Goal: Communication & Community: Share content

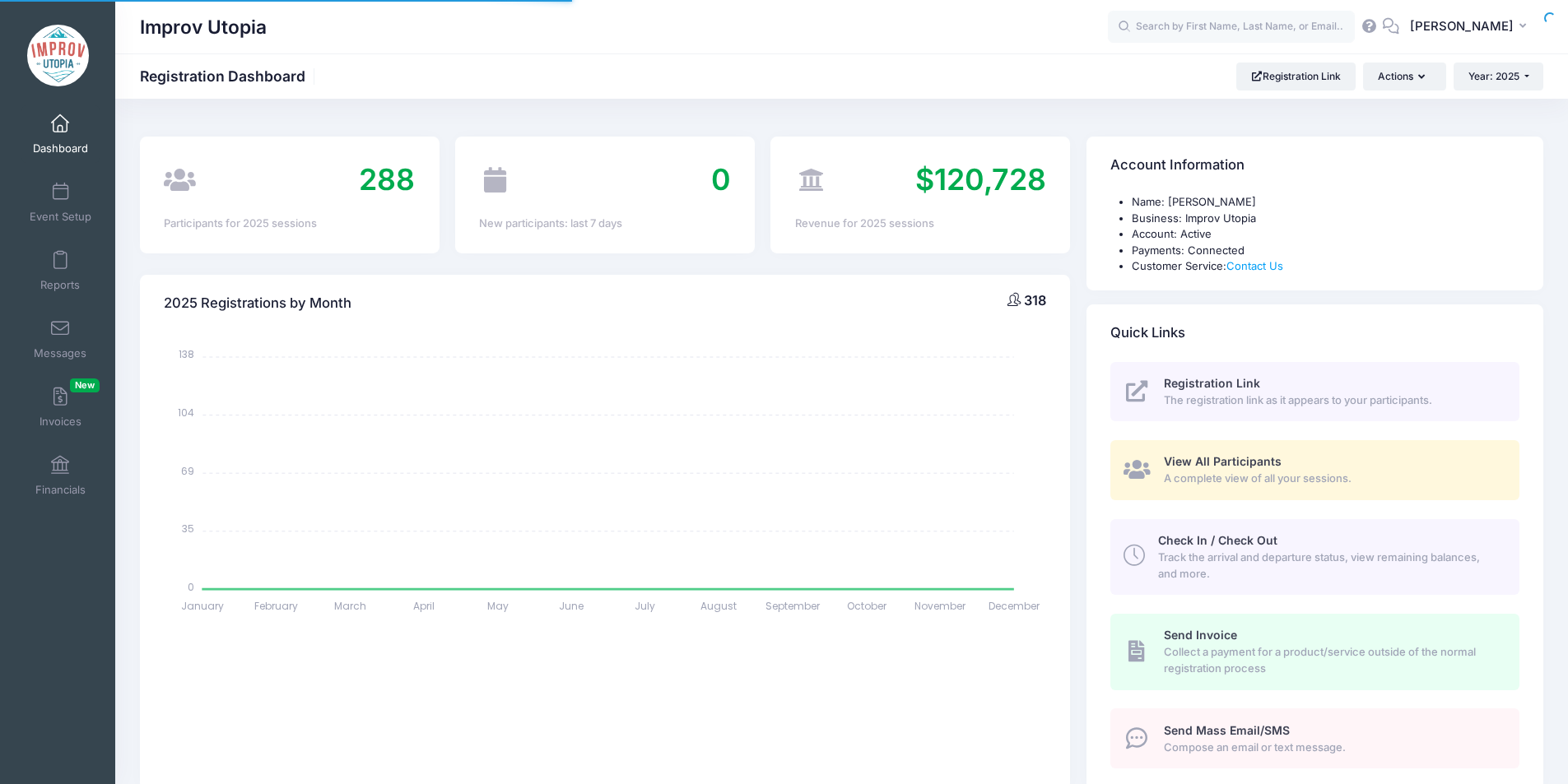
select select
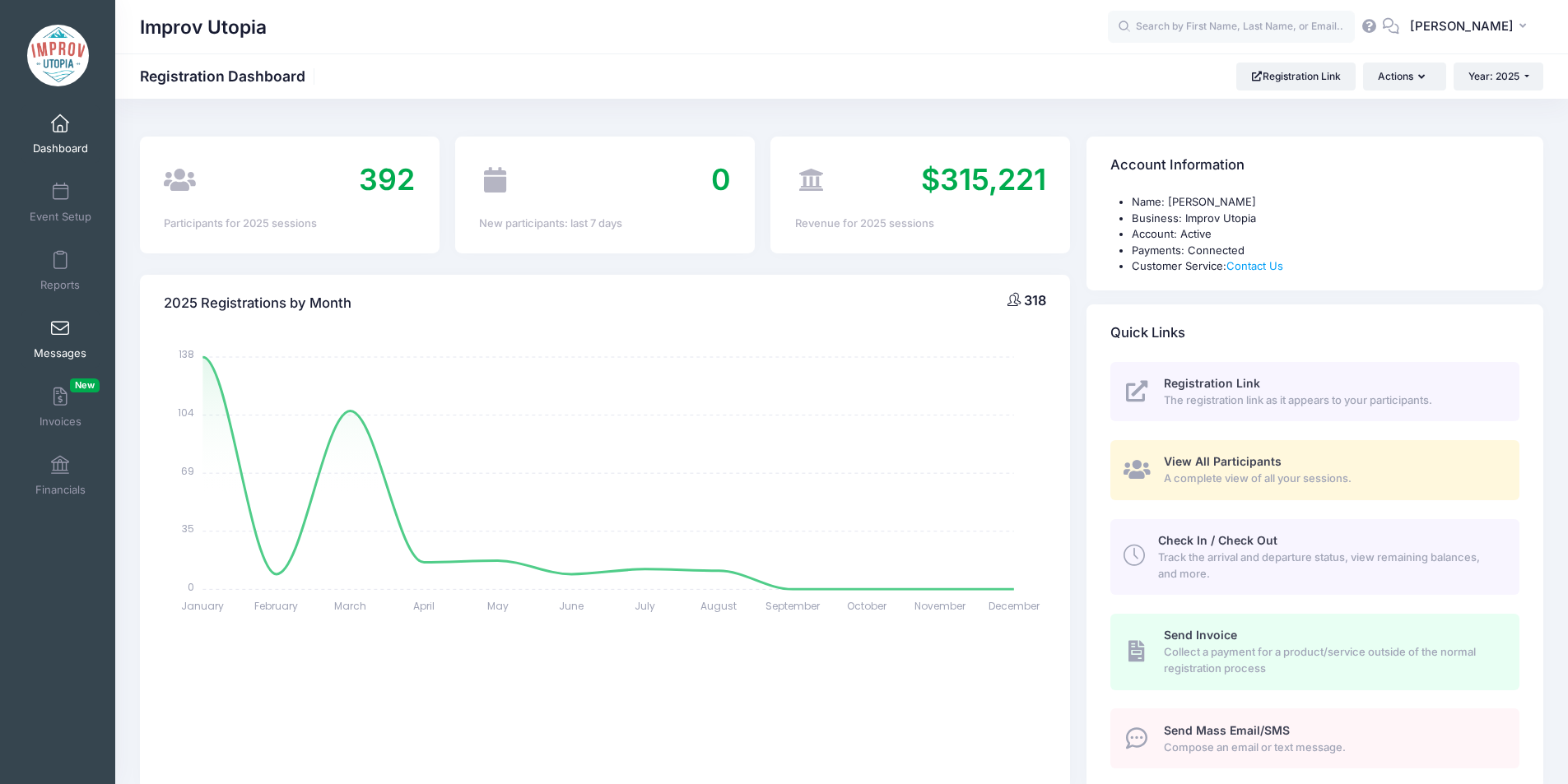
click at [37, 333] on link "Messages" at bounding box center [60, 339] width 78 height 57
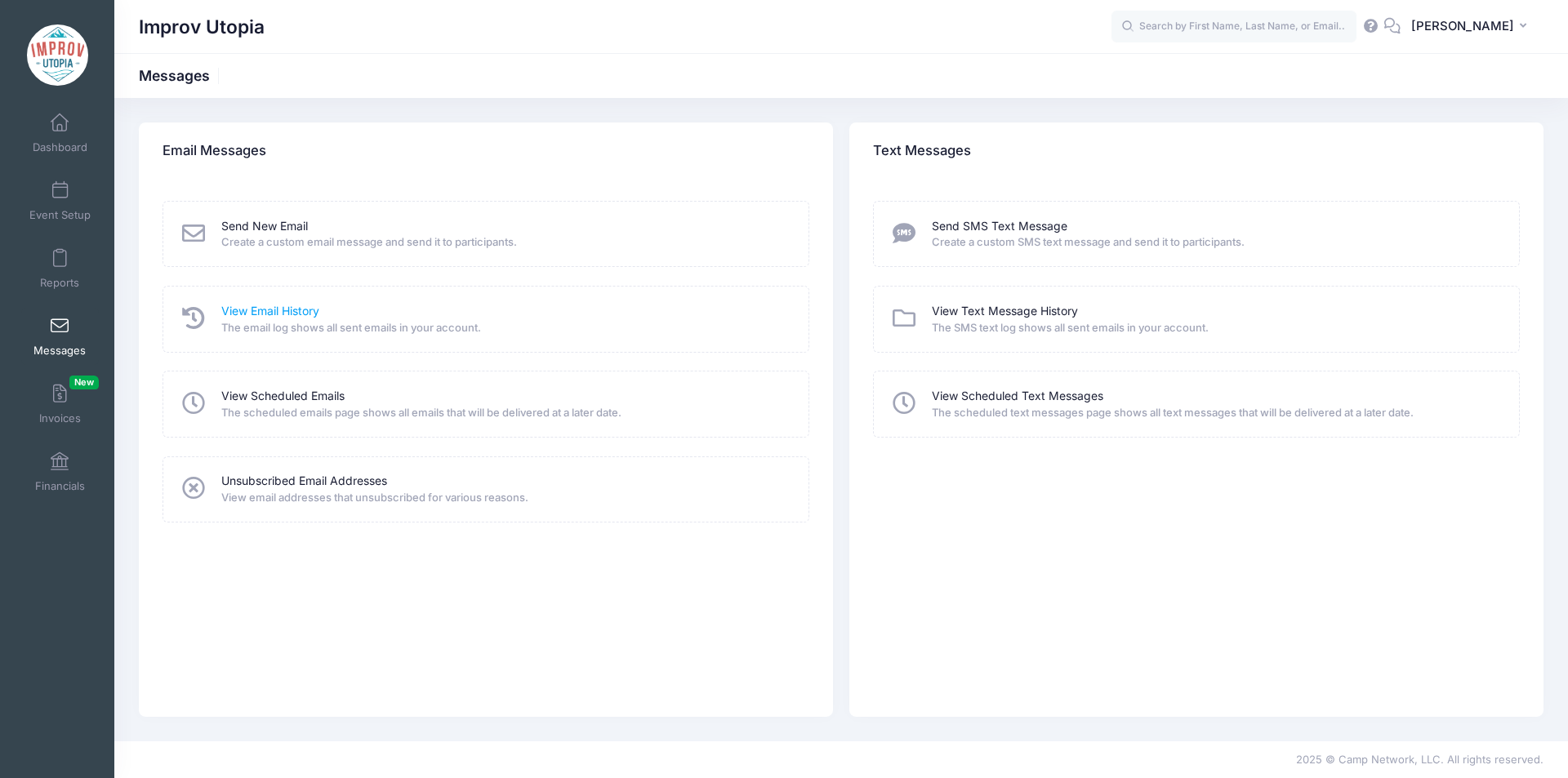
click at [298, 309] on link "View Email History" at bounding box center [270, 310] width 98 height 17
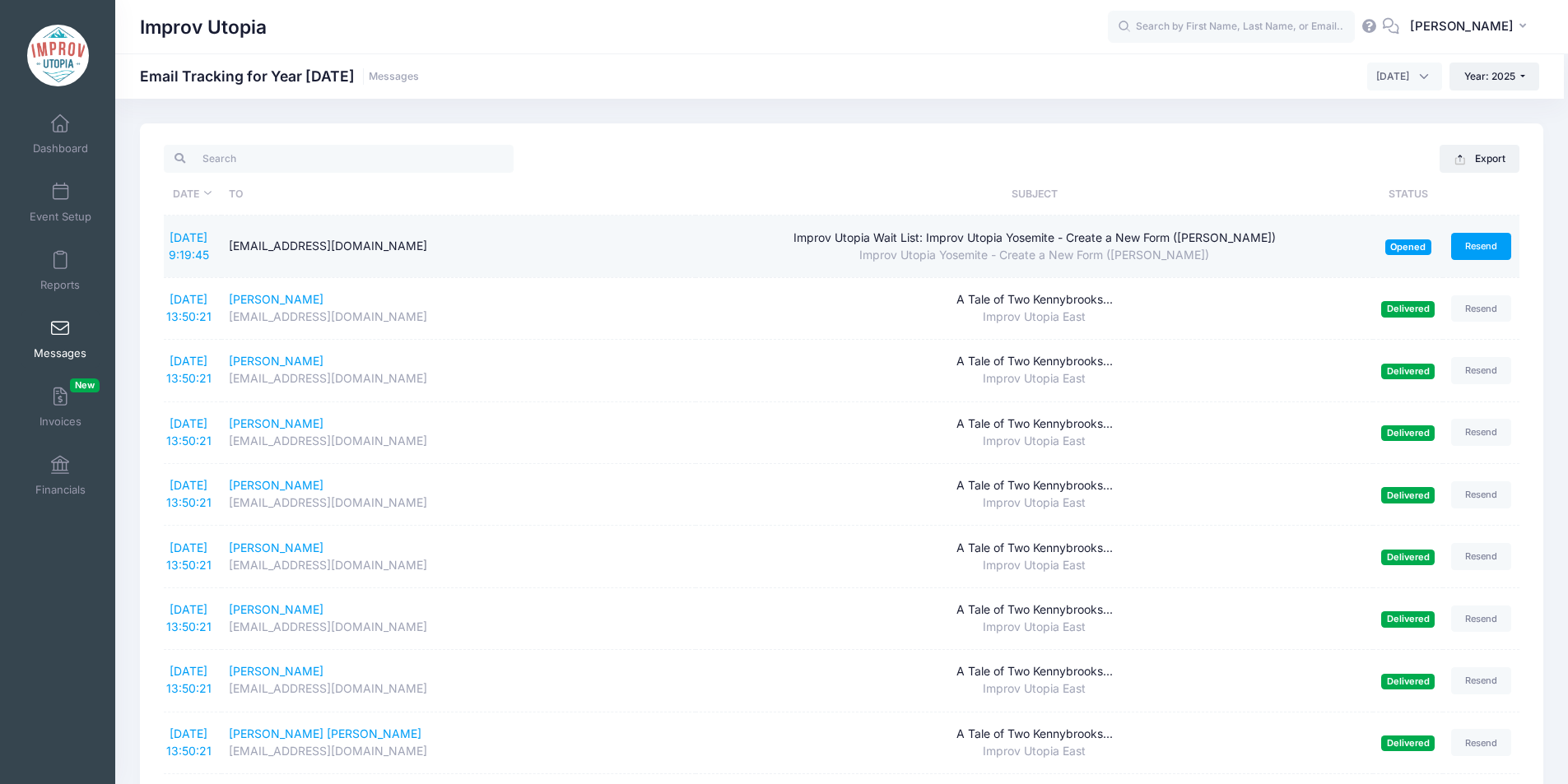
click at [1482, 248] on link "Resend" at bounding box center [1482, 245] width 61 height 27
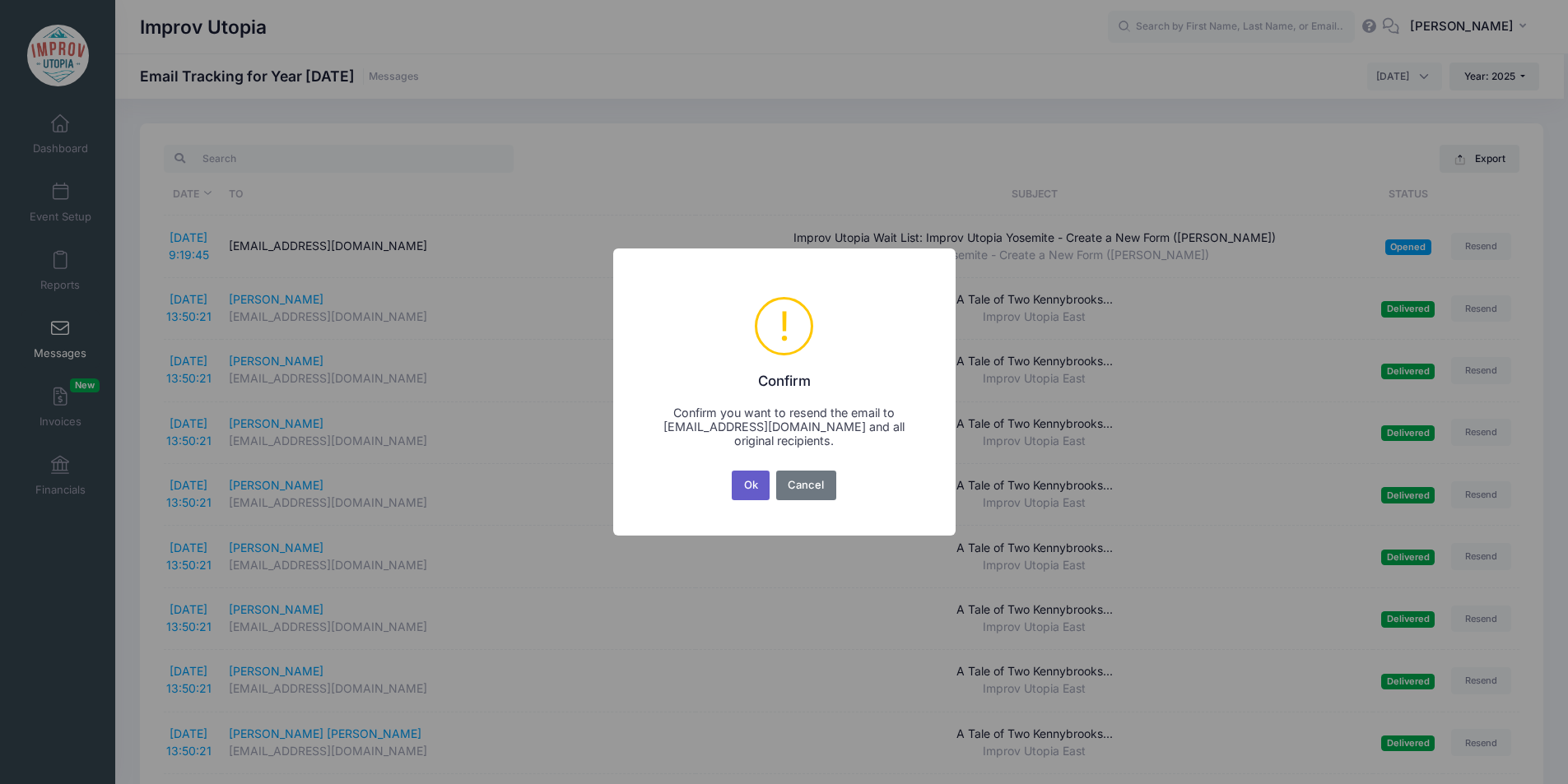
click at [757, 490] on button "Ok" at bounding box center [750, 486] width 38 height 30
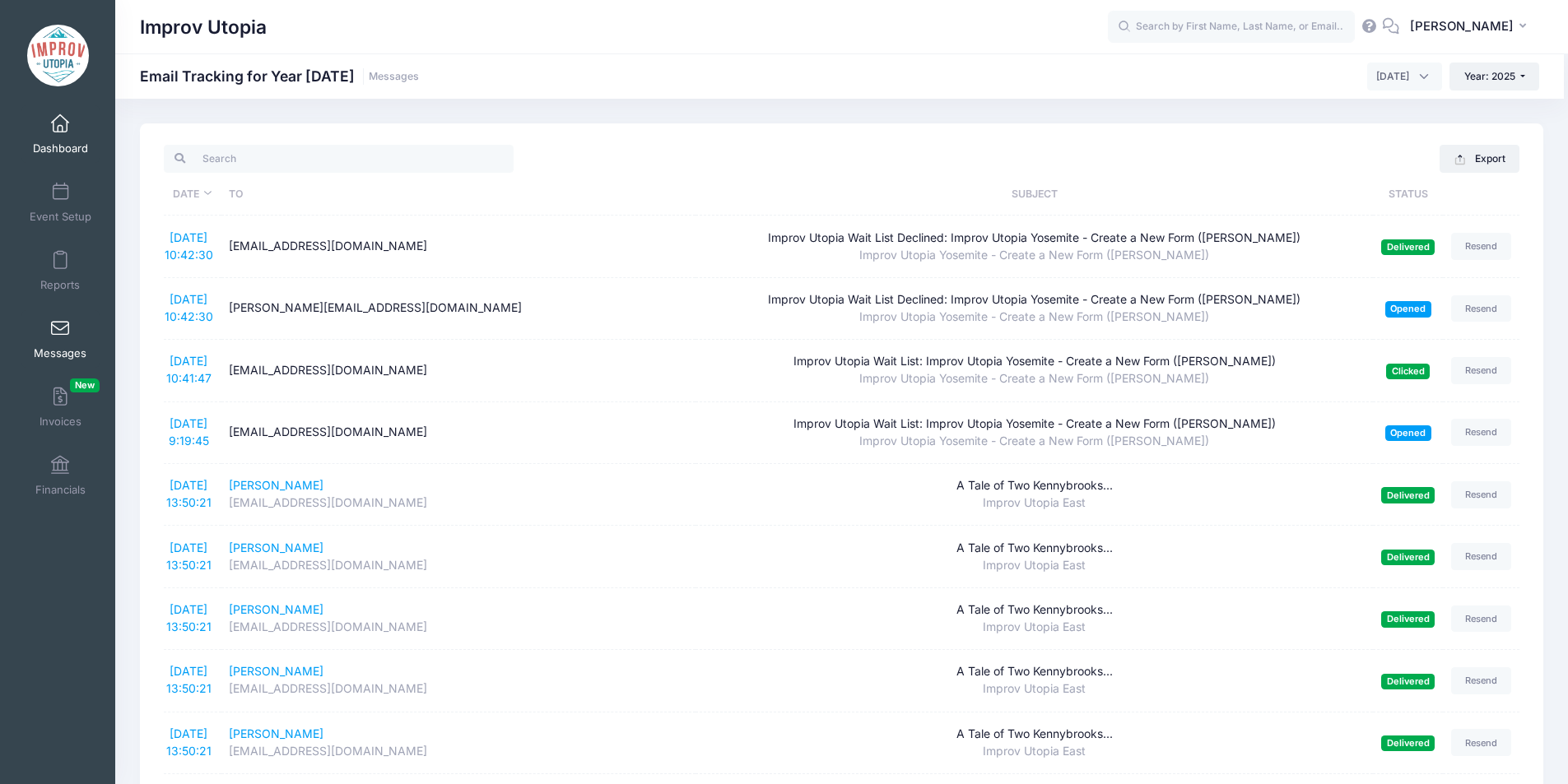
click at [60, 130] on span at bounding box center [60, 124] width 0 height 18
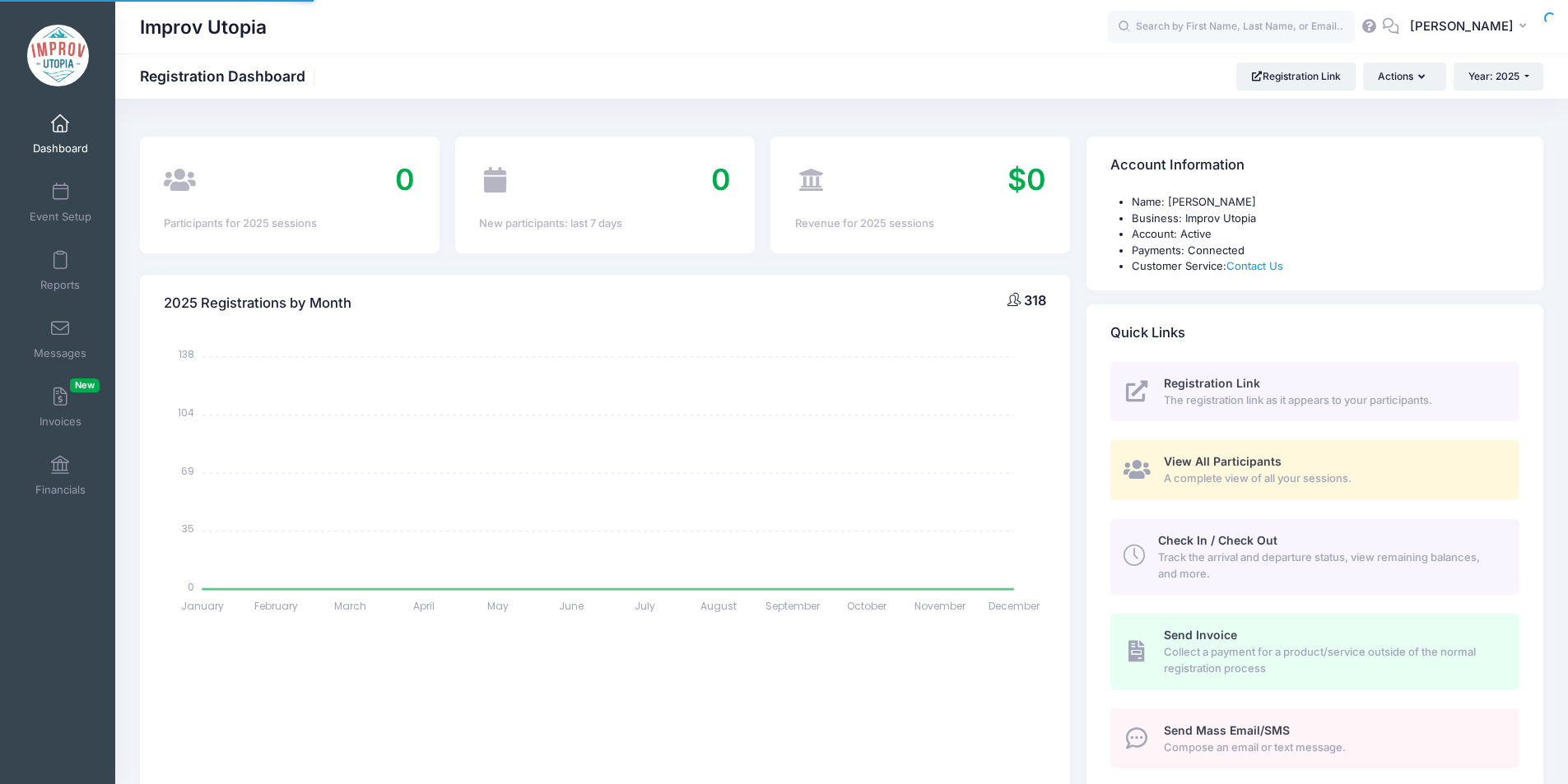
select select
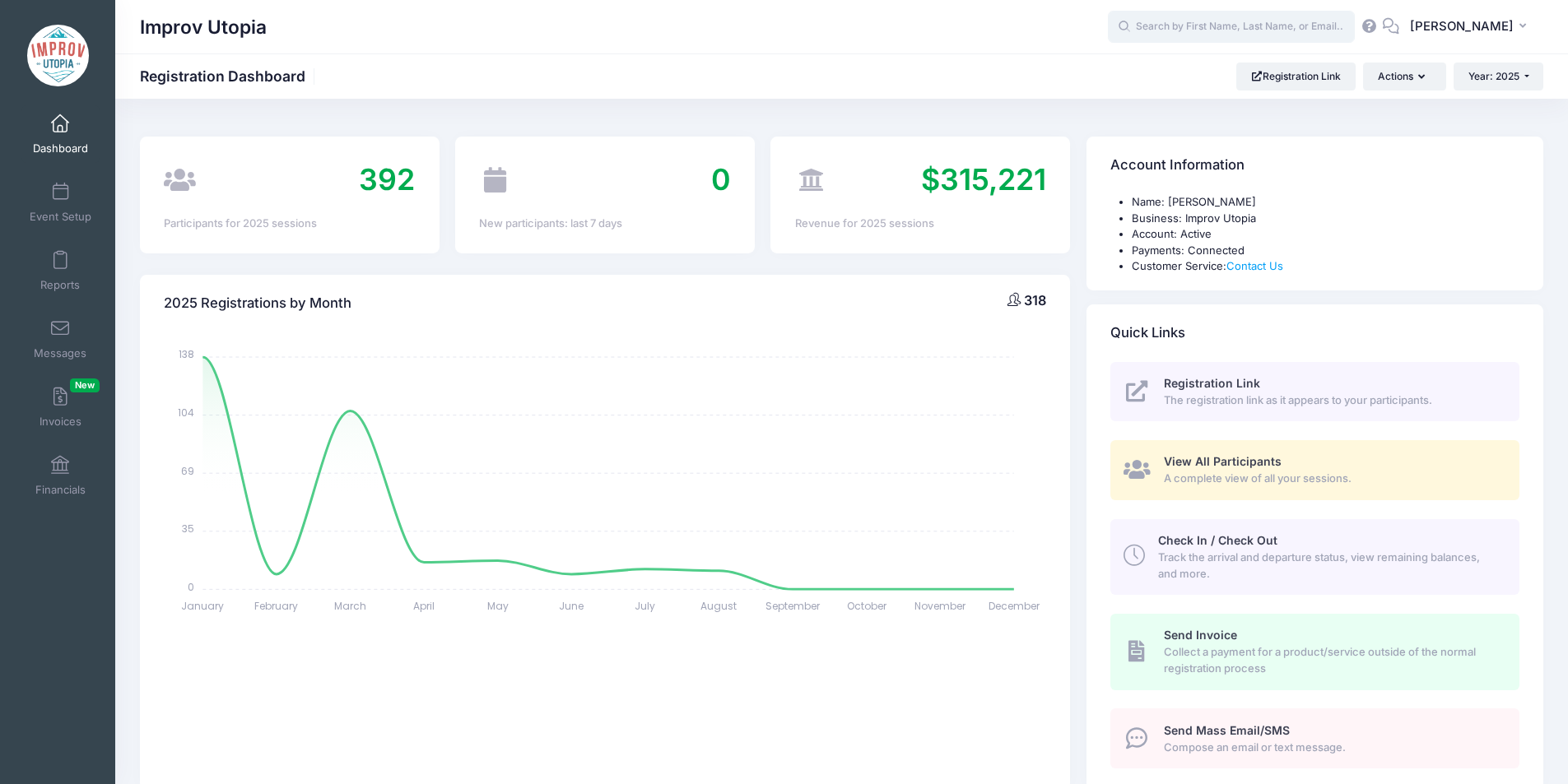
click at [1203, 28] on input "text" at bounding box center [1230, 27] width 246 height 33
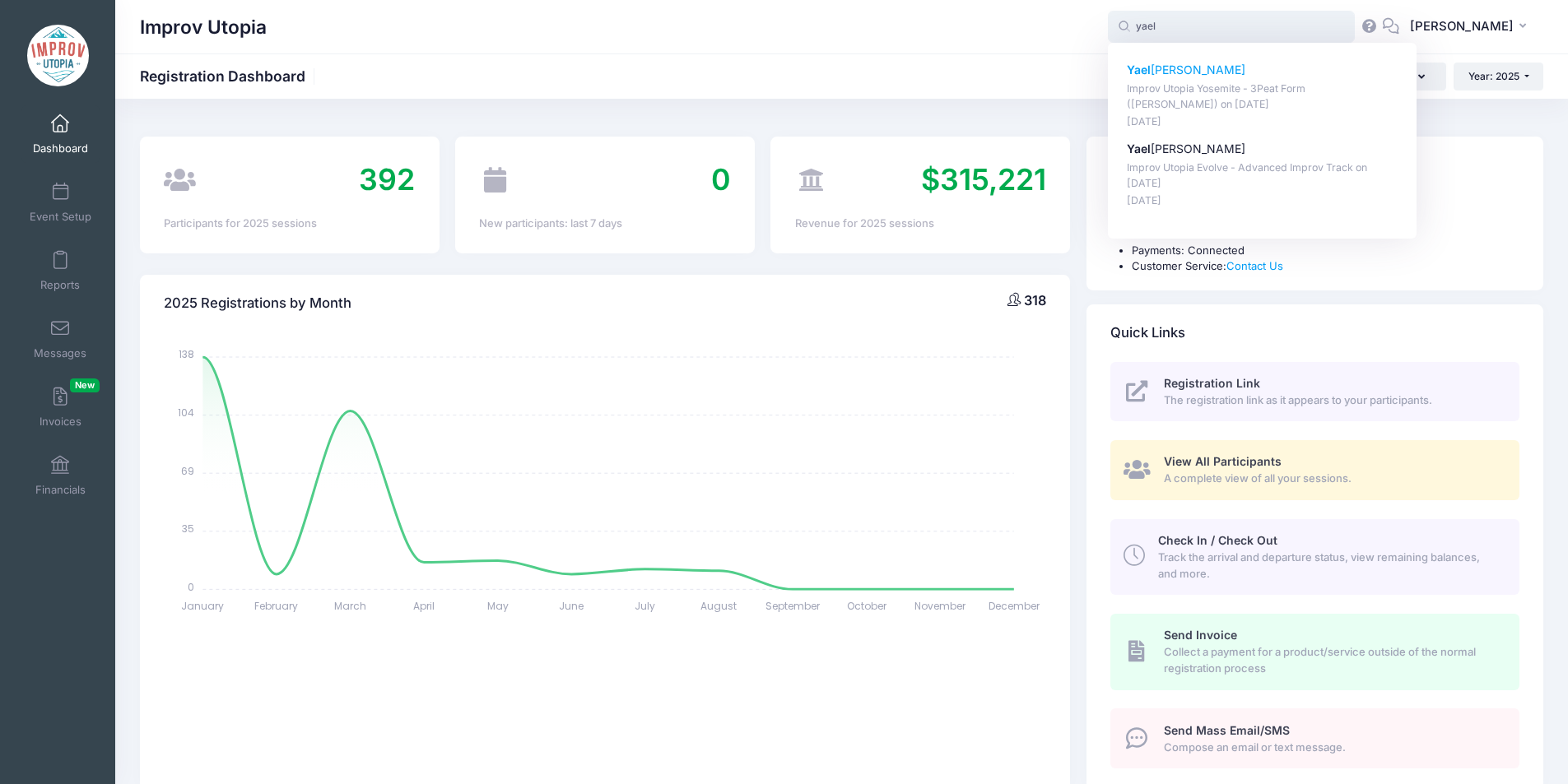
click at [1206, 75] on p "Yael Schy" at bounding box center [1262, 69] width 271 height 17
type input "Yael Schy (Improv Utopia Yosemite - 3Peat Form (Patrick Roland), Sep-26, 2025)"
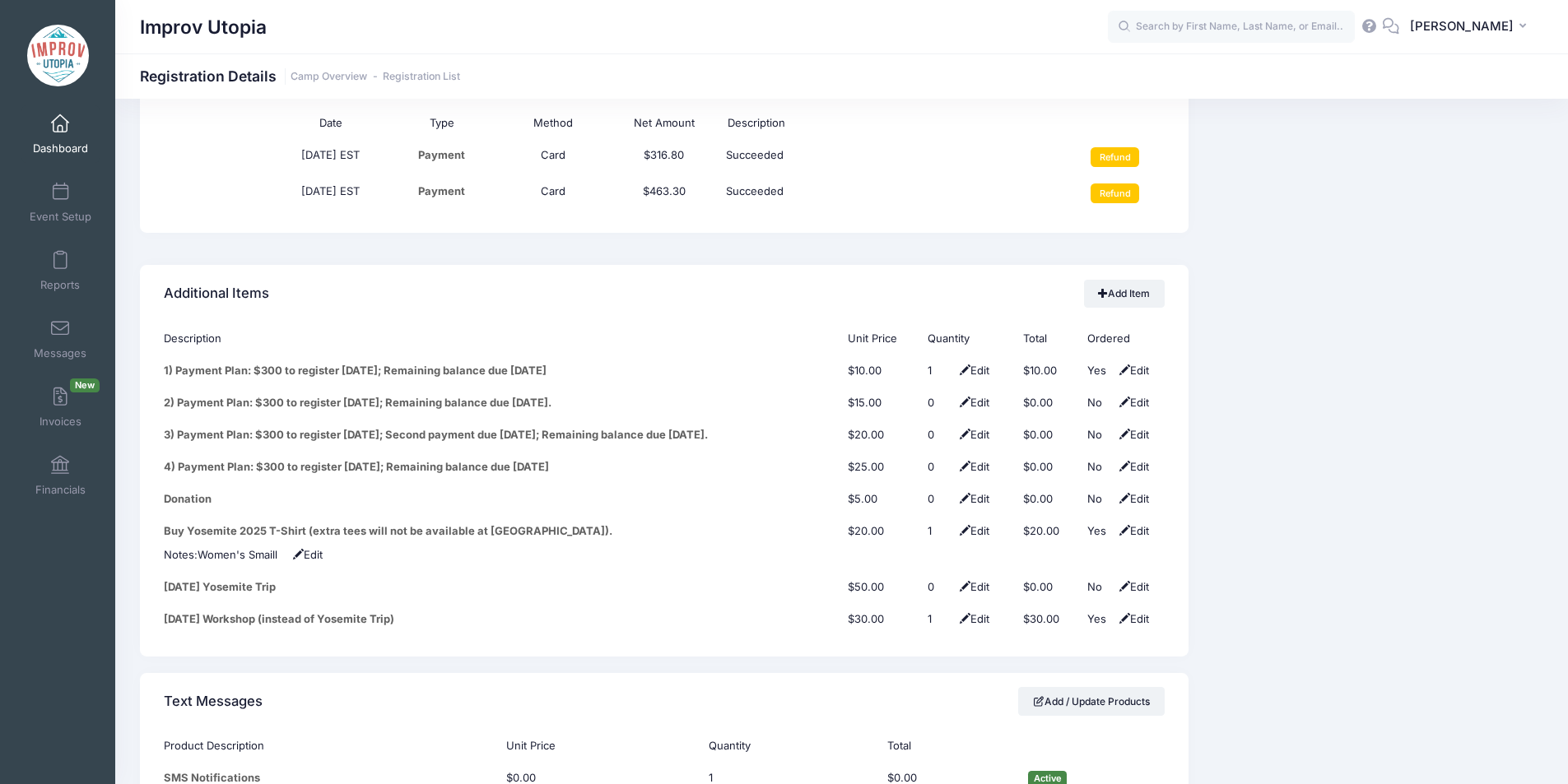
scroll to position [2028, 0]
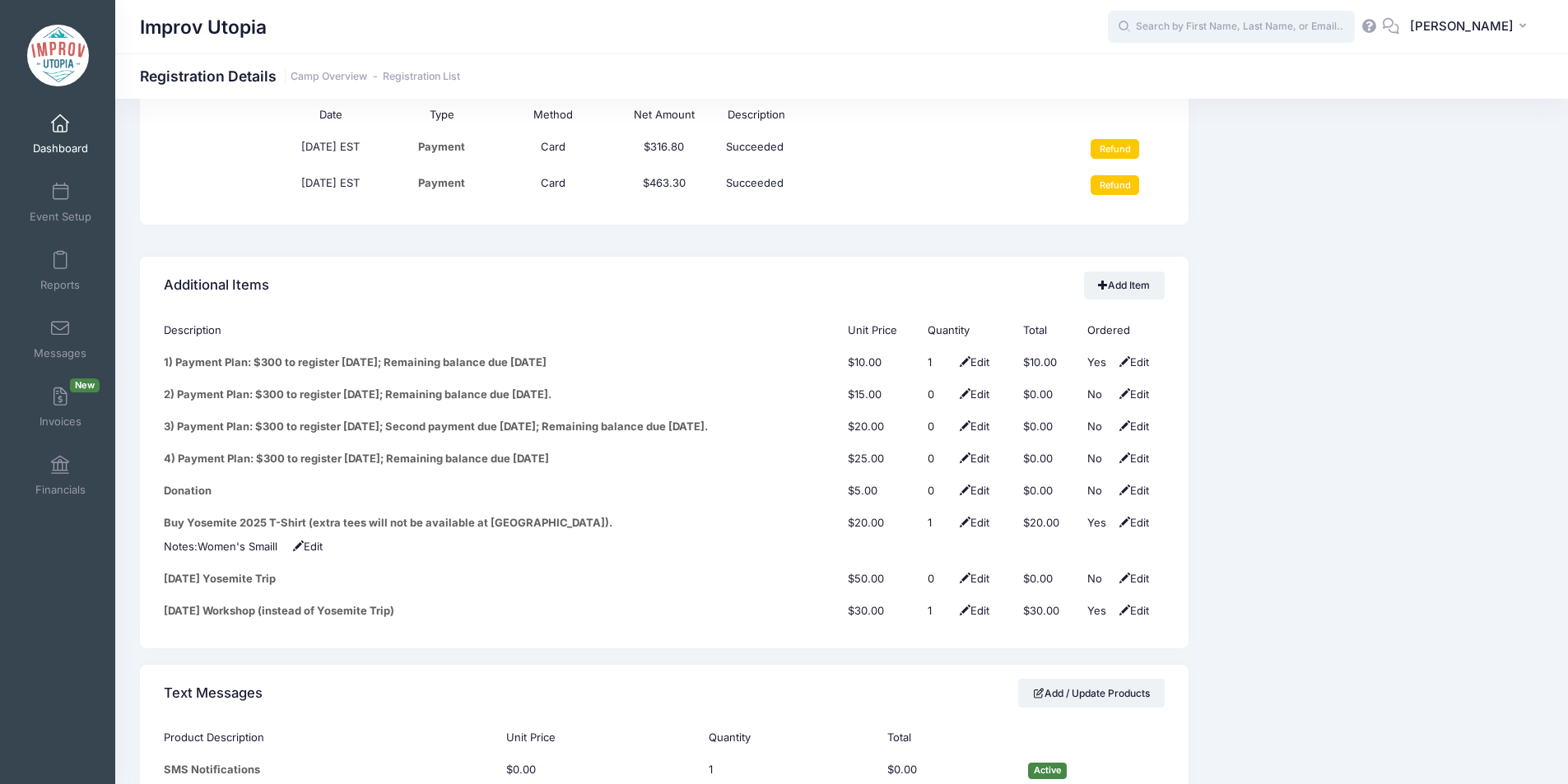
click at [1225, 31] on input "text" at bounding box center [1230, 27] width 246 height 33
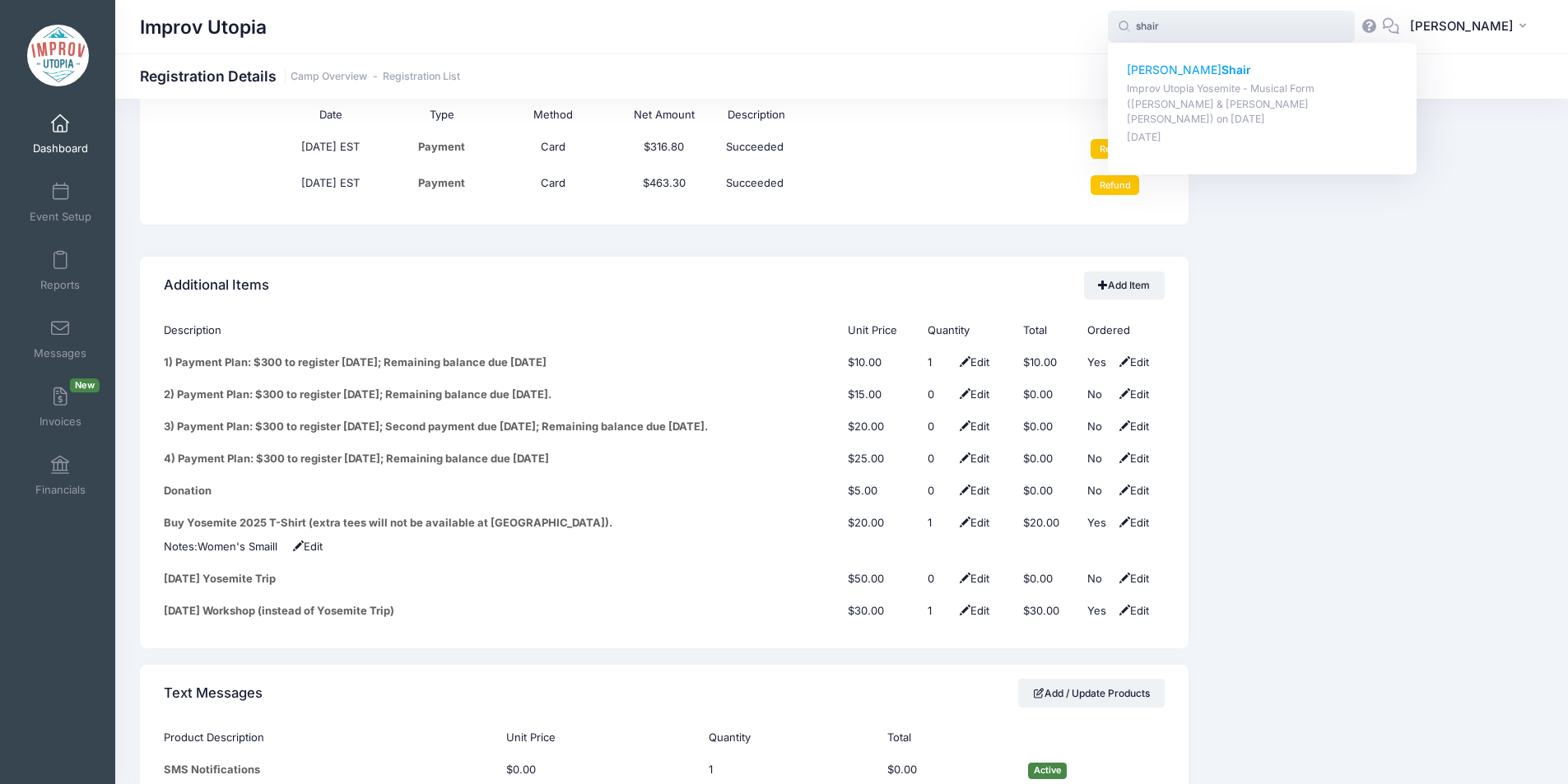
click at [1222, 69] on strong "Shair" at bounding box center [1236, 69] width 30 height 14
type input "David Shair (Improv Utopia Yosemite - Musical Form (Shulie Cowen &amp; Branson …"
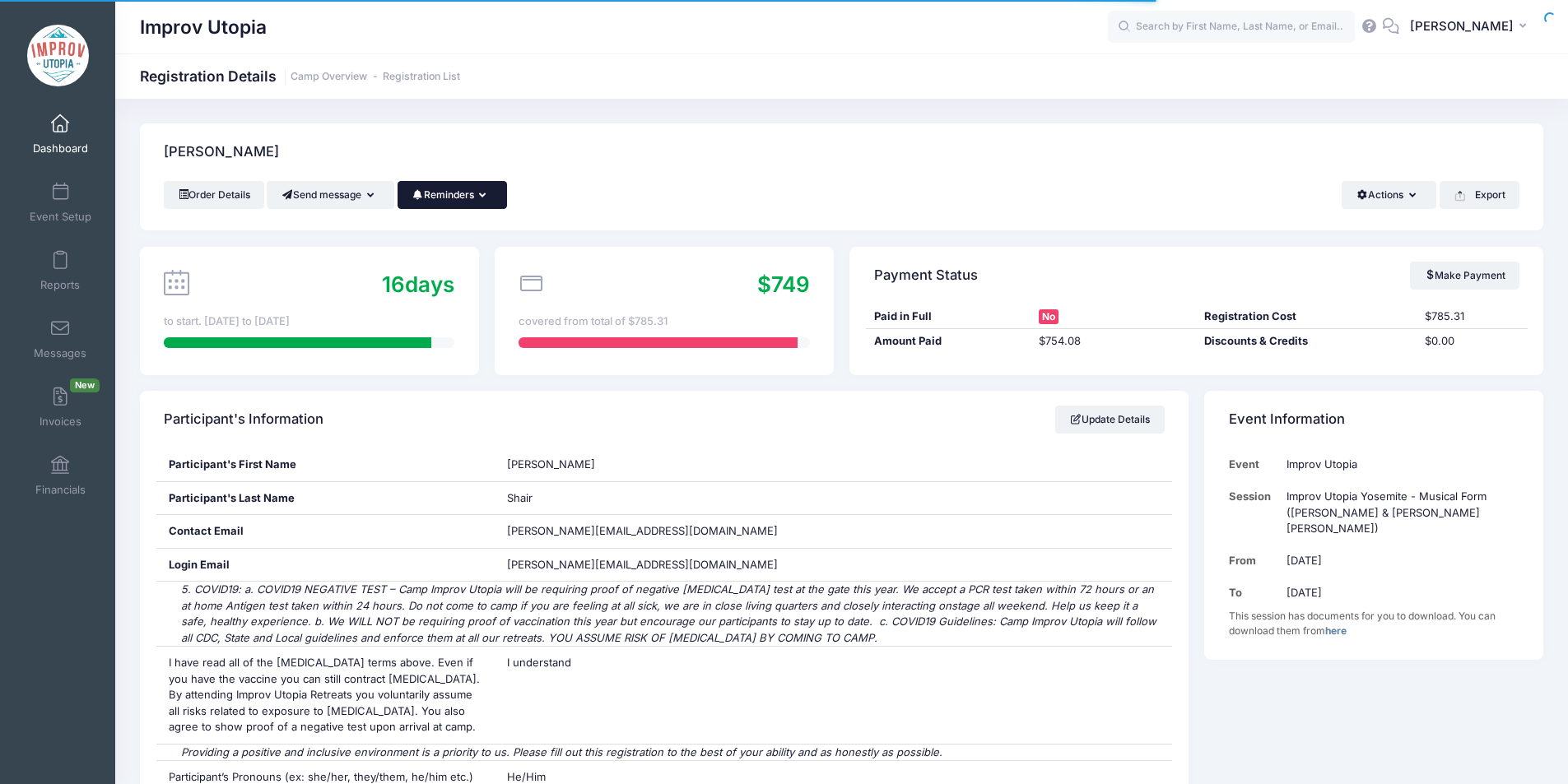
click at [479, 198] on button "Reminders" at bounding box center [452, 195] width 110 height 28
click at [464, 243] on link "Send Payment Reminder" at bounding box center [417, 236] width 184 height 32
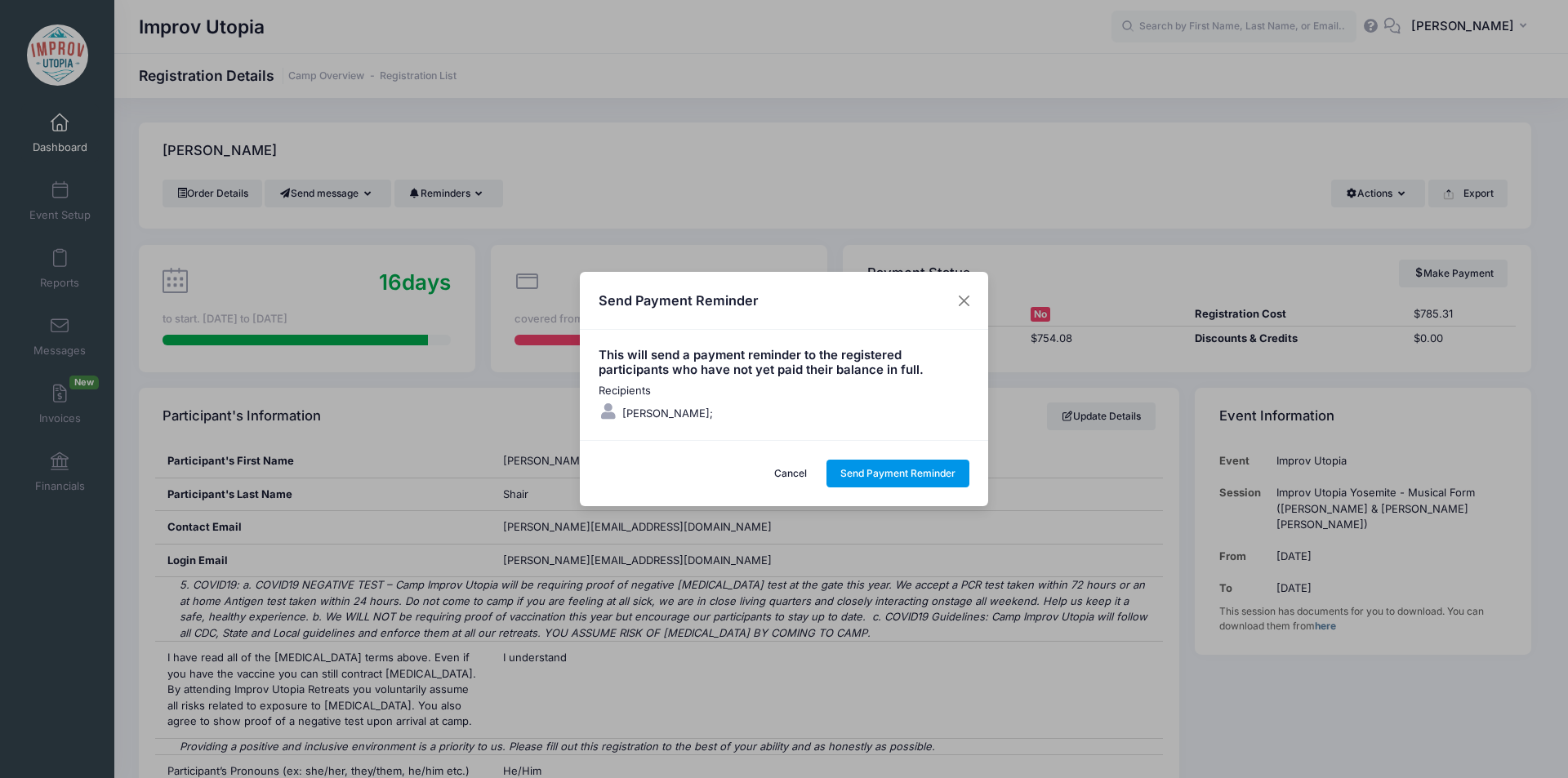
click at [886, 475] on button "Send Payment Reminder" at bounding box center [898, 473] width 143 height 28
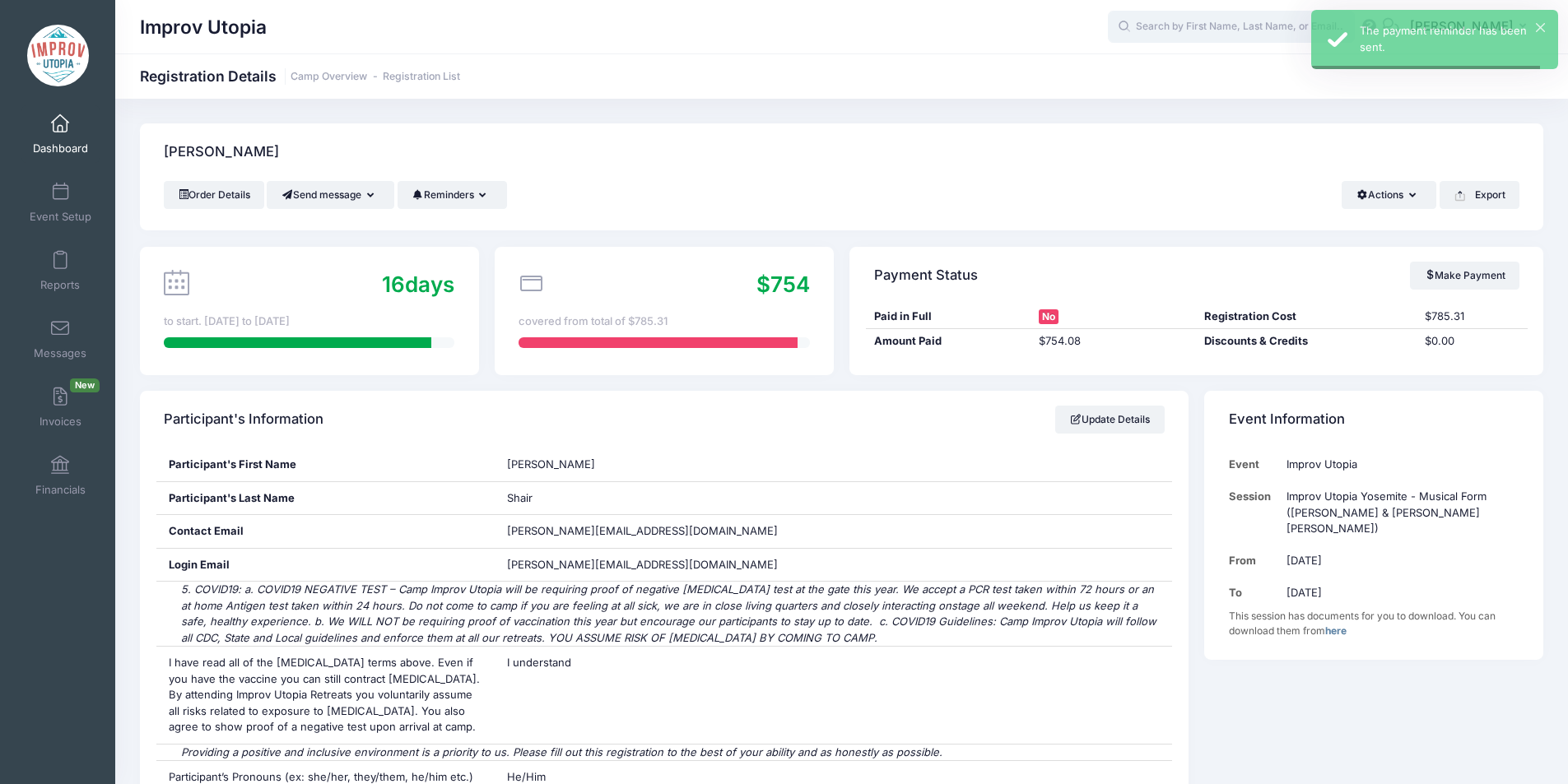
click at [1233, 32] on input "text" at bounding box center [1230, 27] width 246 height 33
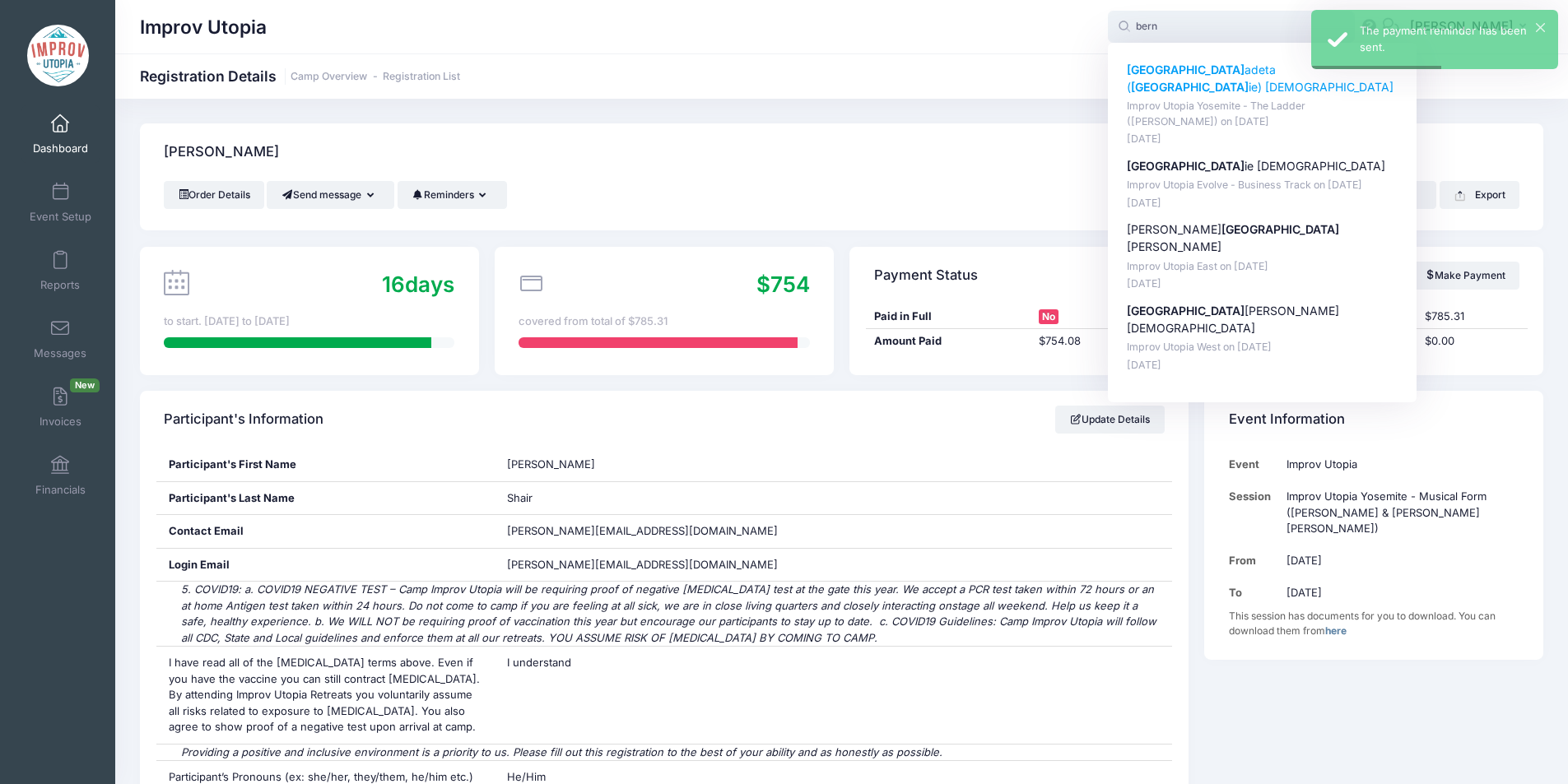
click at [1230, 69] on p "Bern adeta ( Bern ie) Baktashian" at bounding box center [1262, 78] width 271 height 35
type input "Bernadeta (Bernie) Baktashian (Improv Utopia Yosemite - The Ladder (Brian James…"
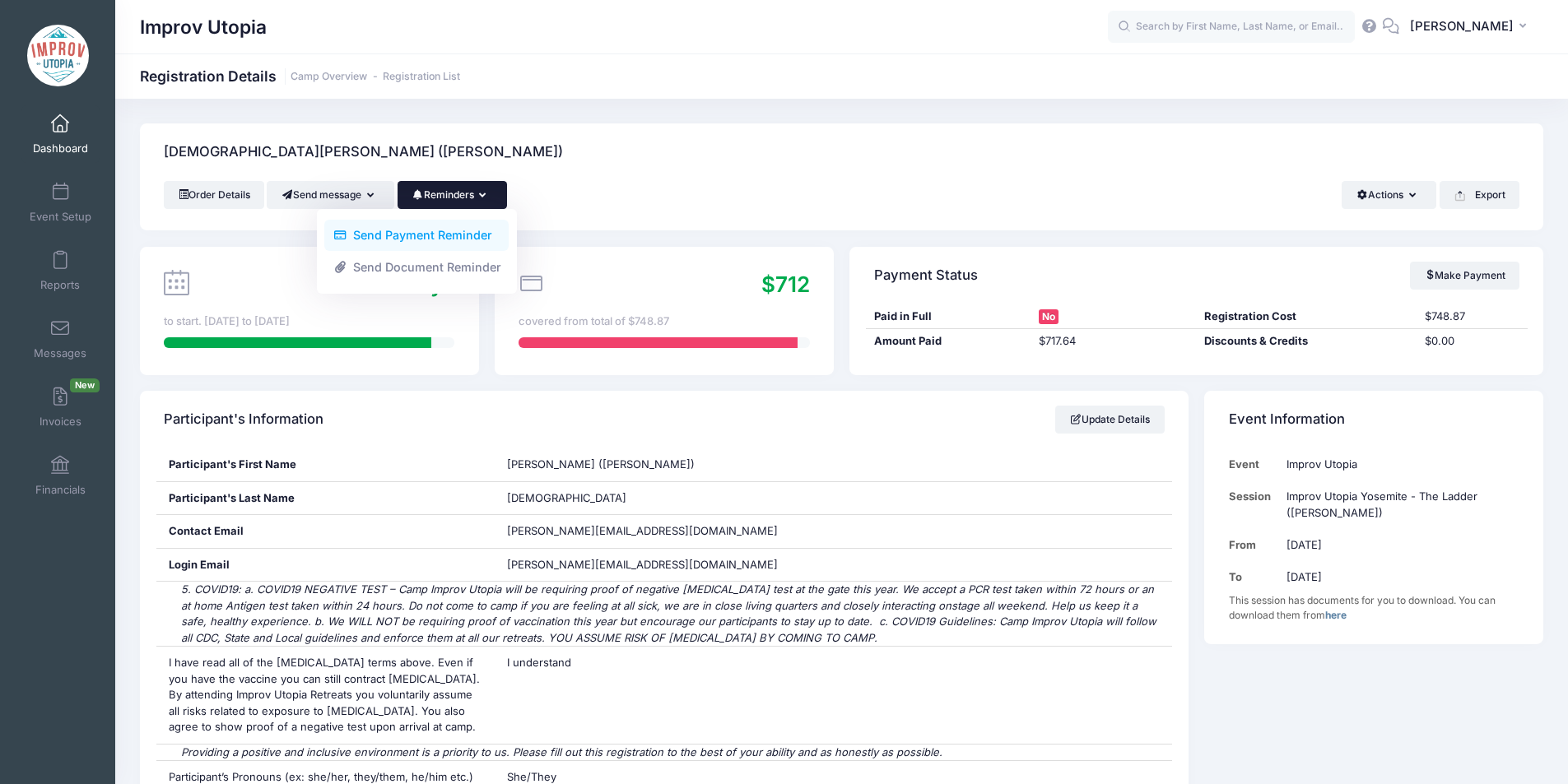
click at [450, 227] on link "Send Payment Reminder" at bounding box center [417, 236] width 184 height 32
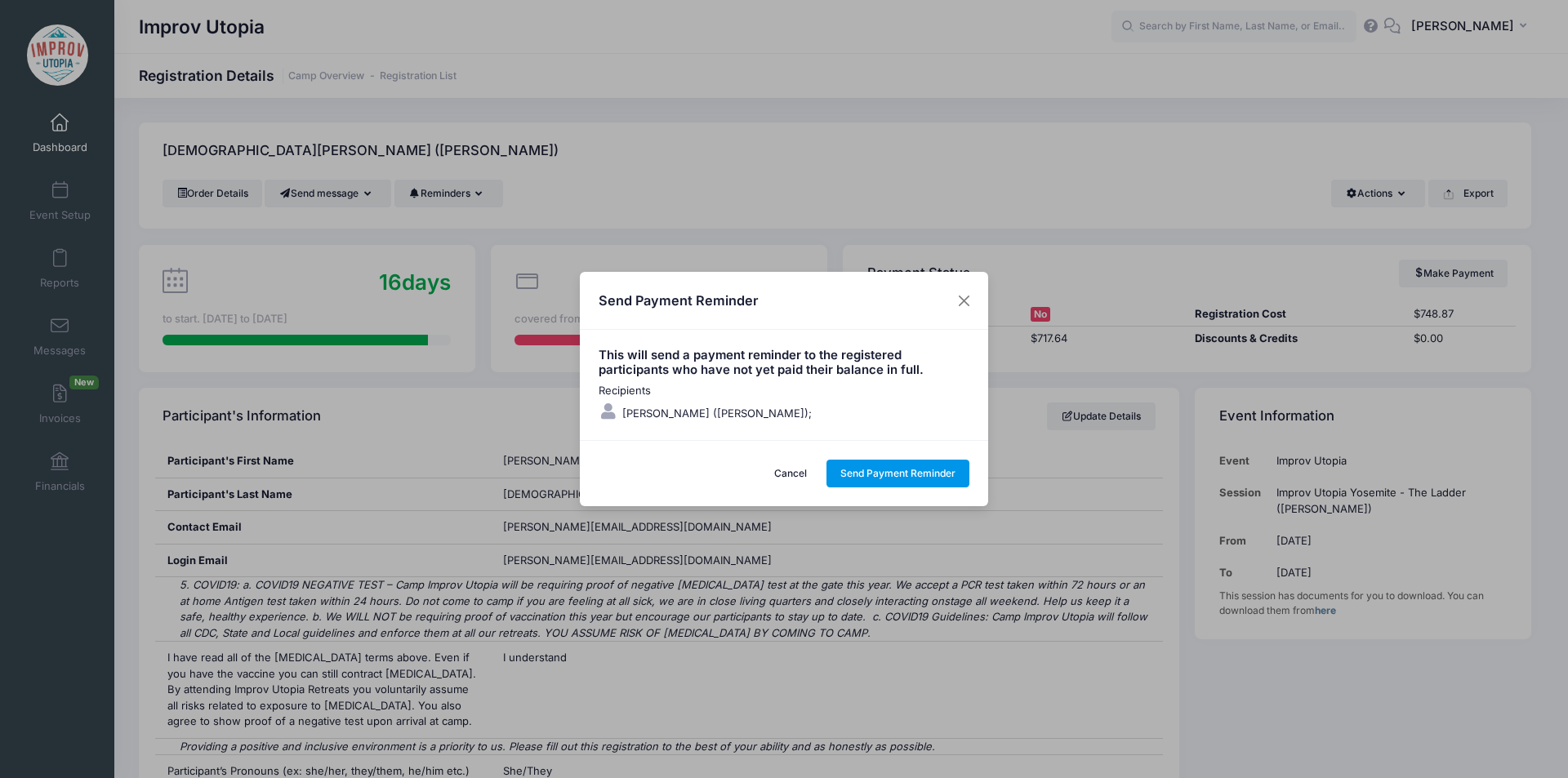
click at [917, 472] on button "Send Payment Reminder" at bounding box center [898, 473] width 143 height 28
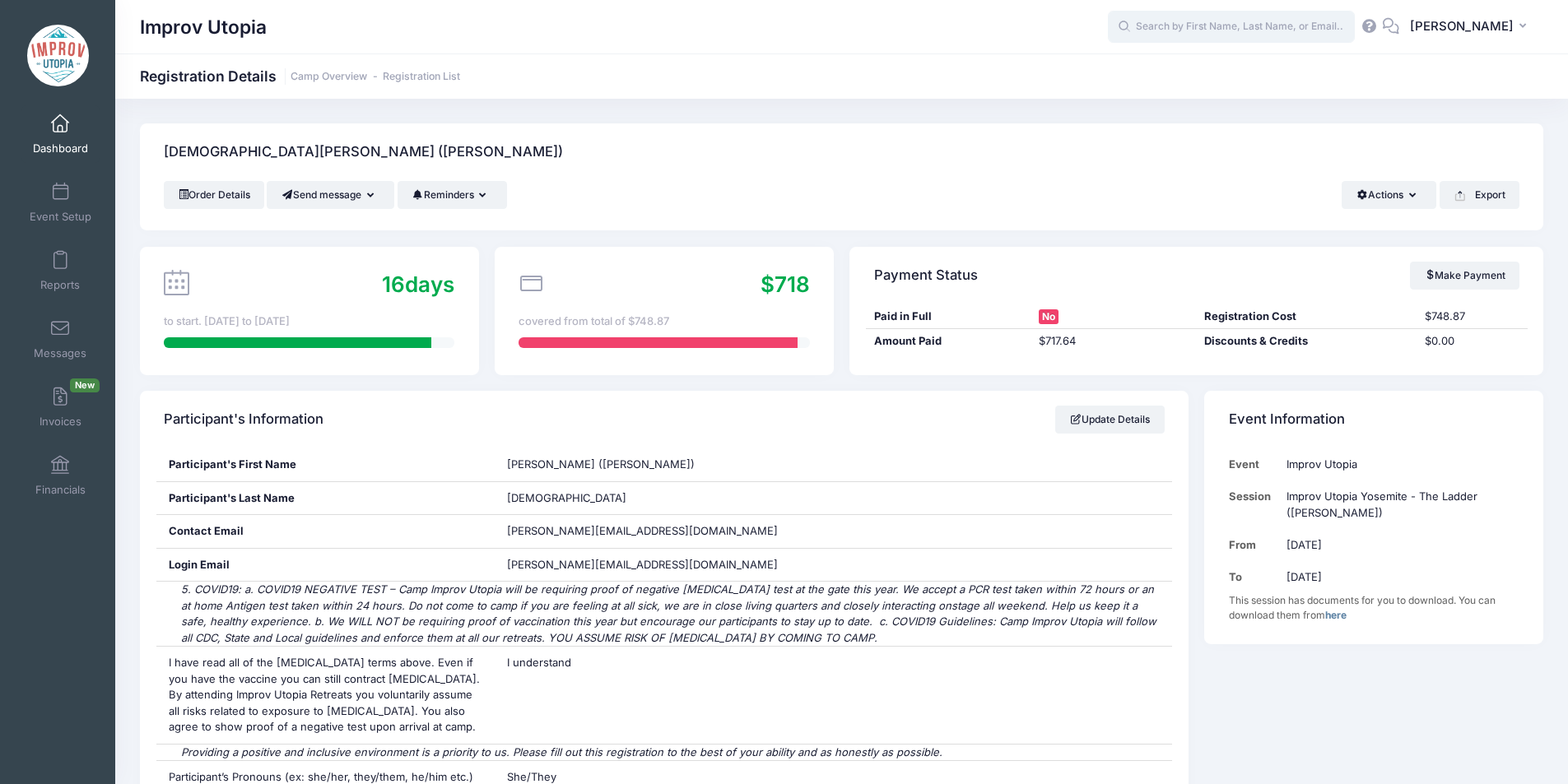
click at [1219, 30] on input "text" at bounding box center [1230, 27] width 246 height 33
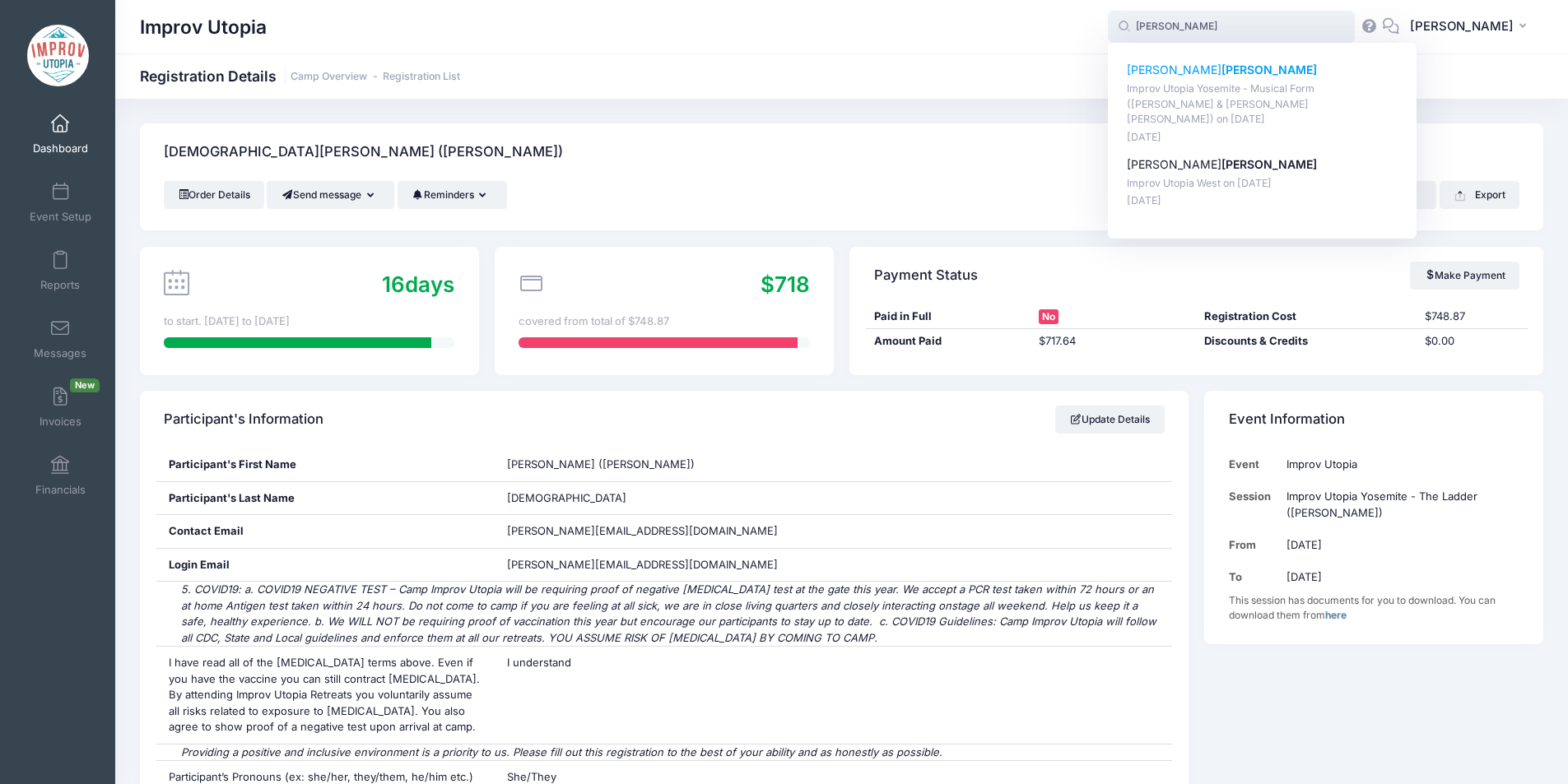
click at [1199, 71] on p "Joseph Salas" at bounding box center [1262, 69] width 271 height 17
type input "Joseph Salas (Improv Utopia Yosemite - Musical Form (Shulie Cowen &amp; Branson…"
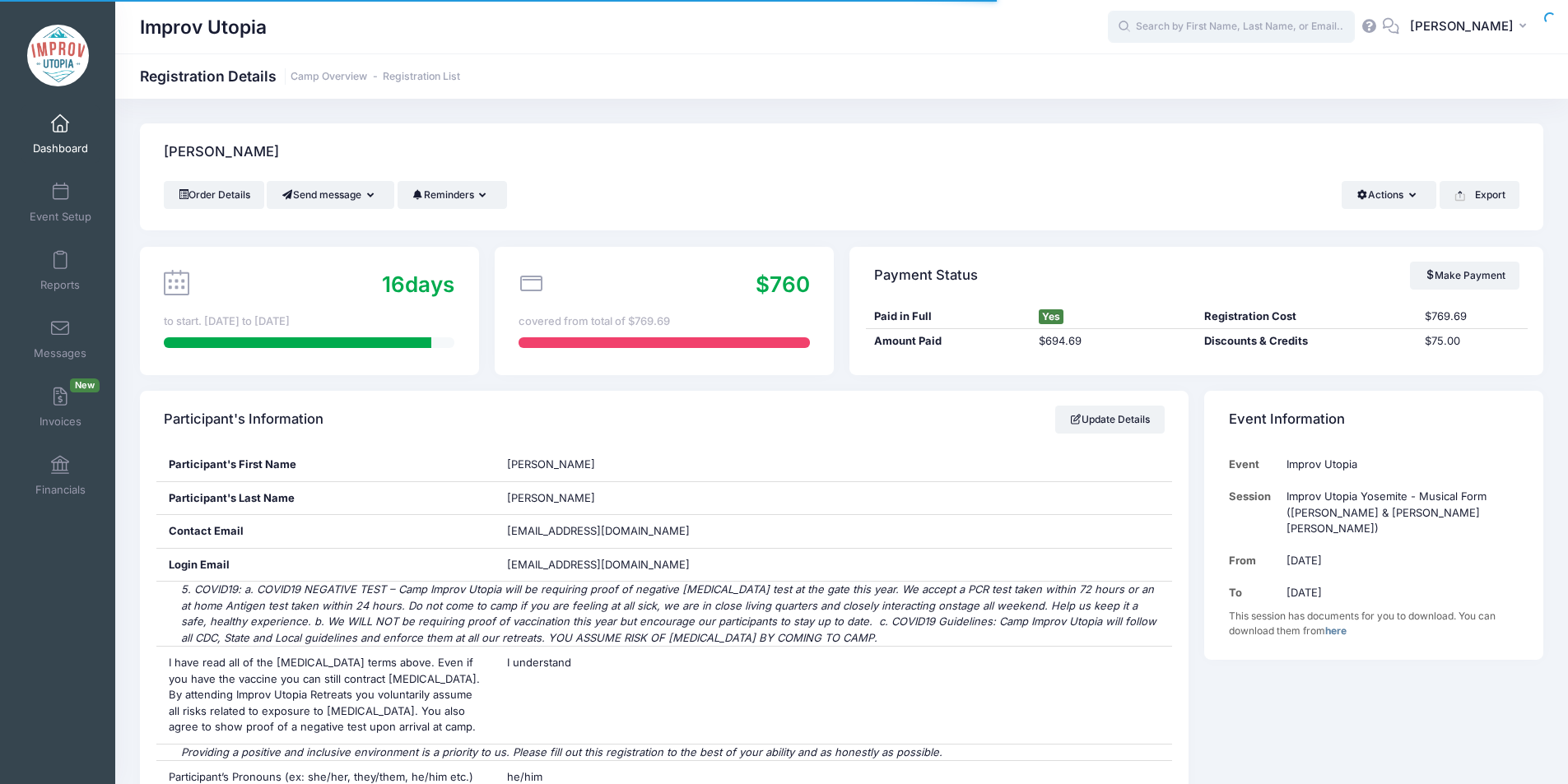
click at [1236, 30] on input "text" at bounding box center [1230, 27] width 246 height 33
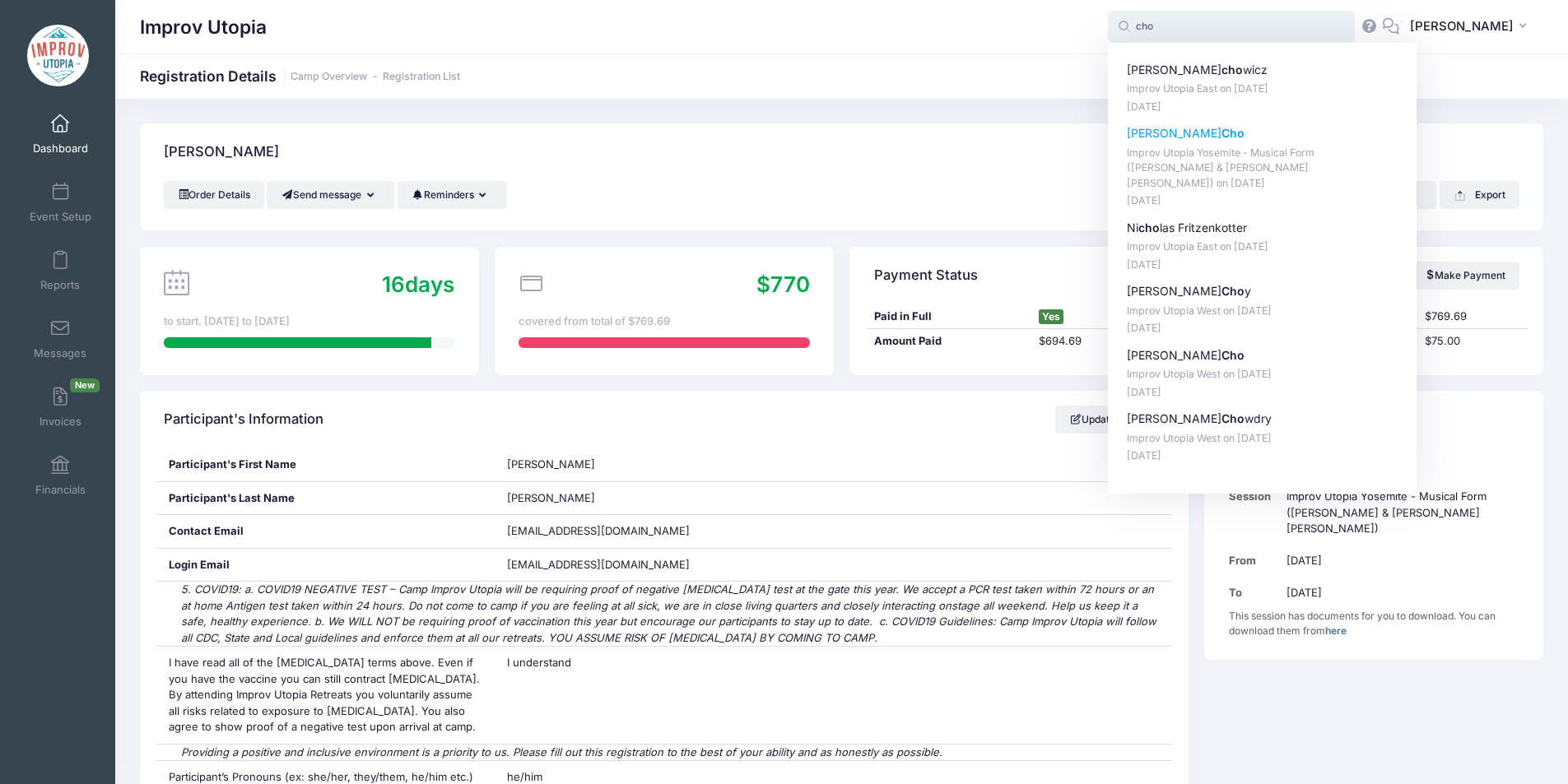
click at [1222, 130] on strong "Cho" at bounding box center [1232, 133] width 23 height 14
type input "[PERSON_NAME] (Improv Utopia Yosemite - Musical Form ([PERSON_NAME] &amp; [PERS…"
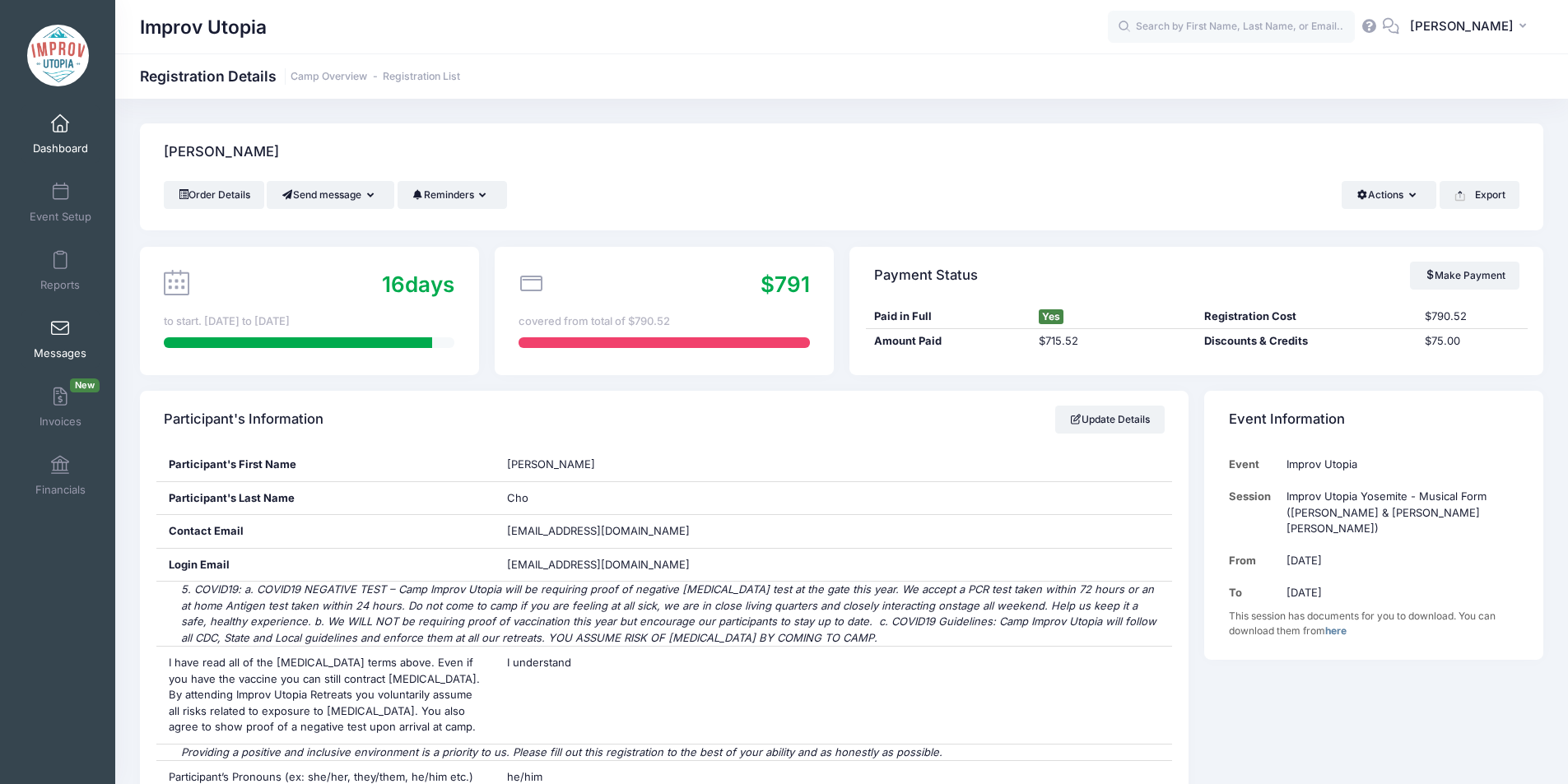
click at [48, 318] on link "Messages" at bounding box center [60, 339] width 78 height 57
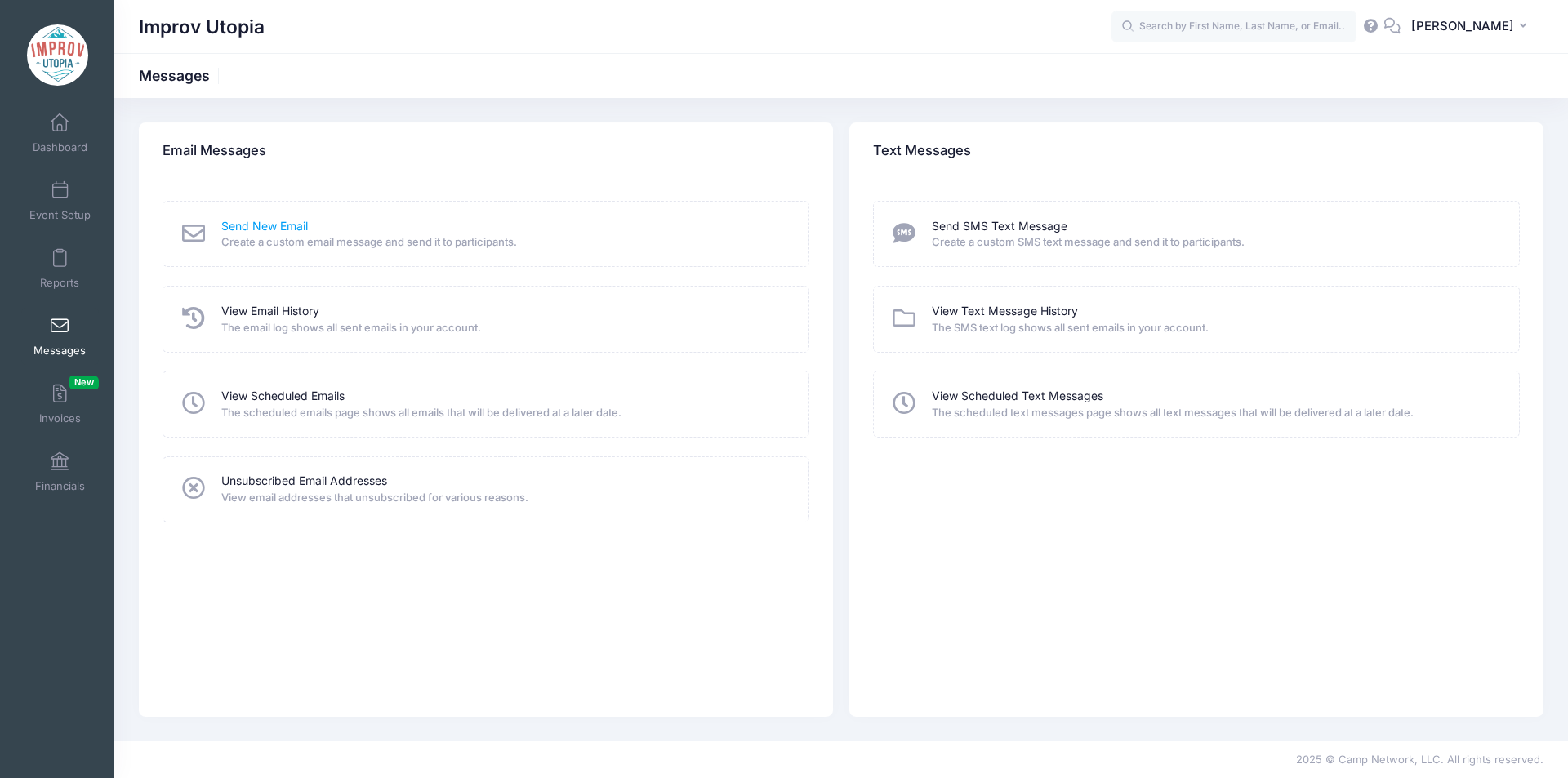
click at [280, 230] on link "Send New Email" at bounding box center [264, 226] width 86 height 17
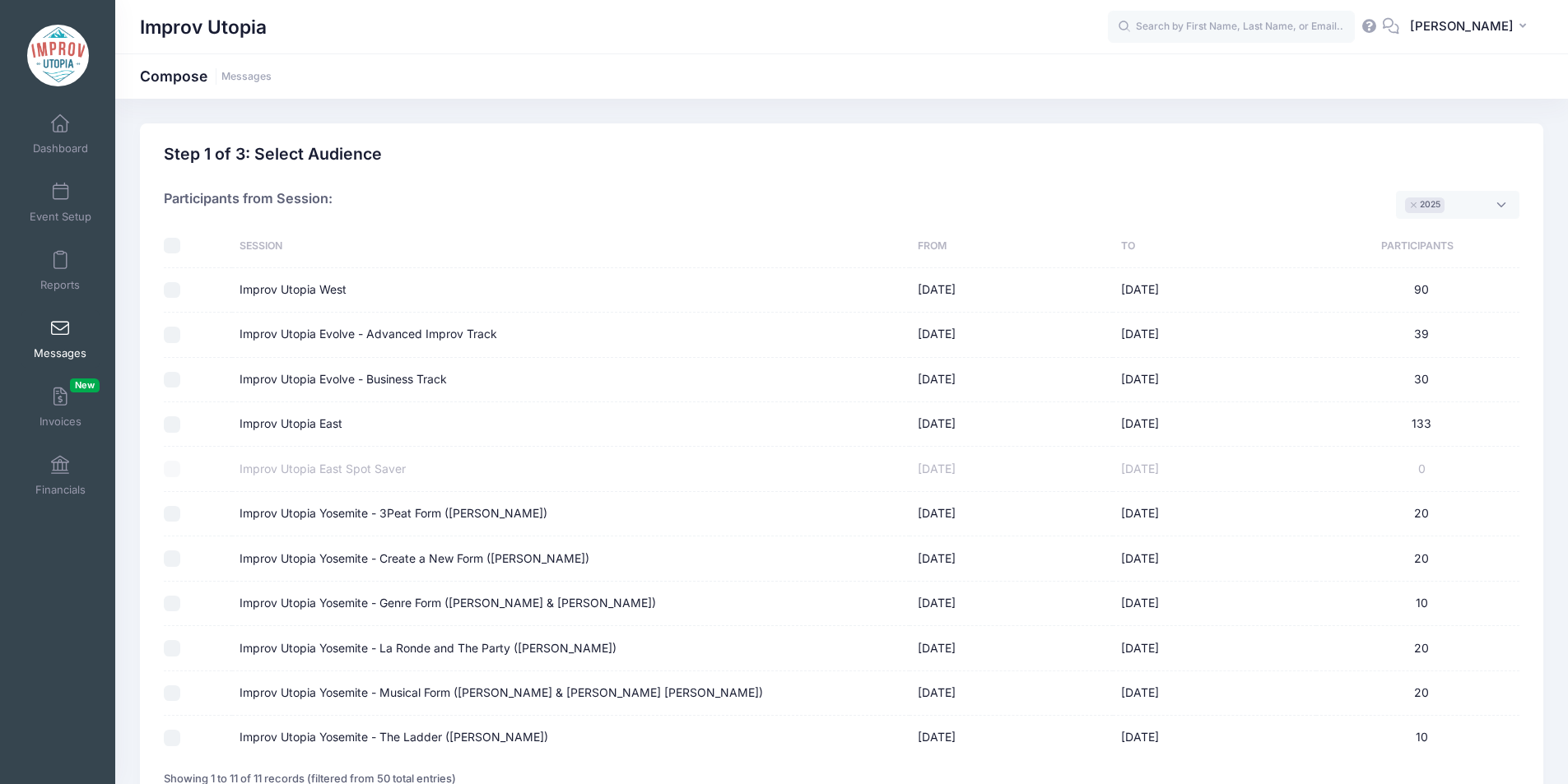
scroll to position [141, 0]
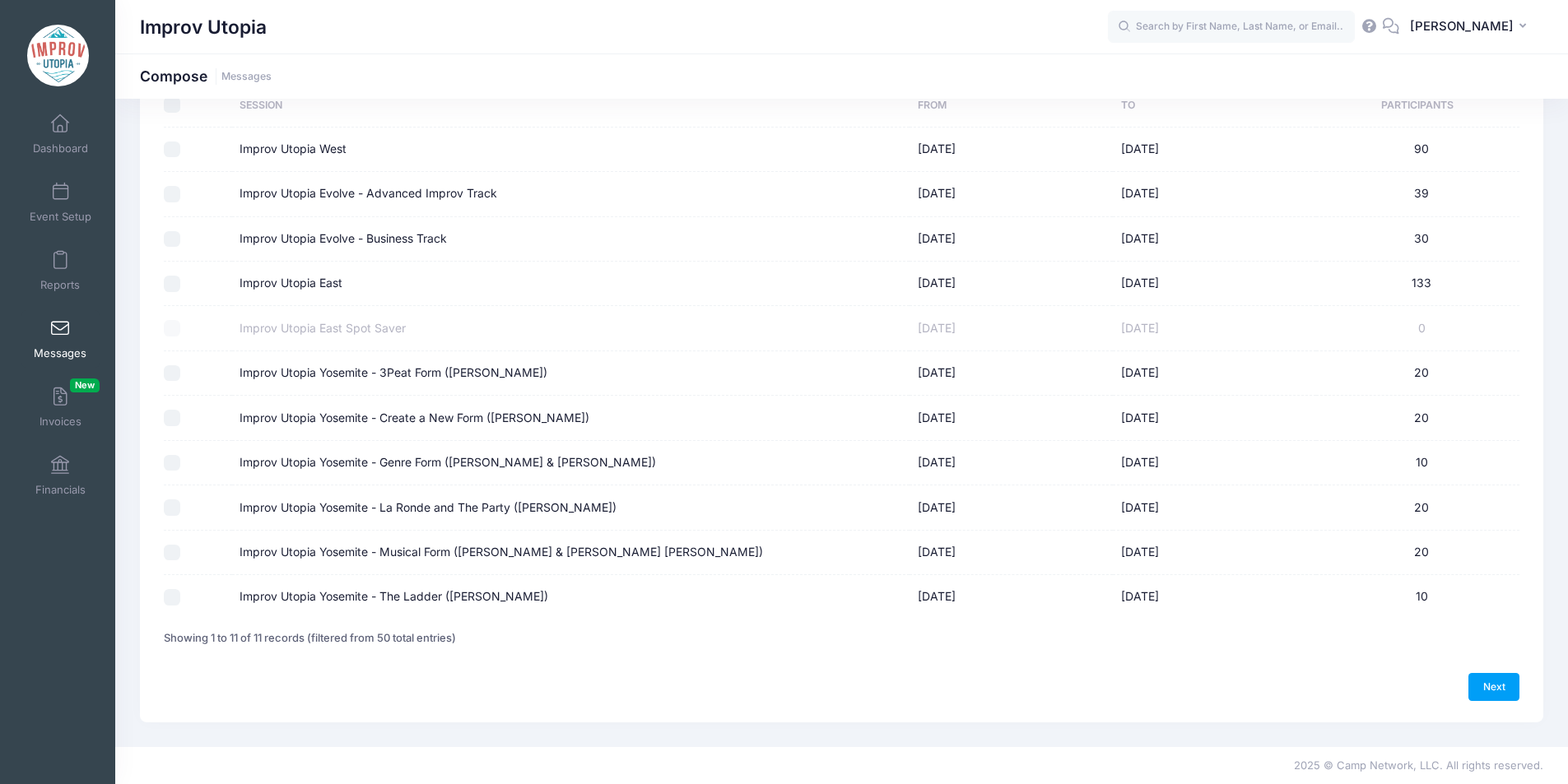
click at [173, 378] on input "Improv Utopia Yosemite - 3Peat Form (Patrick Roland)" at bounding box center [171, 373] width 17 height 17
checkbox input "true"
click at [173, 420] on input "Improv Utopia Yosemite - Create a New Form (Carla Cackowski)" at bounding box center [171, 418] width 17 height 17
checkbox input "true"
click at [173, 456] on input "Improv Utopia Yosemite - Genre Form (Nick Armstrong & Jessica Young)" at bounding box center [171, 463] width 17 height 17
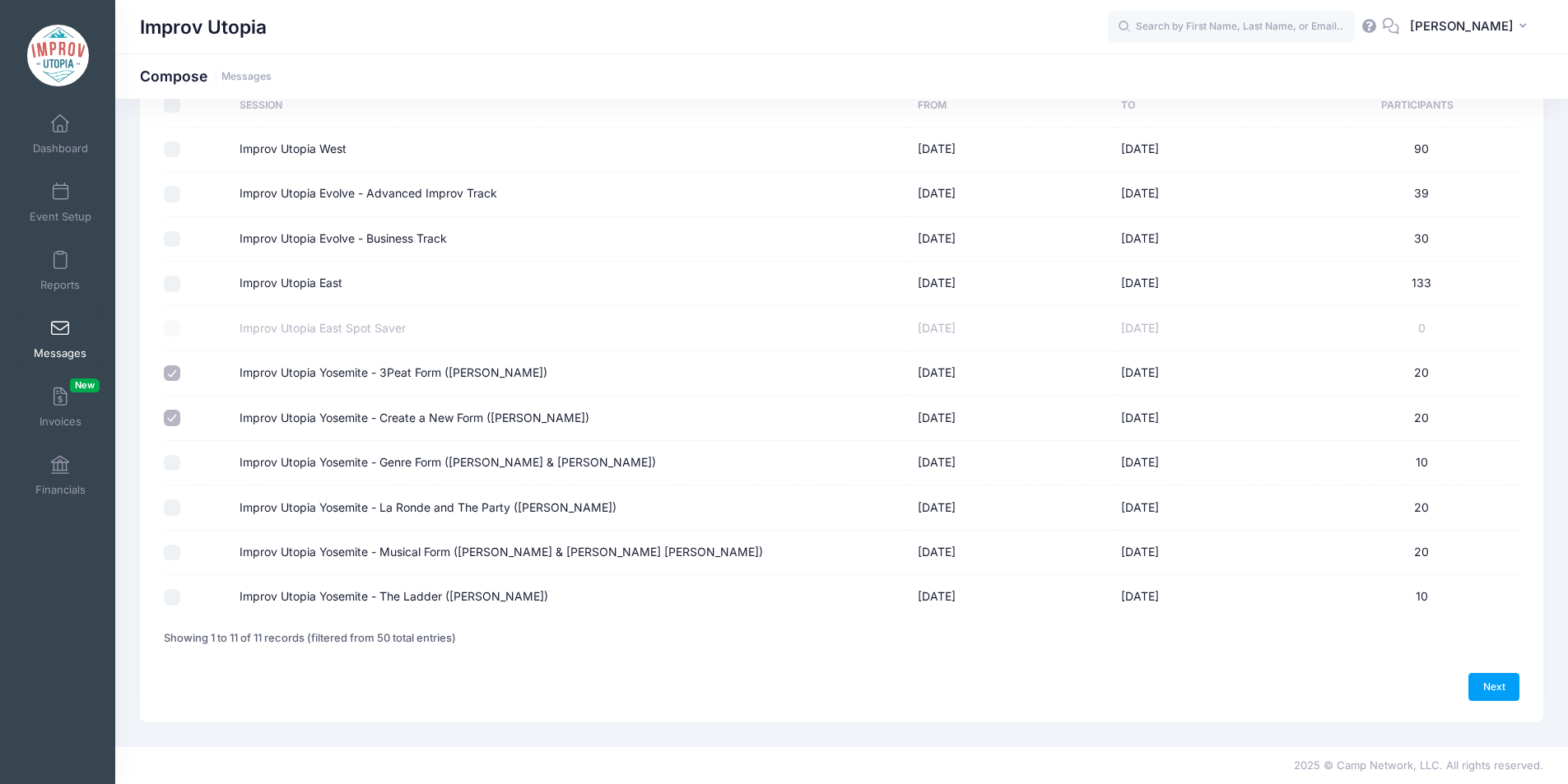
checkbox input "true"
click at [173, 512] on input "Improv Utopia Yosemite - La Ronde and The Party (Craig Cackowski)" at bounding box center [171, 508] width 17 height 17
checkbox input "true"
click at [173, 539] on td at bounding box center [197, 552] width 67 height 45
click at [173, 545] on input "Improv Utopia Yosemite - Musical Form (Shulie Cowen & Branson NeJame)" at bounding box center [171, 552] width 17 height 17
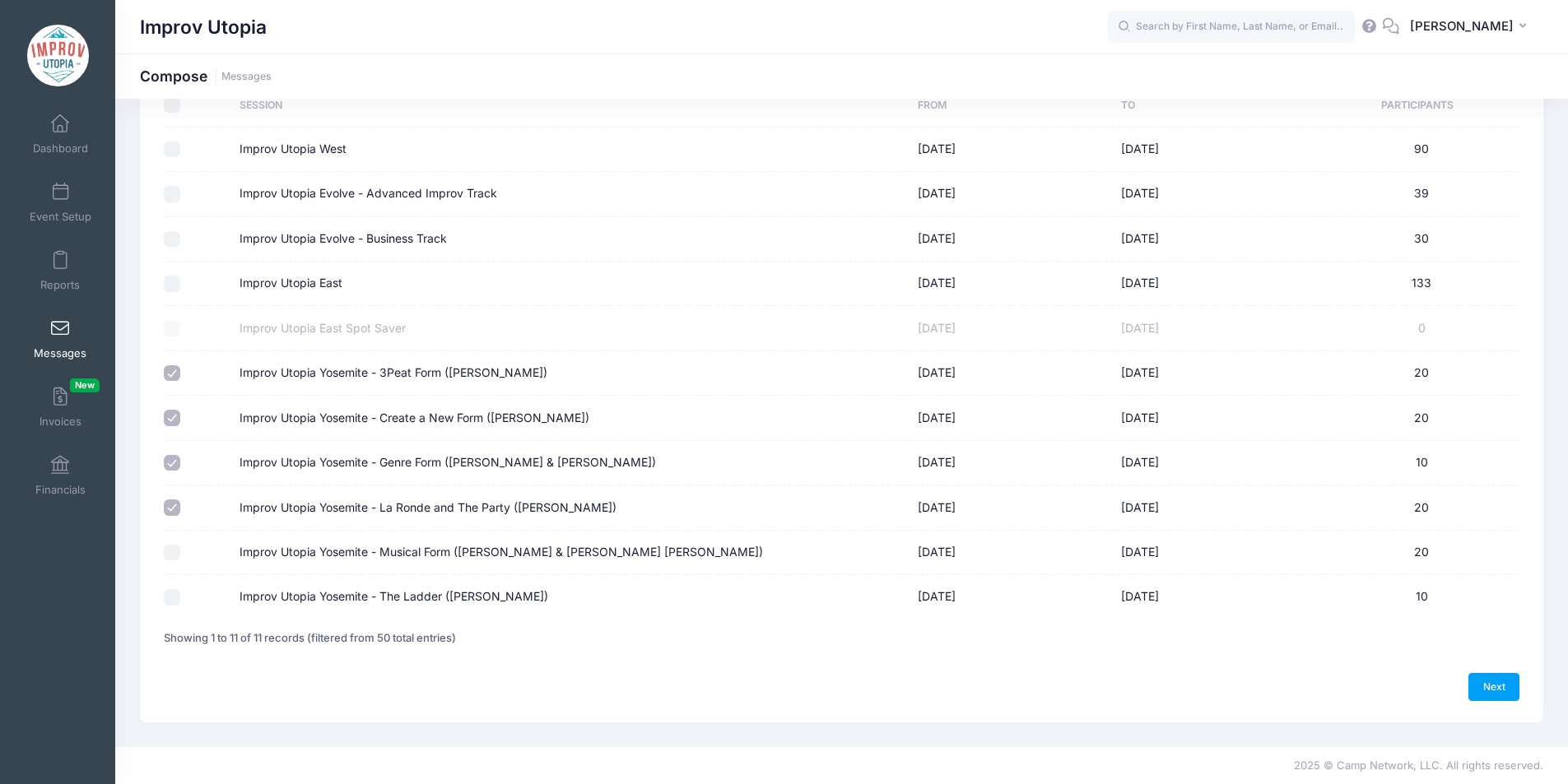
checkbox input "true"
click at [173, 595] on input "Improv Utopia Yosemite - The Ladder (Brian James O'Connell)" at bounding box center [171, 597] width 17 height 17
checkbox input "true"
click at [1493, 691] on link "Next" at bounding box center [1494, 687] width 51 height 28
select select "50"
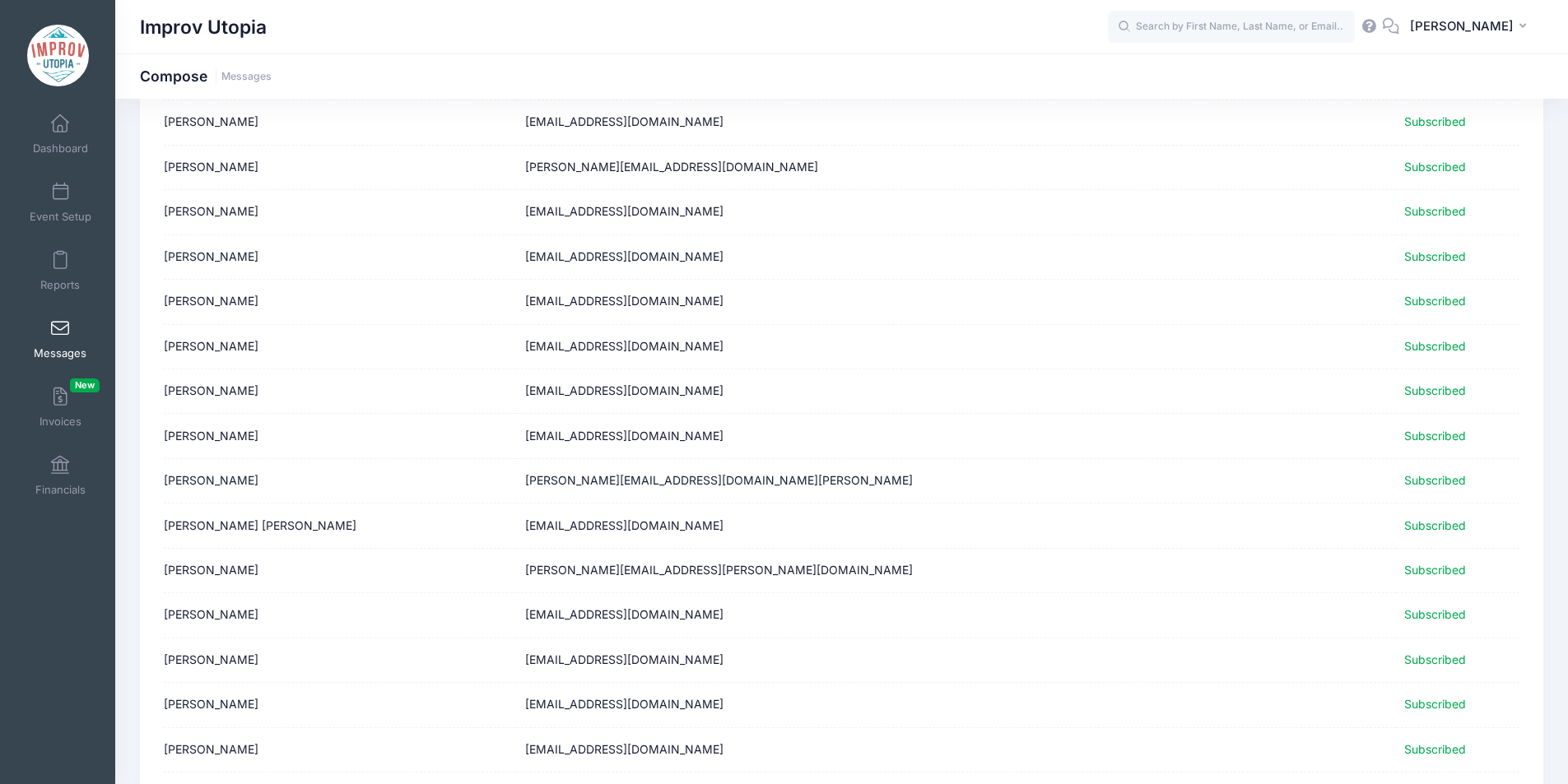
scroll to position [1881, 0]
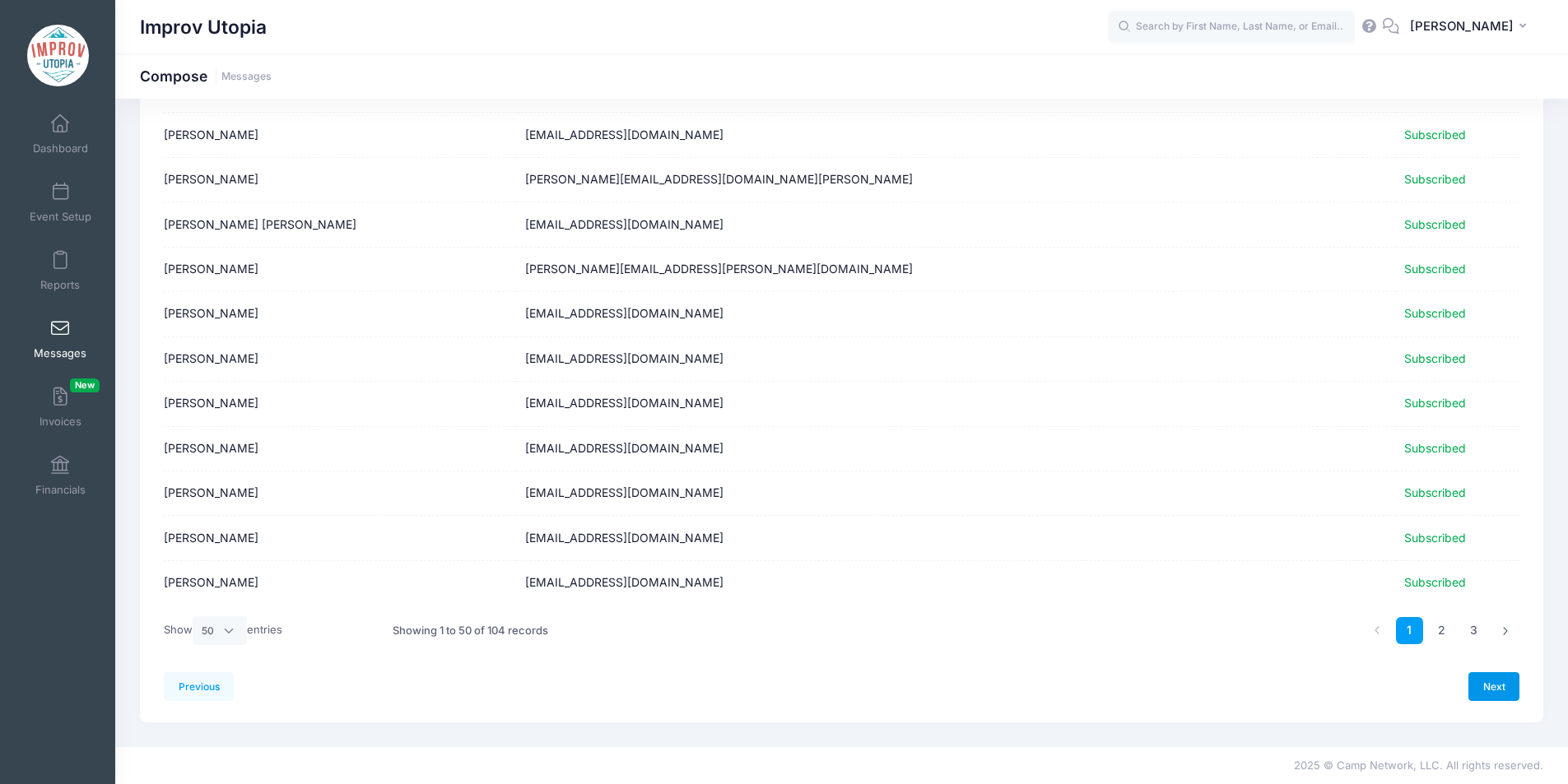
click at [1510, 688] on link "Next" at bounding box center [1494, 686] width 51 height 28
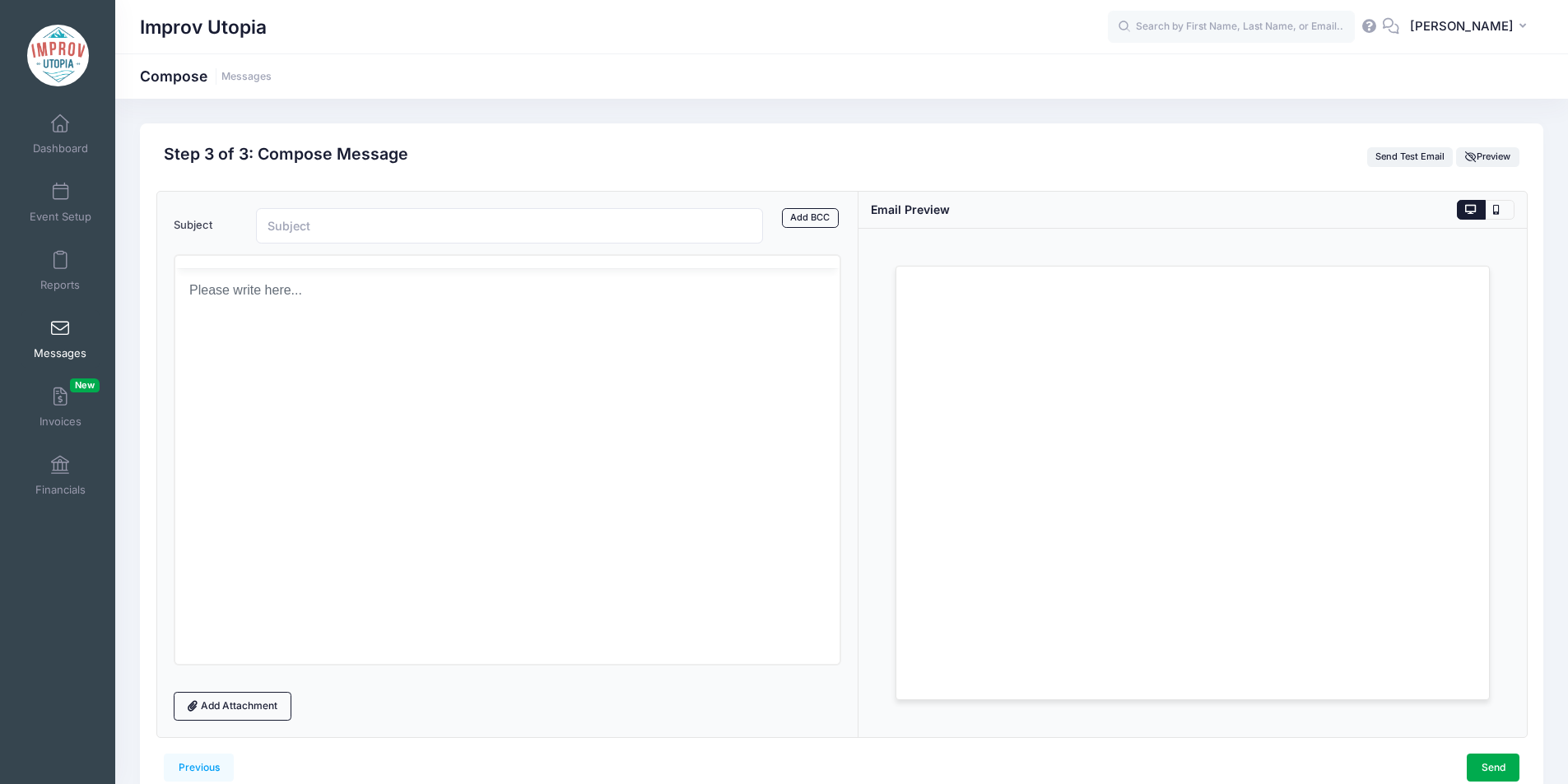
scroll to position [0, 0]
click at [461, 372] on html at bounding box center [507, 349] width 665 height 45
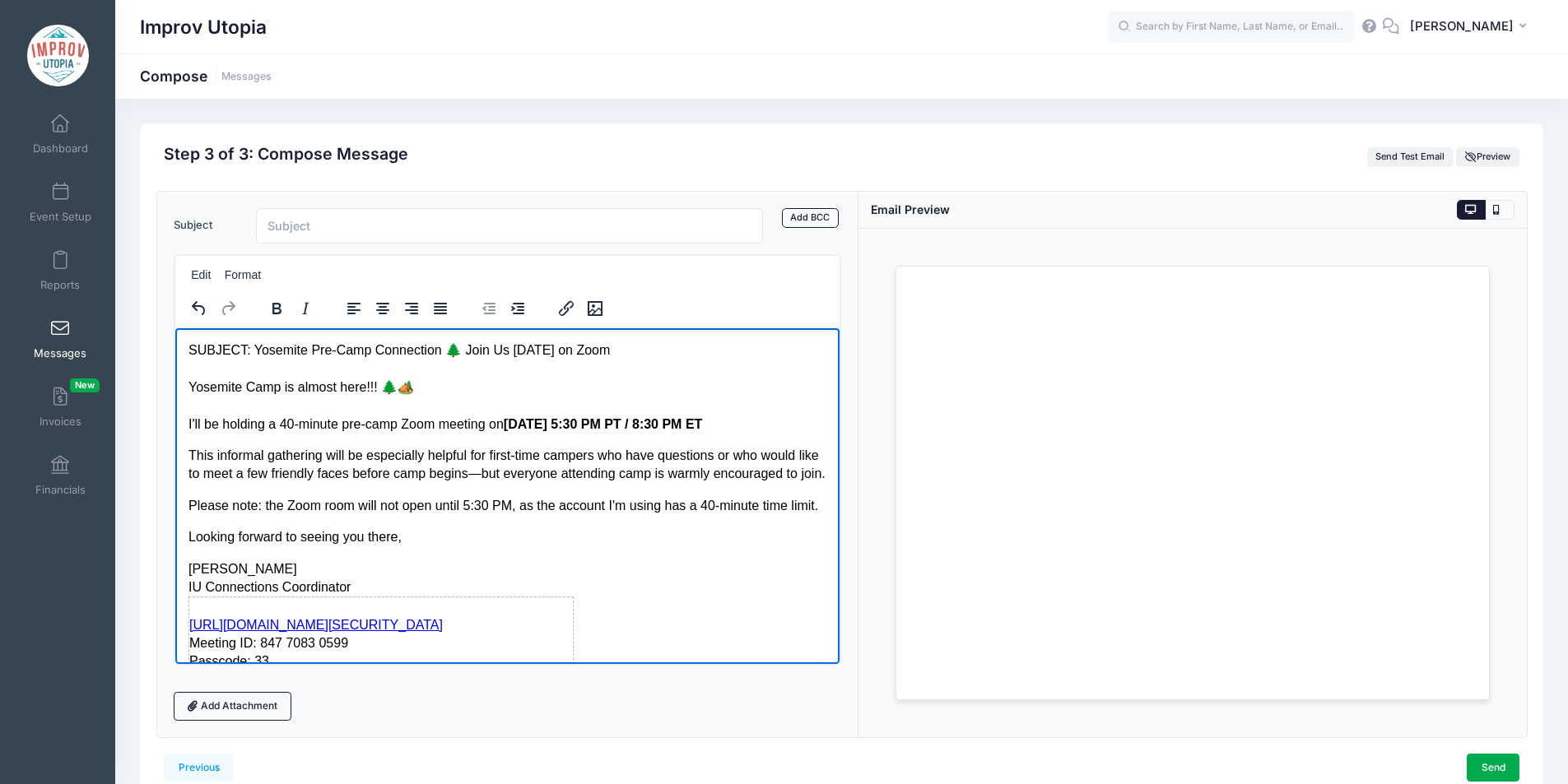
drag, startPoint x: 243, startPoint y: 349, endPoint x: 815, endPoint y: 637, distance: 640.4
click at [639, 328] on html "SUBJECT: Yosemite Pre-Camp Connection 🌲 Join Us Sept 14 on Zoom Yosemite Camp i…" at bounding box center [507, 562] width 665 height 470
click at [393, 226] on input "Subject" at bounding box center [510, 226] width 508 height 36
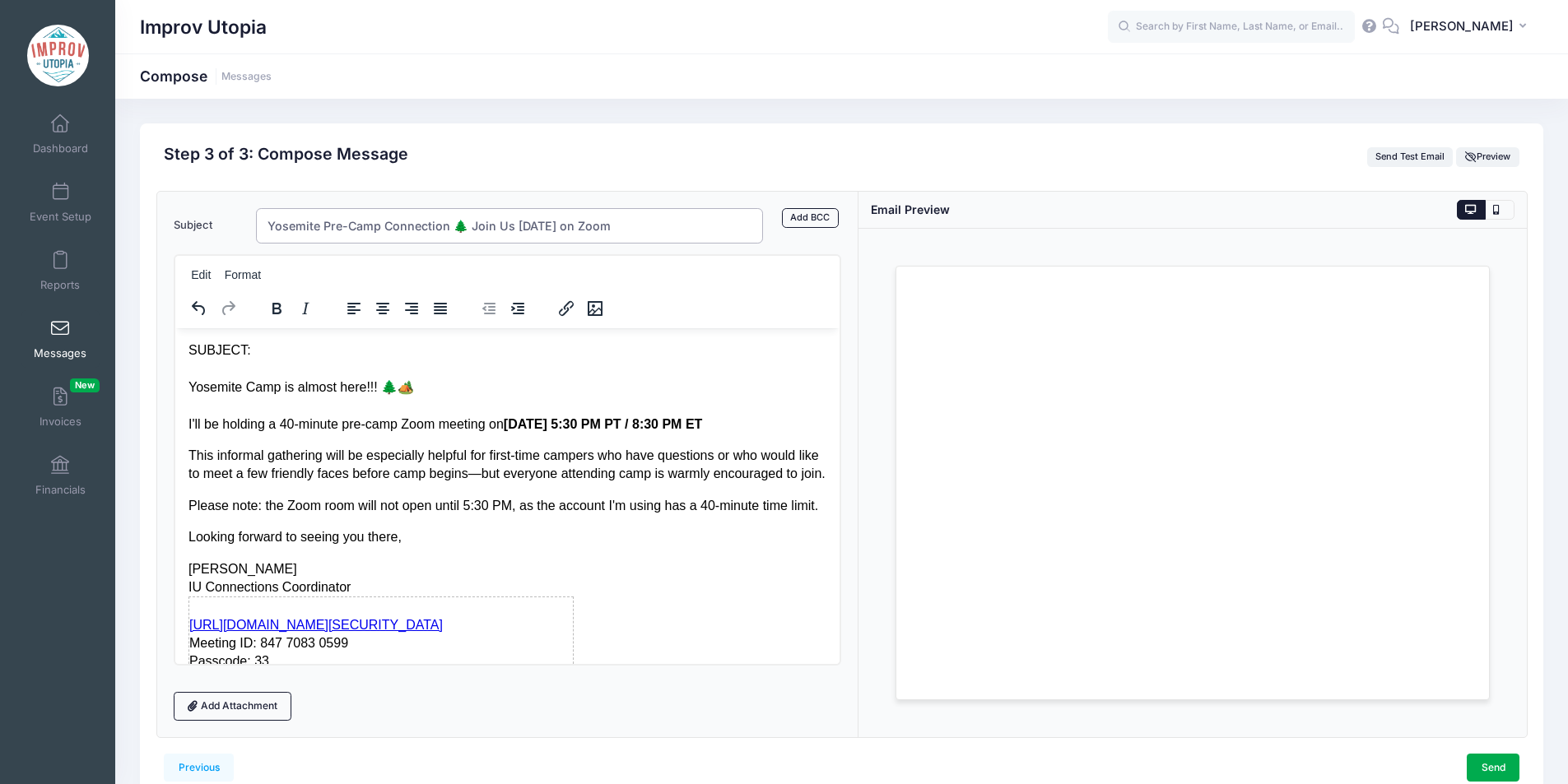
type input "Yosemite Pre-Camp Connection 🌲 Join Us Sept 14 on Zoom"
click at [193, 373] on div "Rich Text Area. Press ALT-0 for help." at bounding box center [507, 368] width 638 height 18
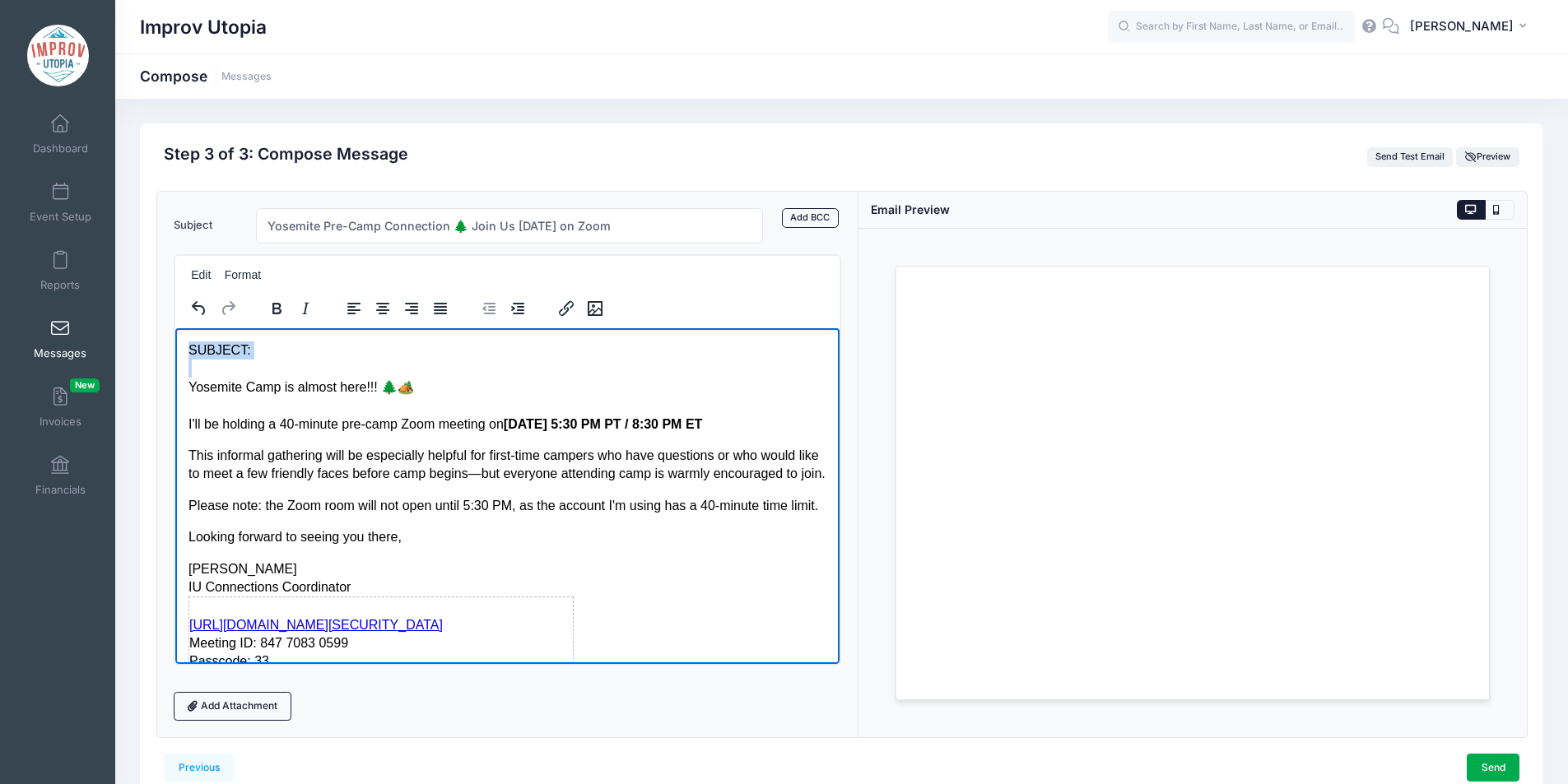
click at [188, 351] on div "SUBJECT:" at bounding box center [507, 349] width 638 height 18
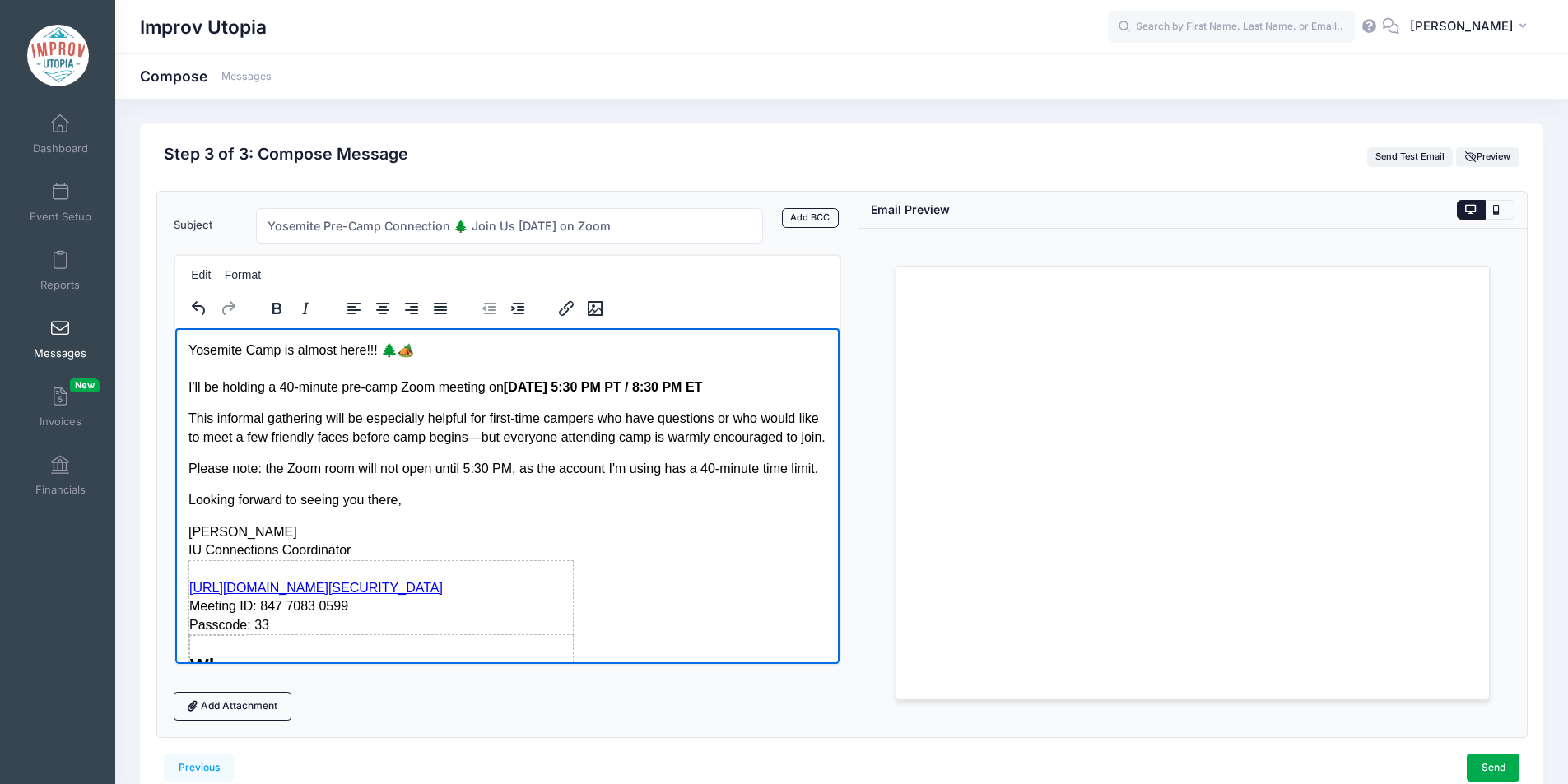
click at [242, 396] on div "I'll be holding a 40-minute pre-camp Zoom meeting on Sunday, September 14 at 5:…" at bounding box center [507, 387] width 638 height 18
click at [507, 396] on div "I'll be holding a 40-minute pre-camp Zoom meeting on Sunday, September 14 at 5:…" at bounding box center [507, 387] width 638 height 18
click at [598, 396] on div "I'll be holding a 40-minute pre-camp Zoom meeting on Sunday, September 14 at 5:…" at bounding box center [507, 387] width 638 height 18
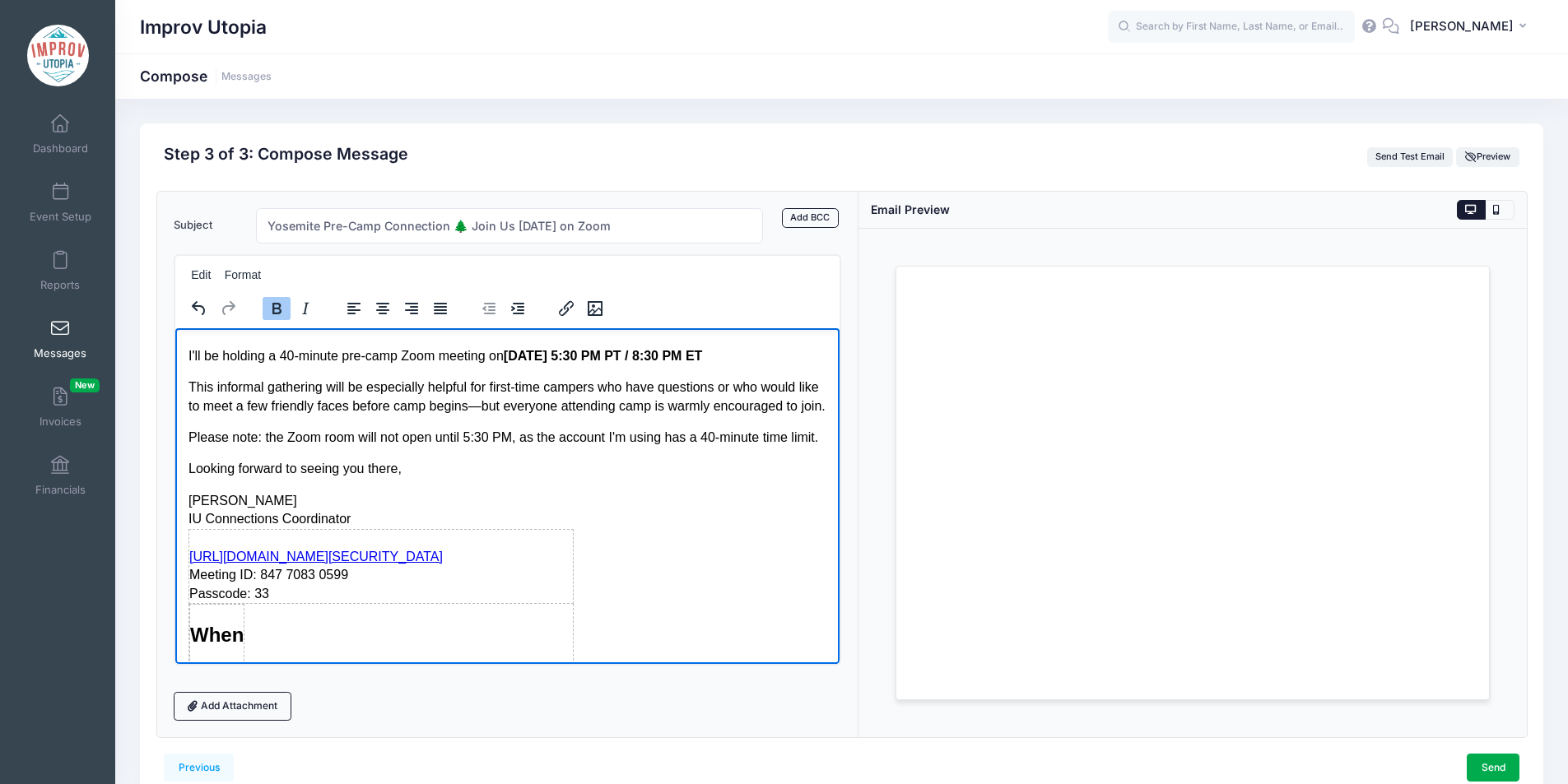
scroll to position [32, 0]
click at [556, 414] on p "This informal gathering will be especially helpful for first-time campers who h…" at bounding box center [507, 395] width 638 height 37
click at [506, 414] on p "This informal gathering will be especially helpful for first-time campers who h…" at bounding box center [507, 395] width 638 height 37
click at [525, 414] on p "This informal gathering will be especially helpful for first-time campers who h…" at bounding box center [507, 395] width 638 height 37
click at [556, 510] on body "Yosemite Camp is almost here!!! 🌲🏕️ I'll be holding a 40-minute pre-camp Zoom m…" at bounding box center [507, 512] width 638 height 407
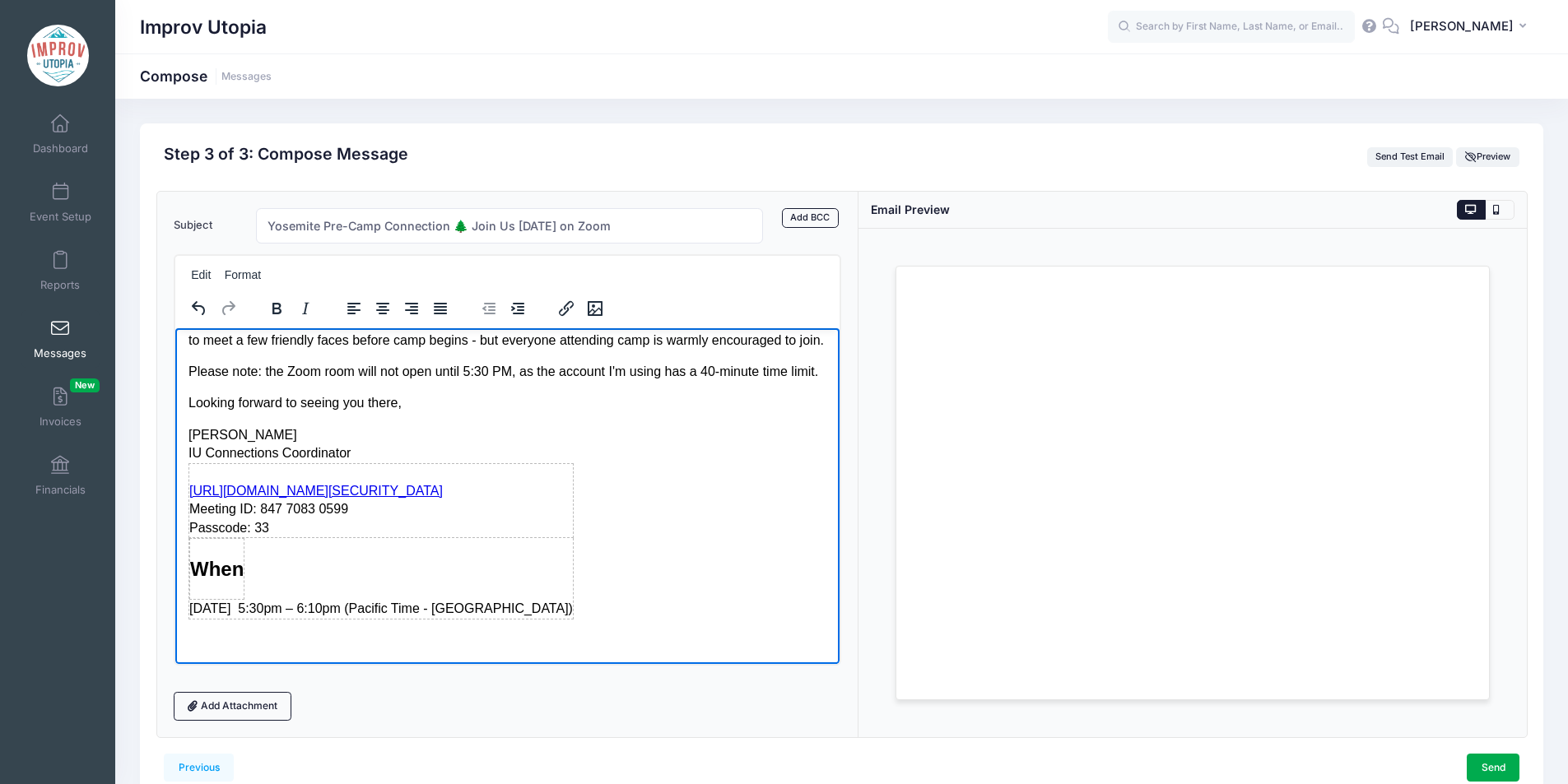
scroll to position [152, 0]
click at [219, 566] on h2 "When" at bounding box center [216, 568] width 53 height 28
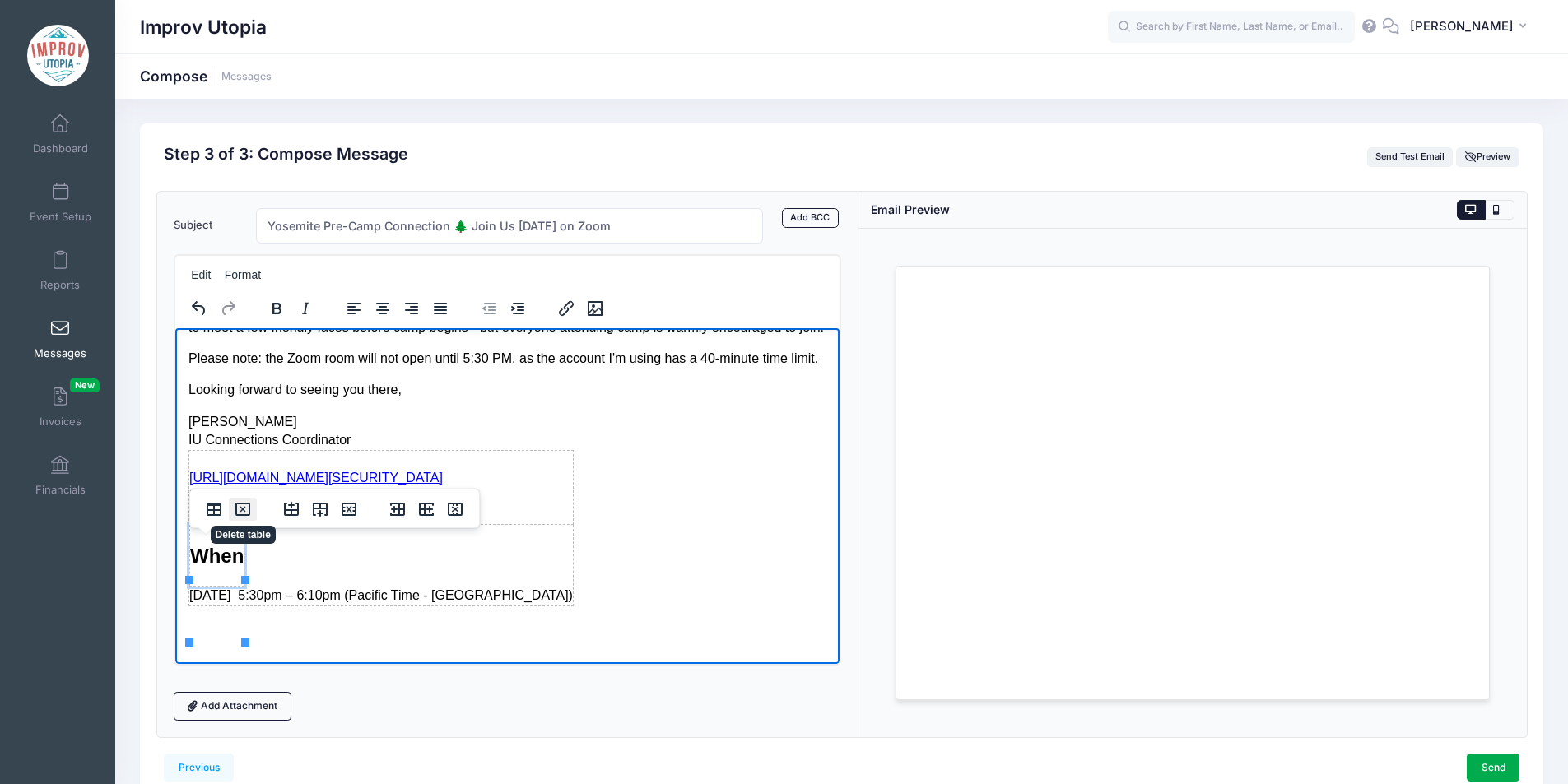
click at [245, 515] on icon "Delete table" at bounding box center [243, 509] width 15 height 13
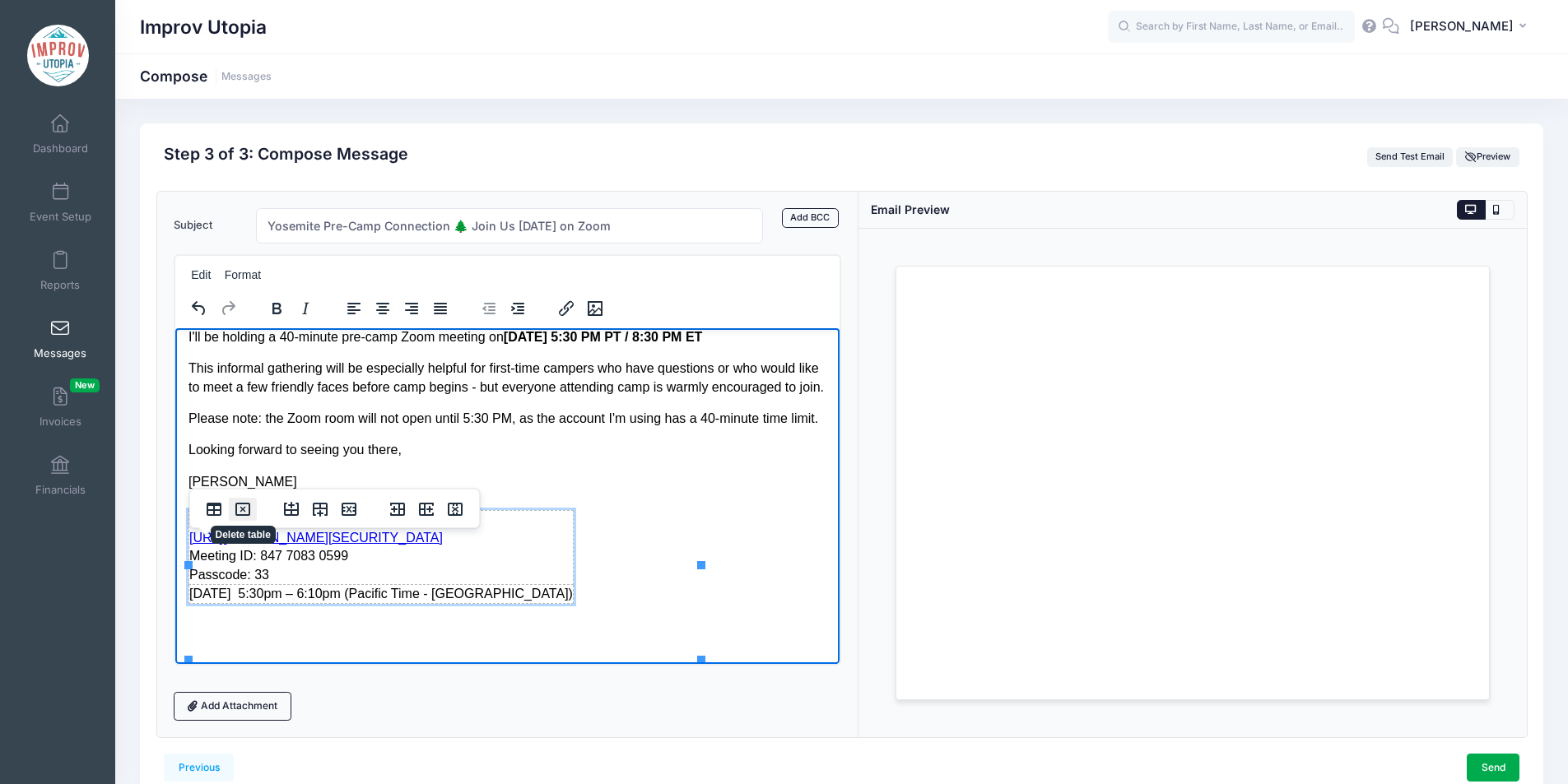
scroll to position [90, 0]
click at [351, 495] on icon "Delete table" at bounding box center [352, 496] width 6 height 6
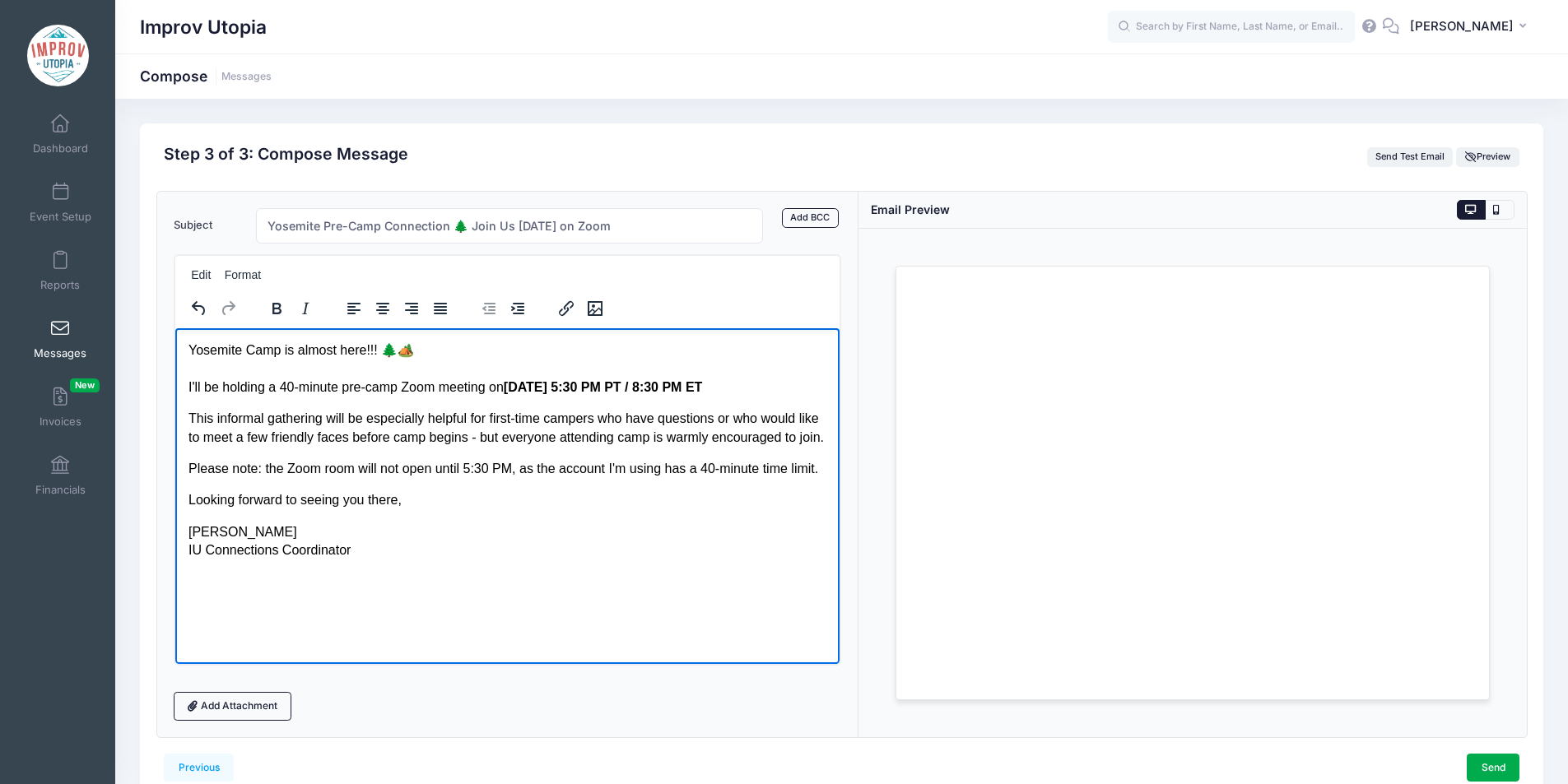
scroll to position [70, 0]
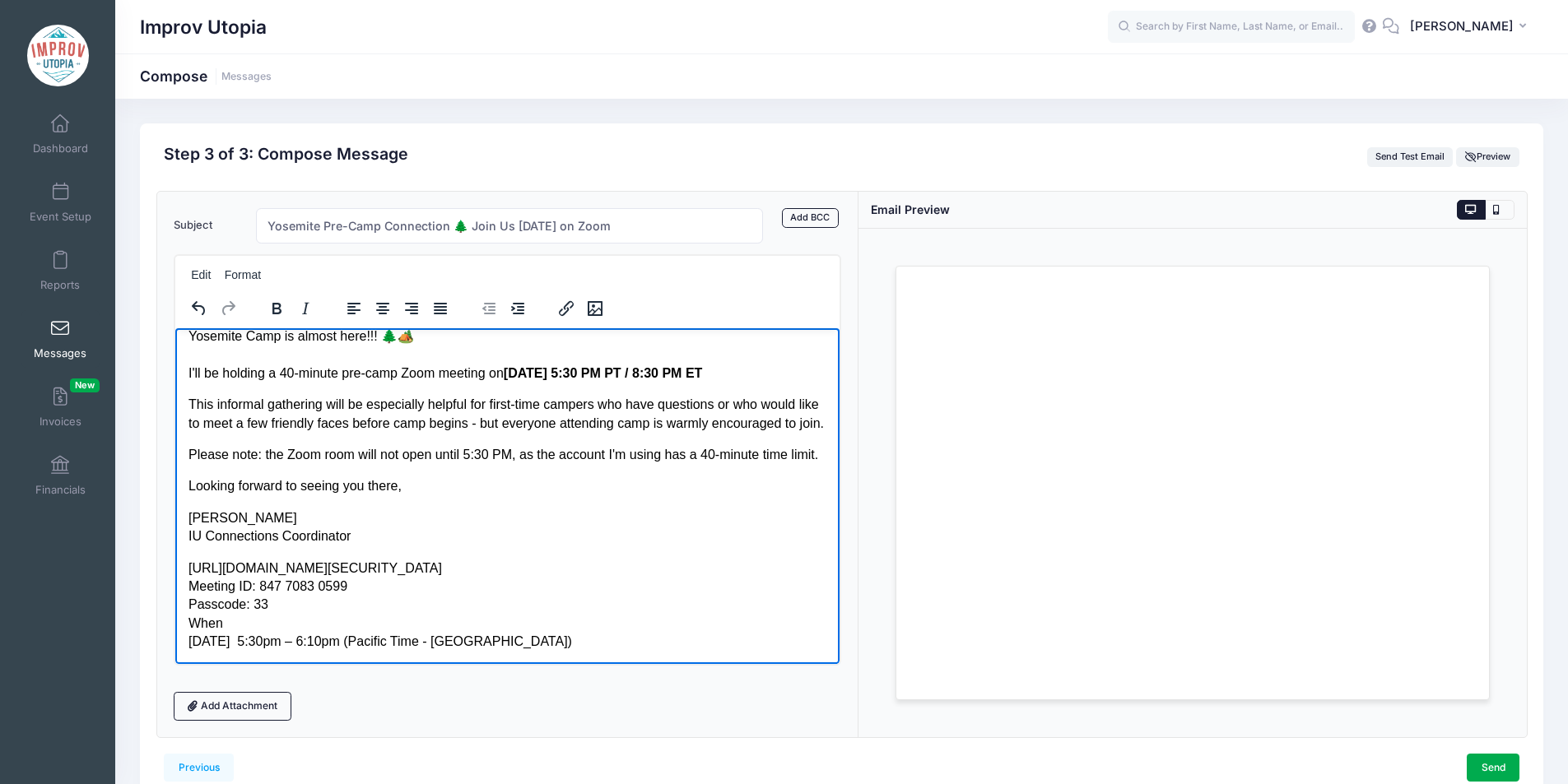
click at [215, 556] on body "Yosemite Camp is almost here!!! 🌲🏕️ I'll be holding a 40-minute pre-camp Zoom m…" at bounding box center [507, 488] width 638 height 324
click at [189, 568] on p "https://us02web.zoom.us/j/84770830599?pwd=MXZ6WFg2c0lNRGwzTnZjbkRhRFpJZz09 Meet…" at bounding box center [507, 605] width 638 height 92
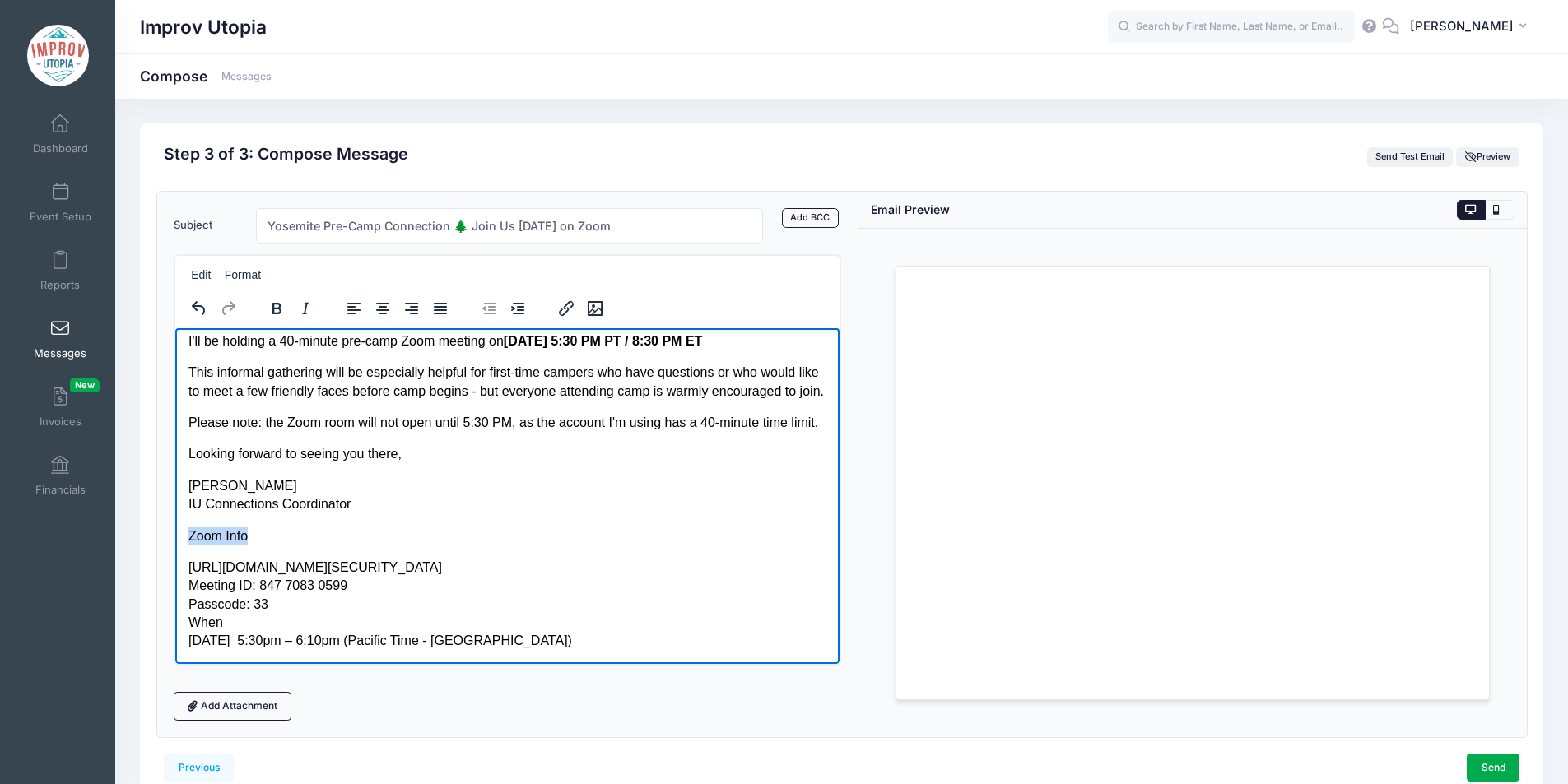
click at [189, 544] on p "Zoom Info" at bounding box center [507, 536] width 638 height 18
click at [279, 613] on p "https://us02web.zoom.us/j/84770830599?pwd=MXZ6WFg2c0lNRGwzTnZjbkRhRFpJZz09 Meet…" at bounding box center [507, 604] width 638 height 92
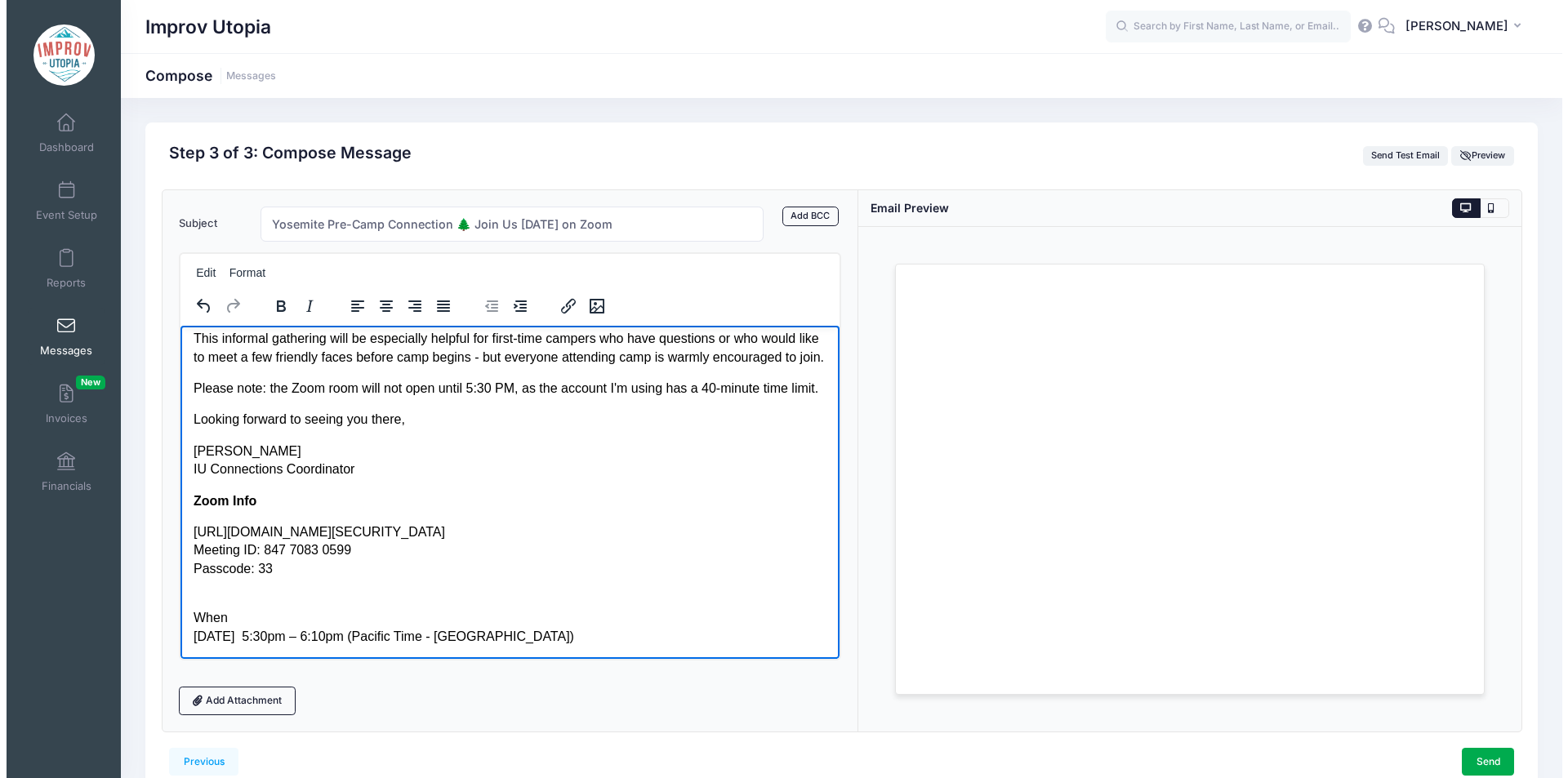
scroll to position [132, 0]
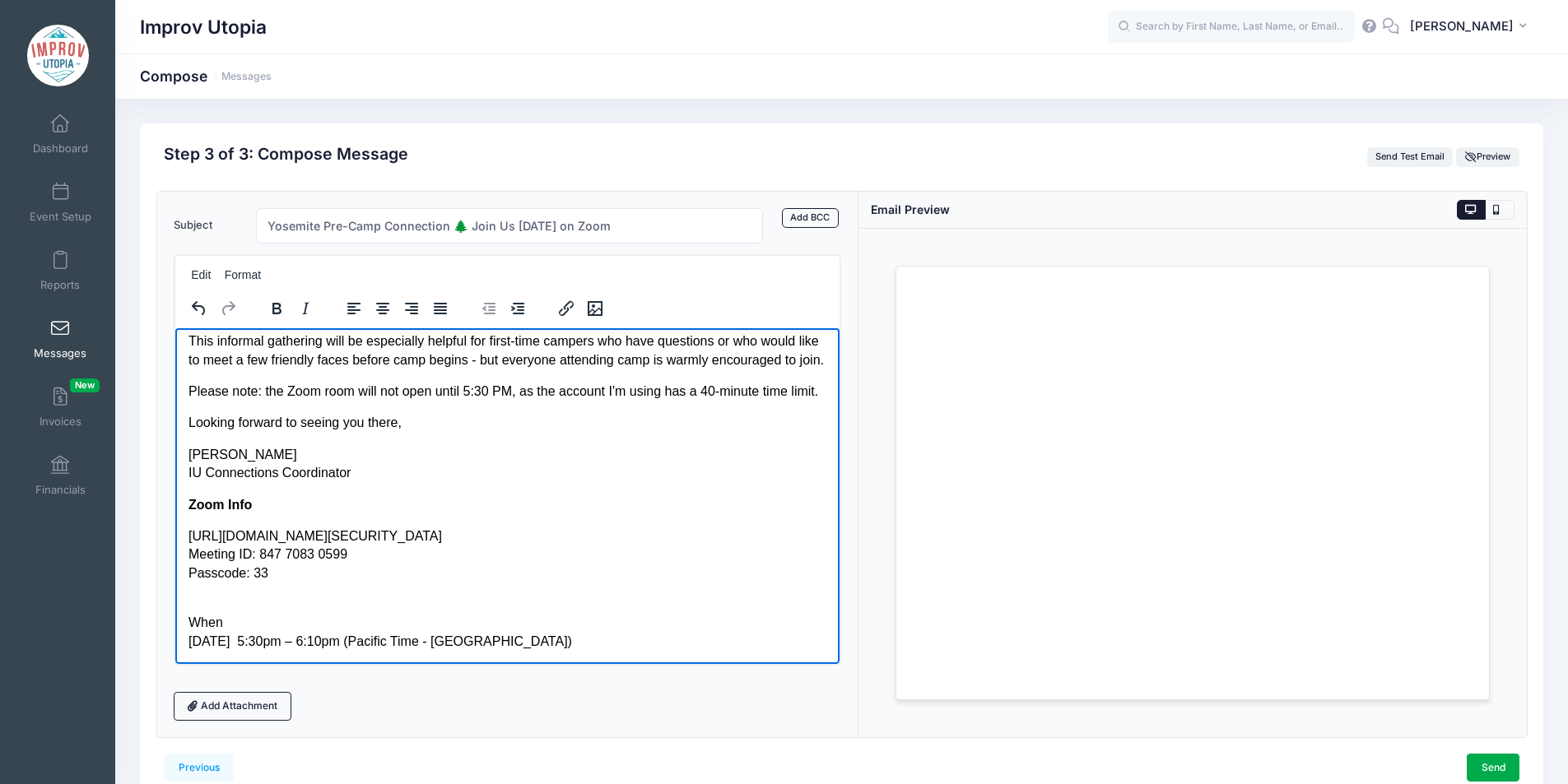
click at [238, 628] on p "When Sunday, Sep 14, 2025 5:30pm – 6:10pm (Pacific Time - San Francisco)" at bounding box center [507, 623] width 638 height 55
click at [188, 623] on p "When Sunday, Sep 14, 2025 5:30pm – 6:10pm (Pacific Time - San Francisco)" at bounding box center [507, 623] width 638 height 55
click at [190, 540] on p "https://us02web.zoom.us/j/84770830599?pwd=MXZ6WFg2c0lNRGwzTnZjbkRhRFpJZz09 Meet…" at bounding box center [507, 554] width 638 height 55
click at [752, 536] on p "https://us02web.zoom.us/j/84770830599?pwd=MXZ6WFg2c0lNRGwzTnZjbkRhRFpJZz09 Meet…" at bounding box center [507, 554] width 638 height 55
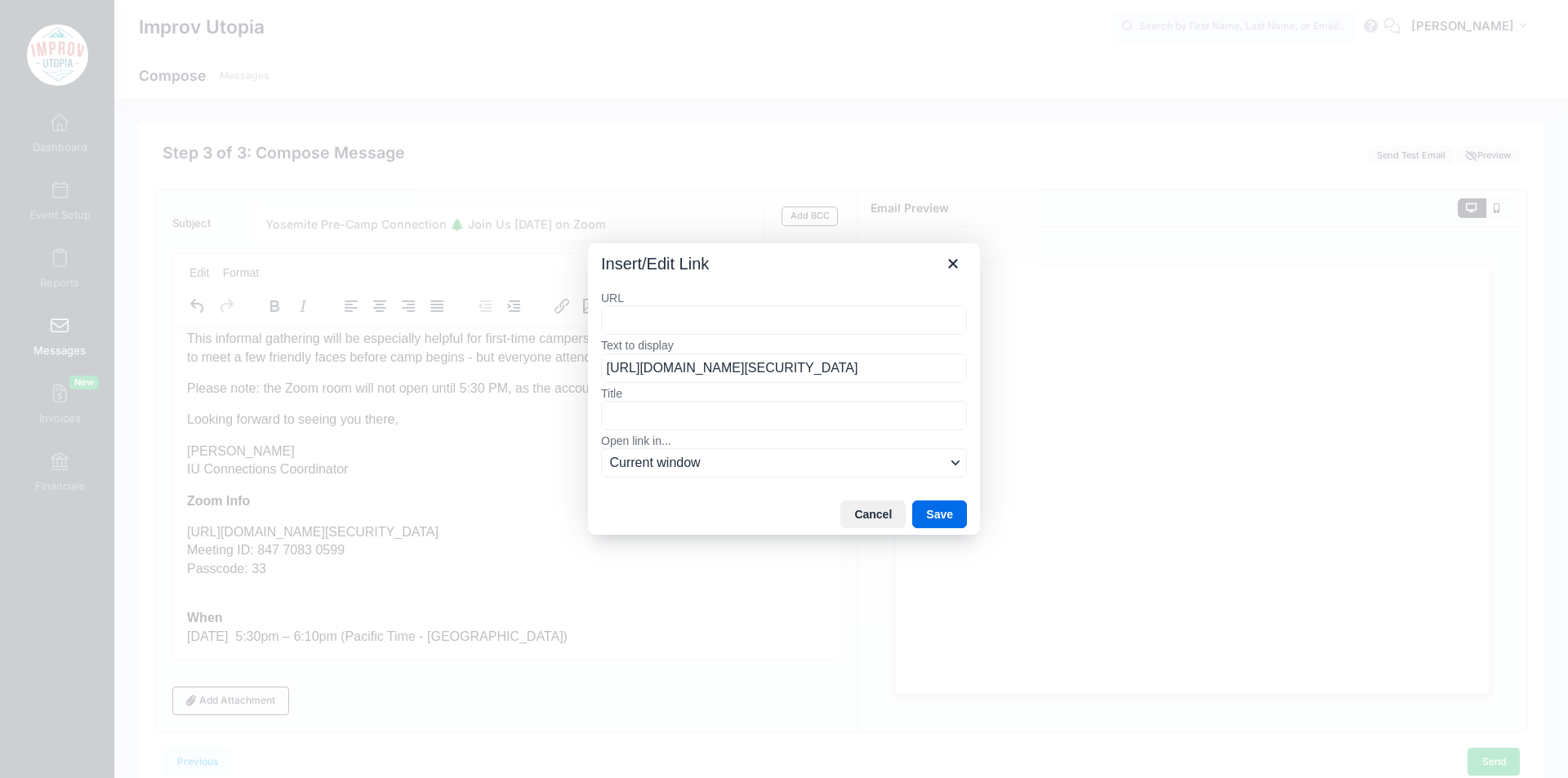
scroll to position [114, 0]
click at [864, 526] on button "Cancel" at bounding box center [873, 515] width 66 height 28
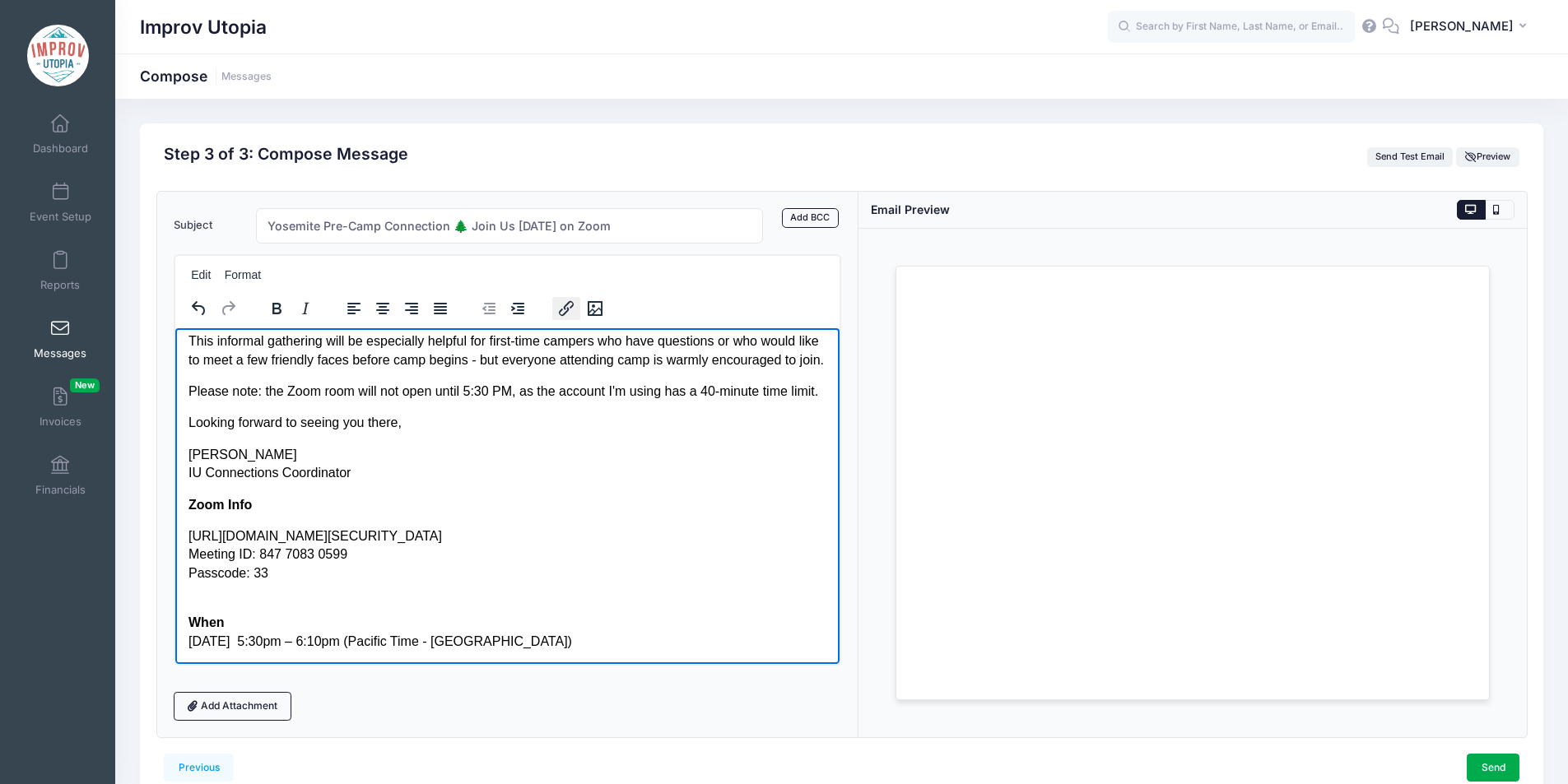
click at [564, 310] on icon "Insert/edit link" at bounding box center [566, 309] width 20 height 20
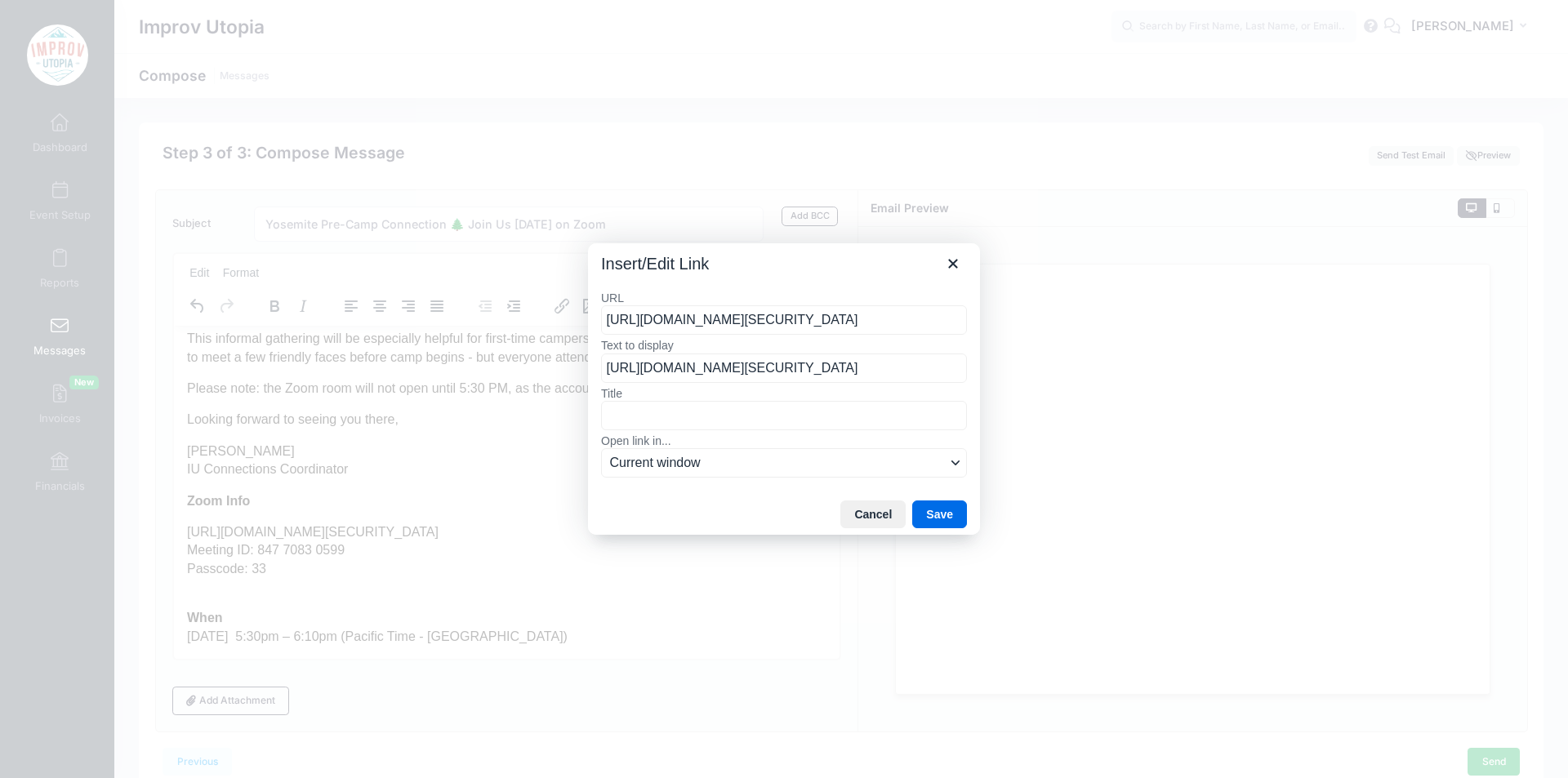
scroll to position [0, 152]
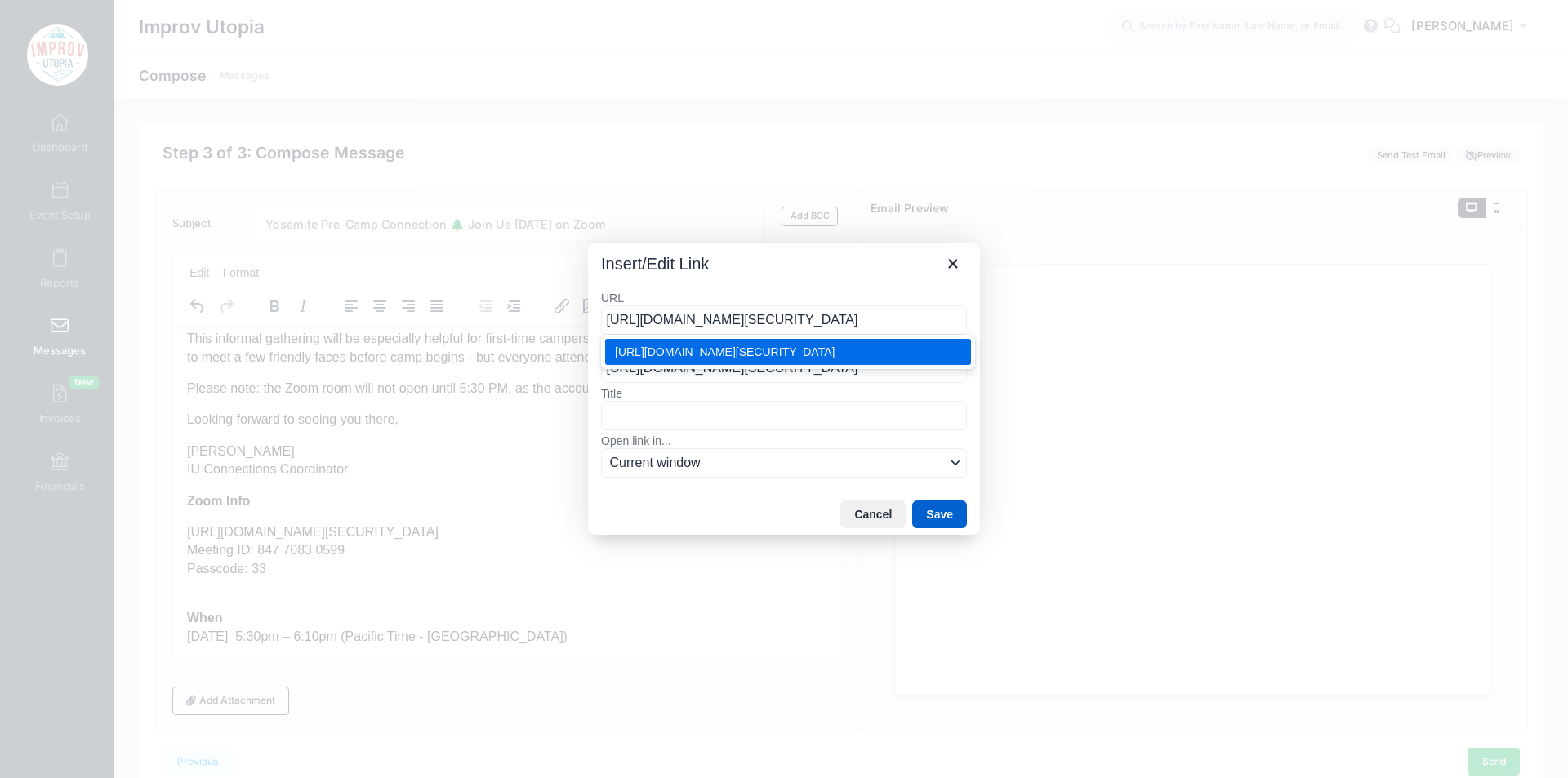
type input "https://us02web.zoom.us/j/84770830599?pwd=MXZ6WFg2c0lNRGwzTnZjbkRhRFpJZz09"
click at [934, 512] on button "Save" at bounding box center [940, 515] width 55 height 28
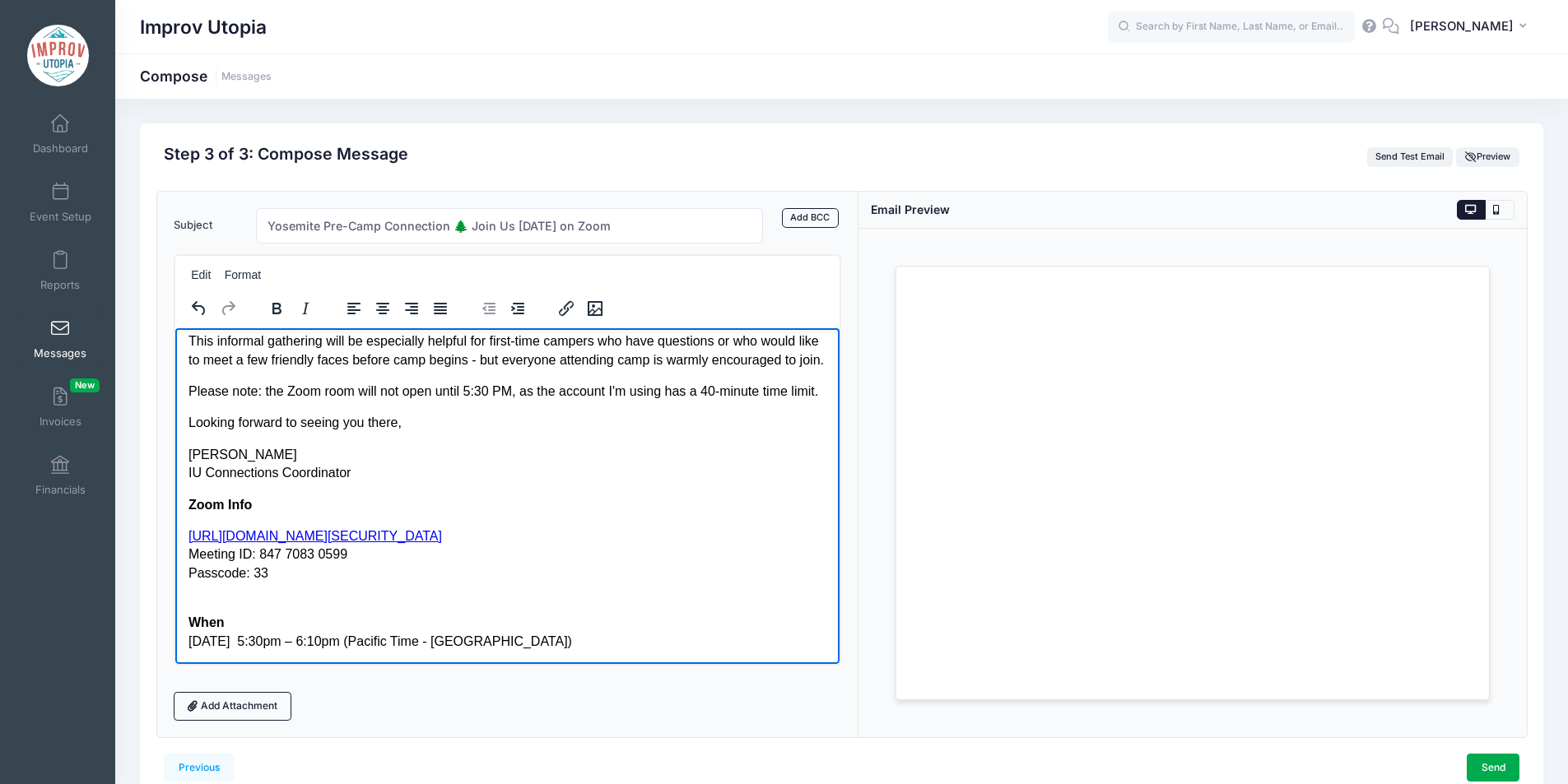
click at [746, 579] on p "https://us02web.zoom.us/j/84770830599?pwd=MXZ6WFg2c0lNRGwzTnZjbkRhRFpJZz09 Meet…" at bounding box center [507, 554] width 638 height 55
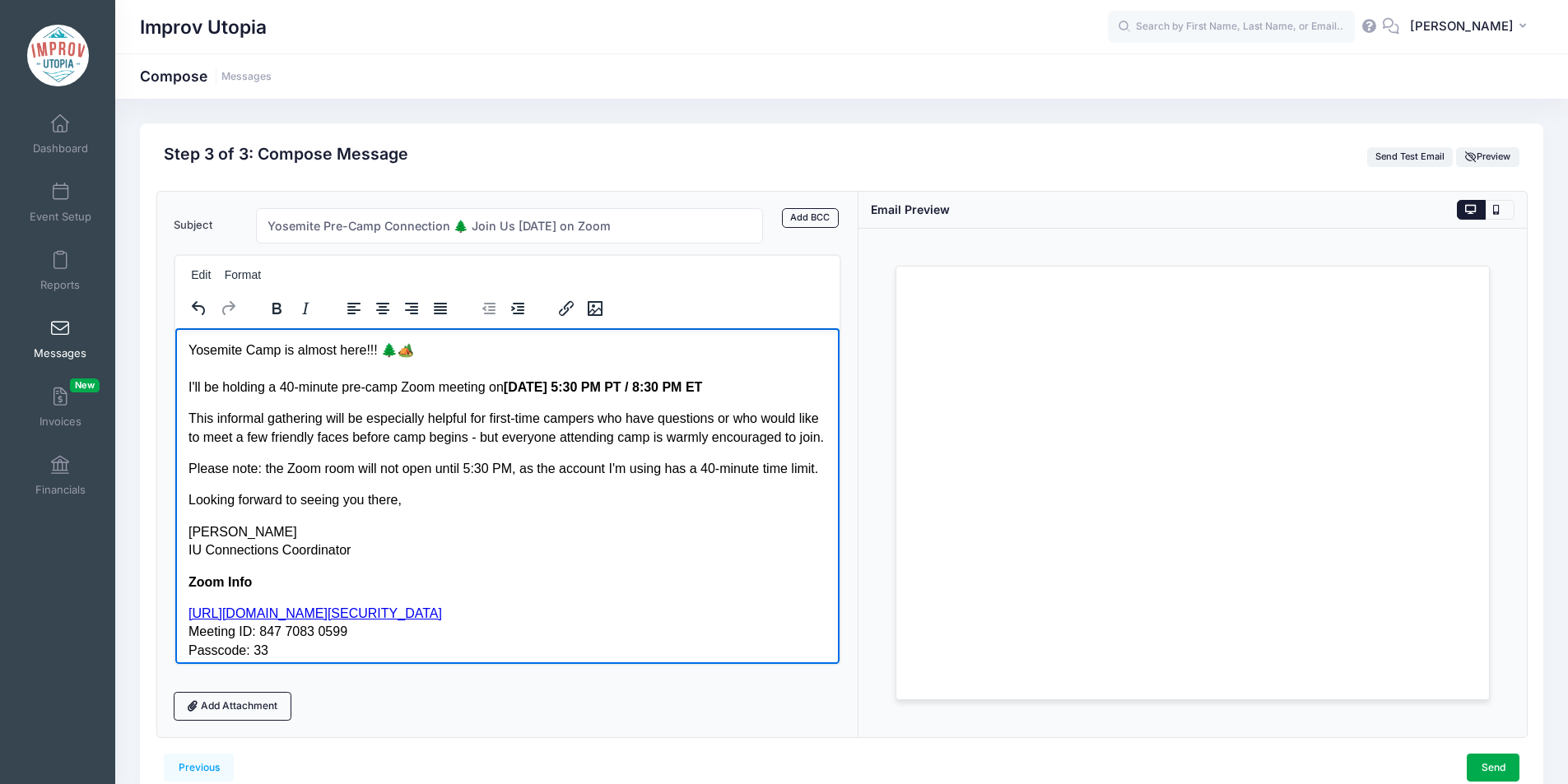
click at [305, 483] on body "Yosemite Camp is almost here!!! 🌲🏕️ I'll be holding a 40-minute pre-camp Zoom m…" at bounding box center [507, 534] width 638 height 387
click at [255, 446] on p "This informal gathering will be especially helpful for first-time campers who h…" at bounding box center [507, 427] width 638 height 37
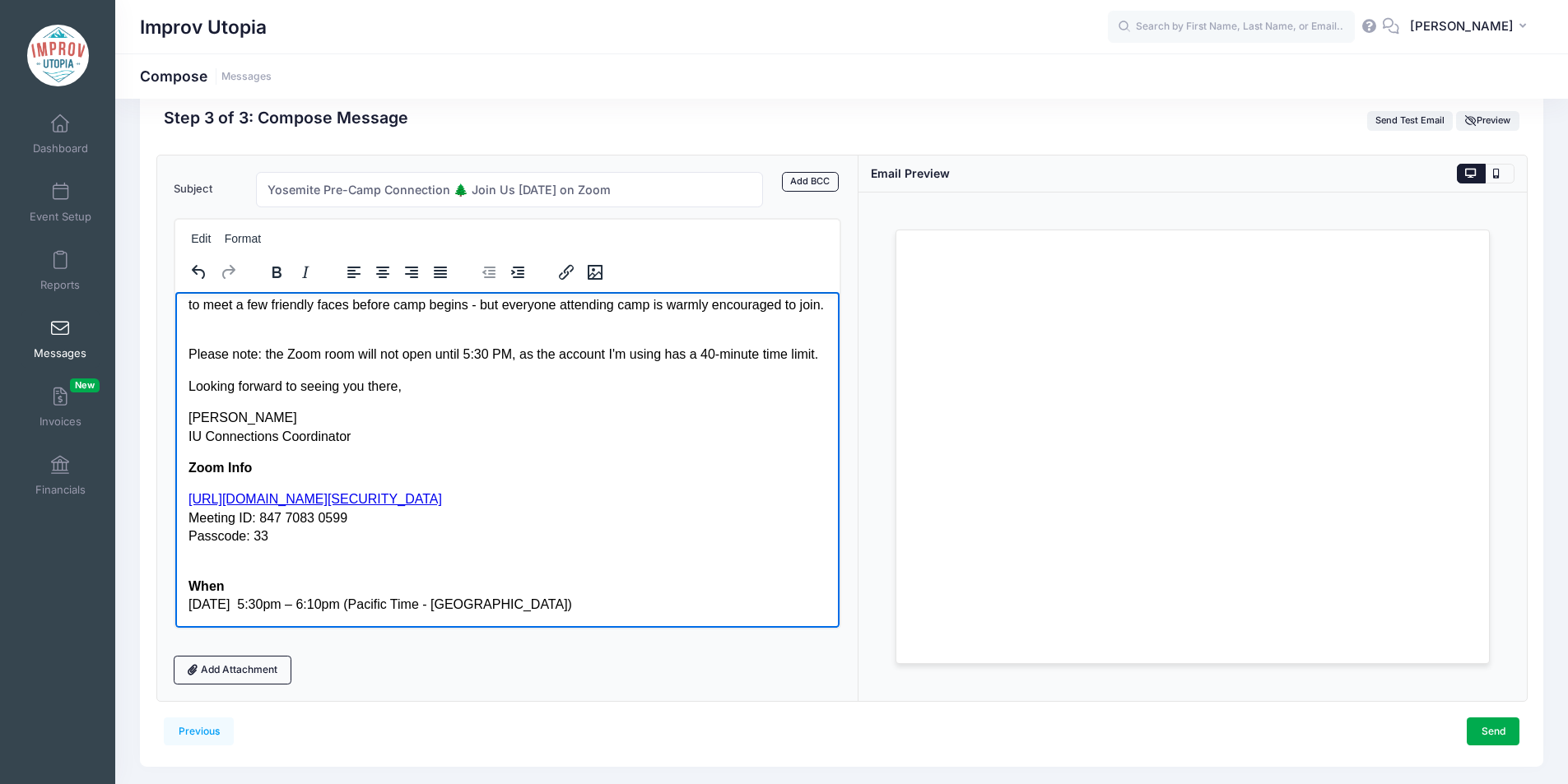
scroll to position [81, 0]
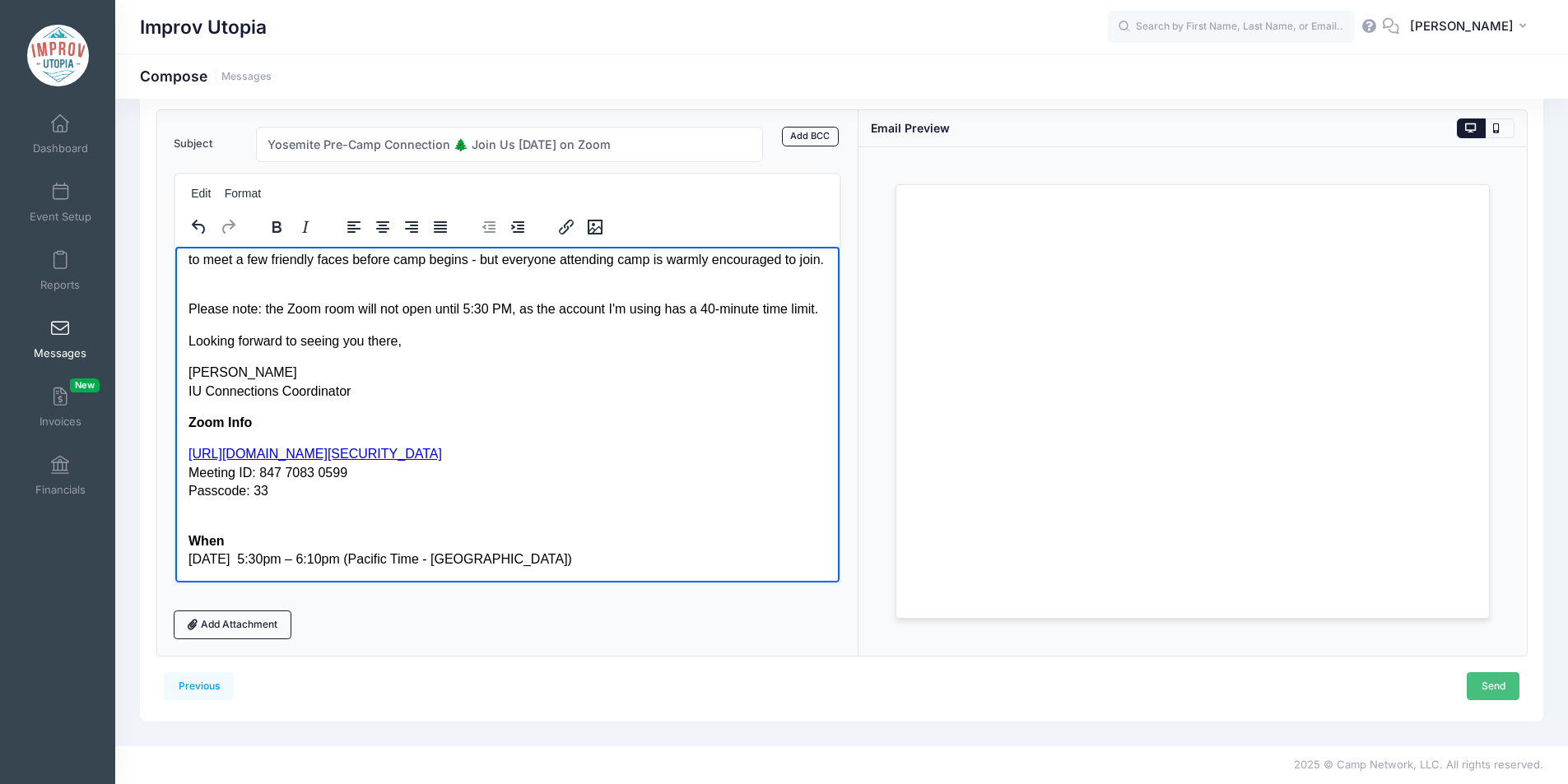
click at [1492, 677] on link "Send" at bounding box center [1493, 686] width 52 height 28
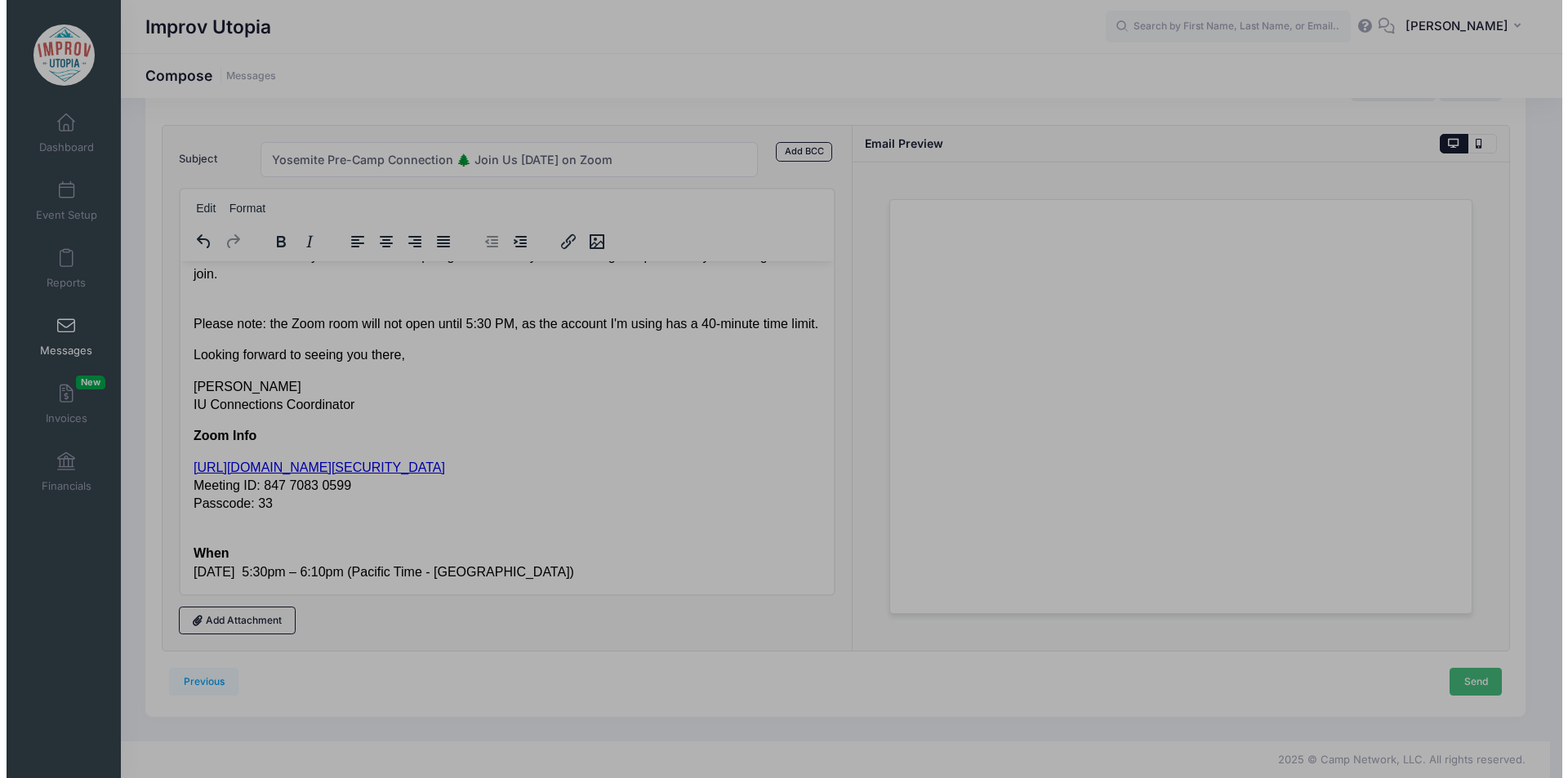
scroll to position [0, 0]
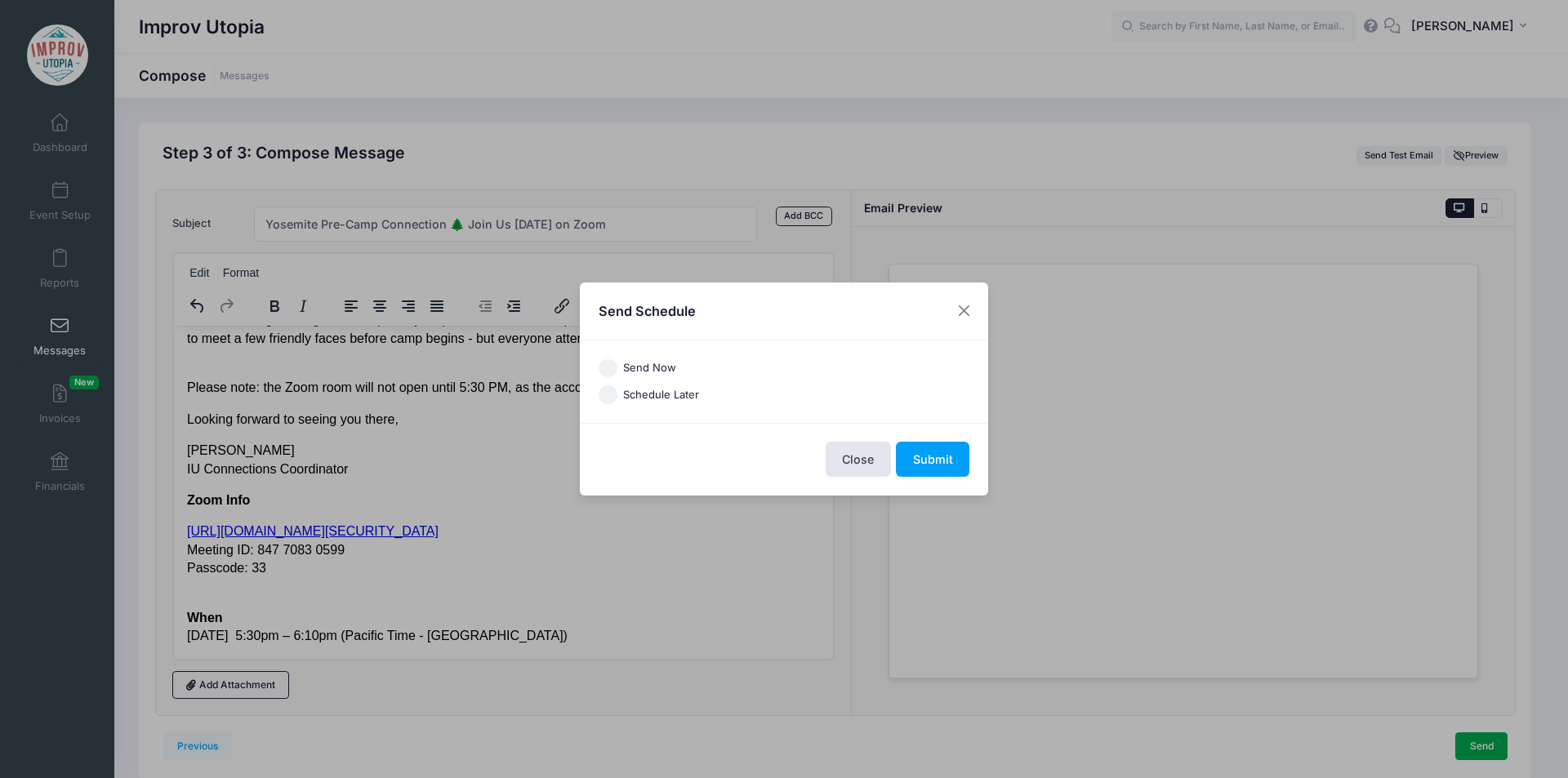
click at [643, 367] on label "Send Now" at bounding box center [649, 368] width 53 height 17
click at [618, 367] on input "Send Now" at bounding box center [607, 368] width 19 height 19
radio input "true"
click at [926, 452] on button "Submit" at bounding box center [932, 460] width 74 height 35
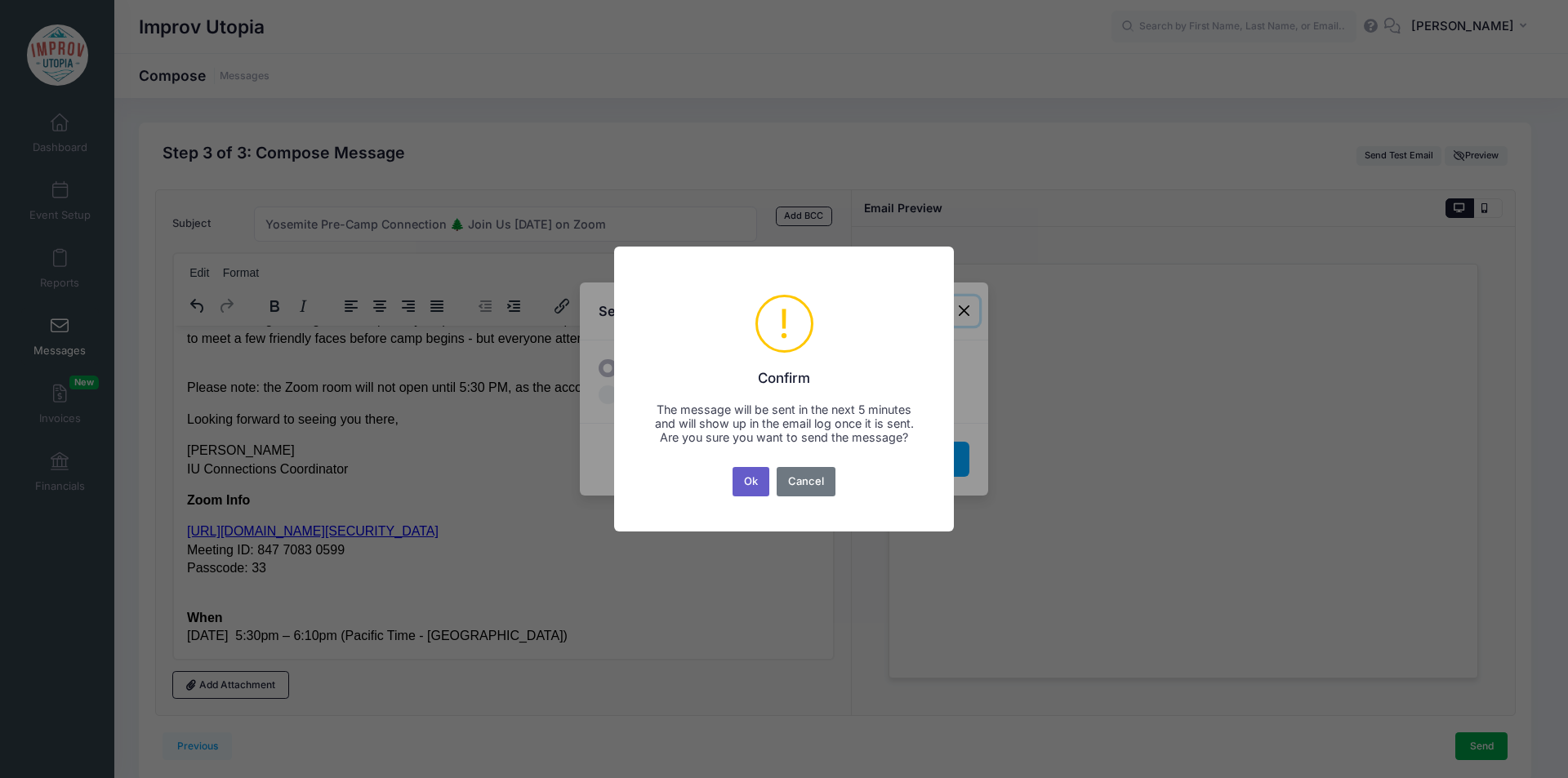
click at [744, 487] on button "Ok" at bounding box center [752, 482] width 37 height 29
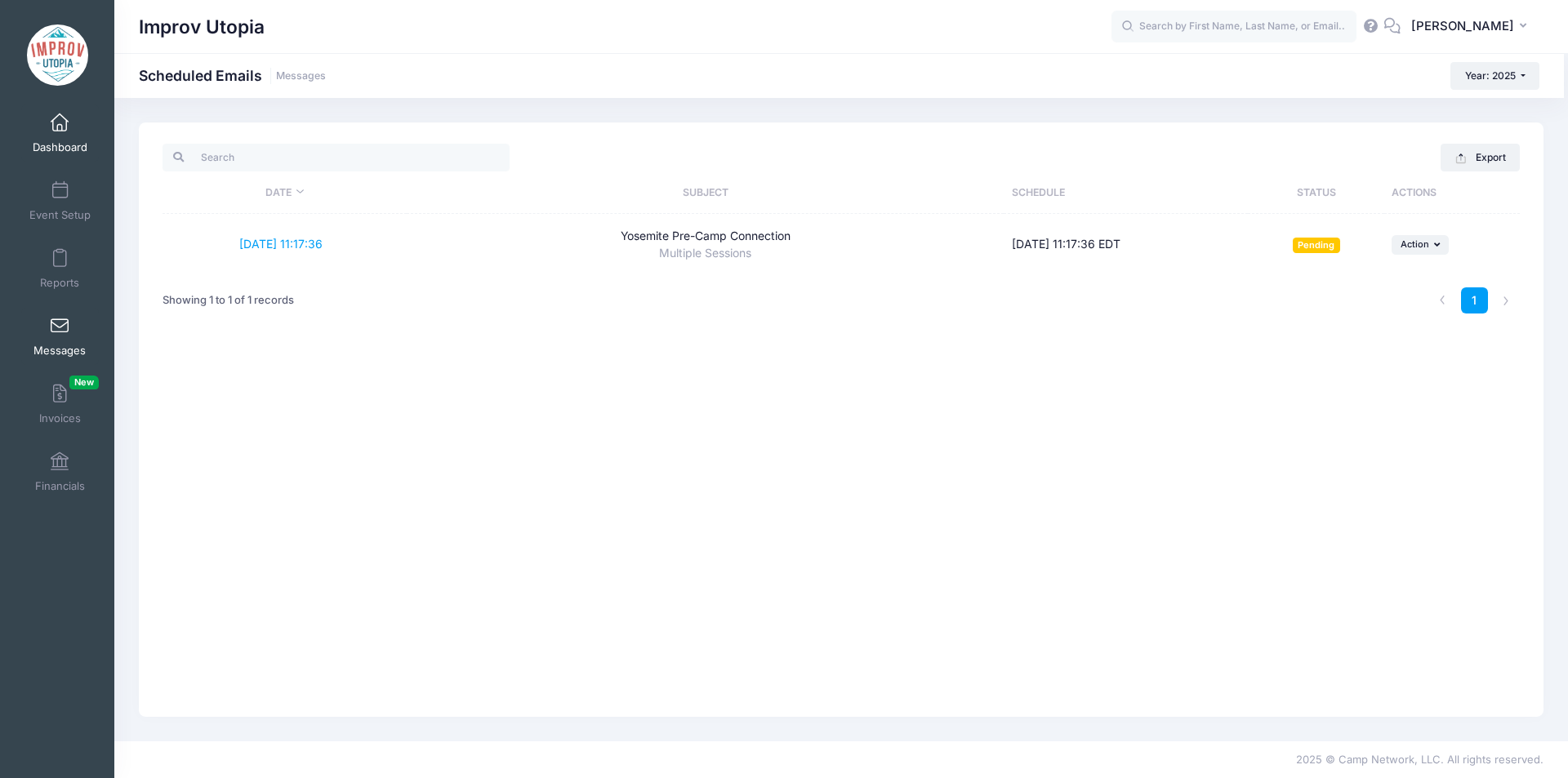
click at [60, 130] on span at bounding box center [60, 123] width 0 height 18
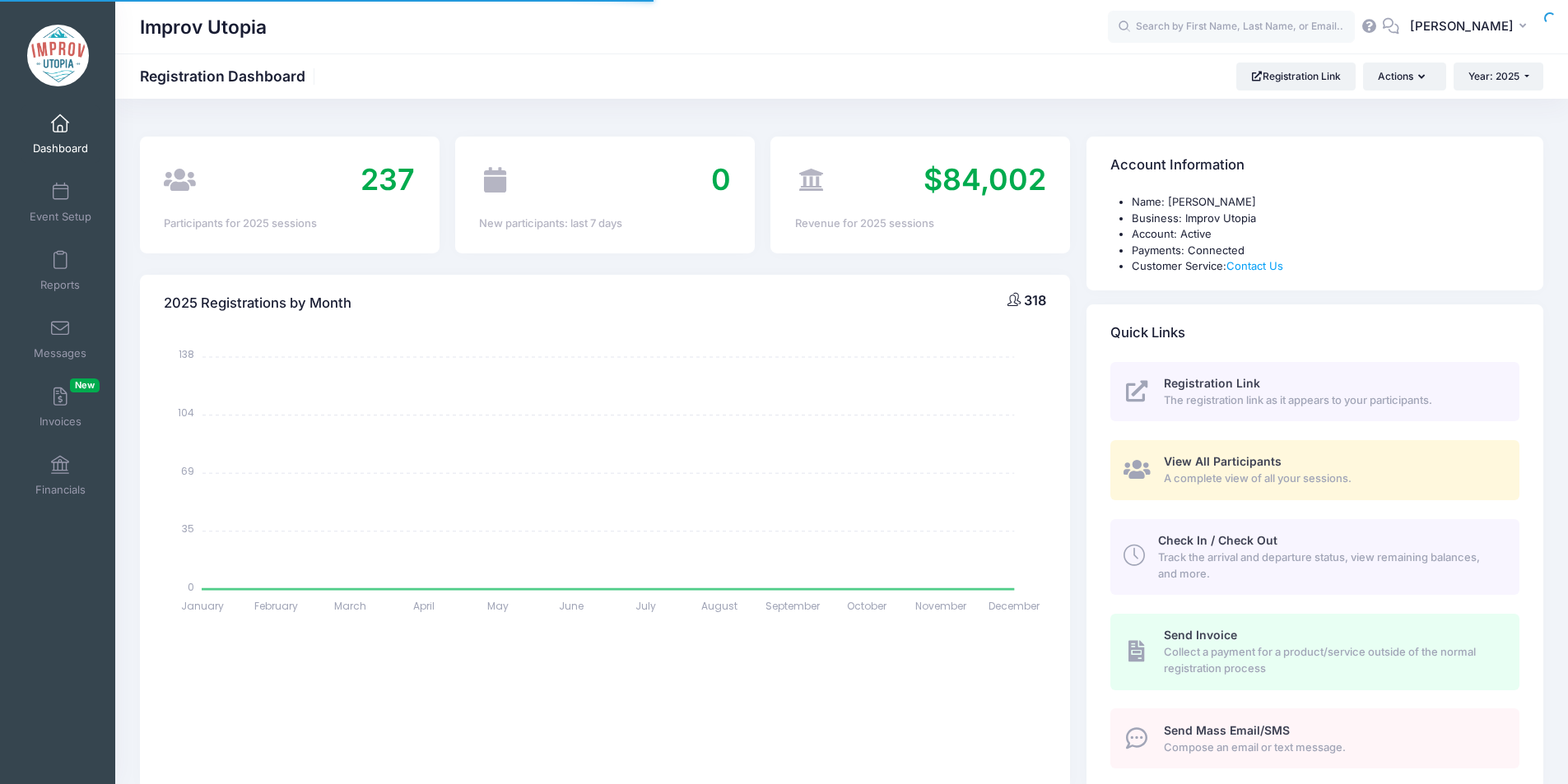
select select
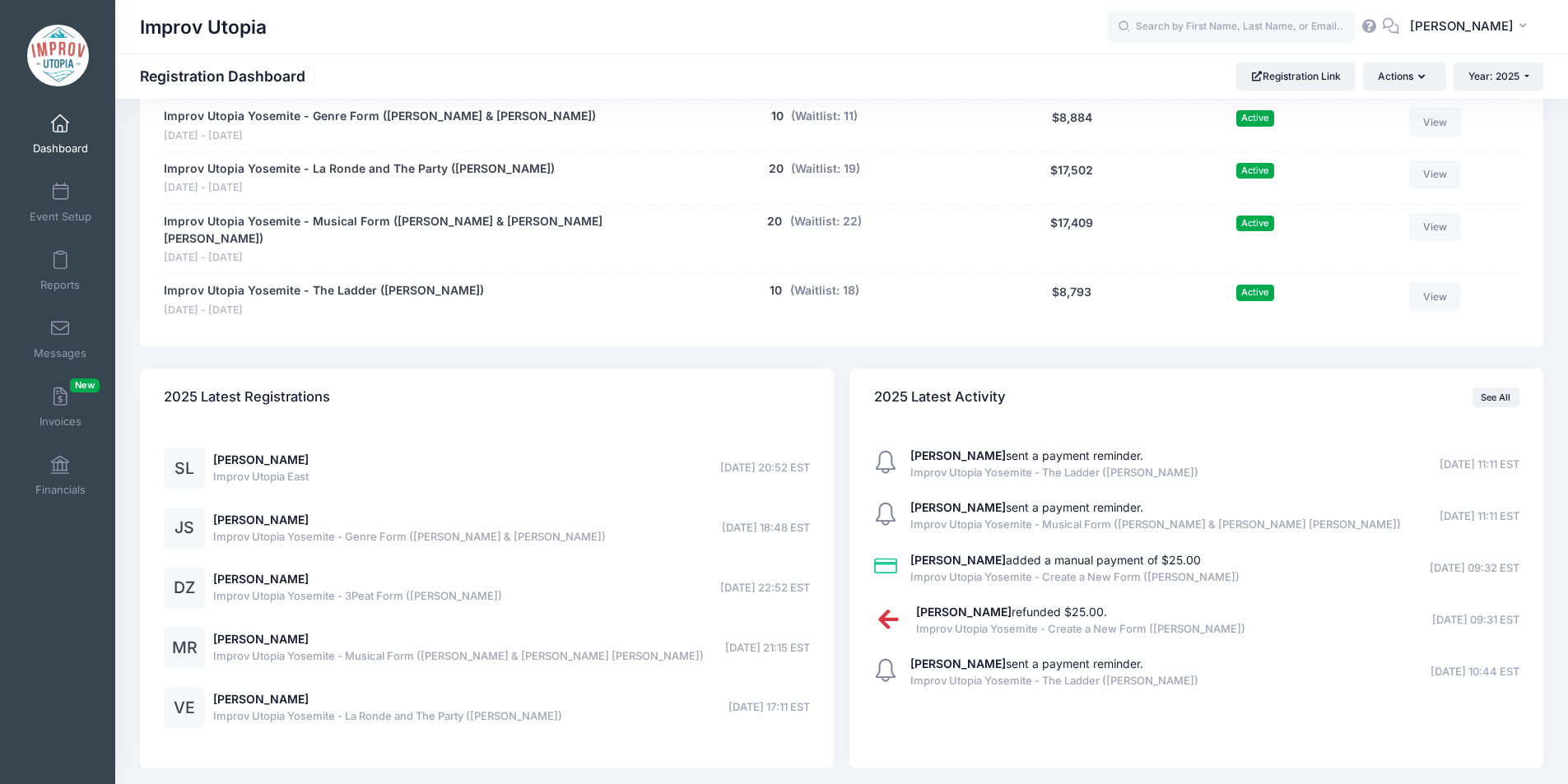
scroll to position [1244, 0]
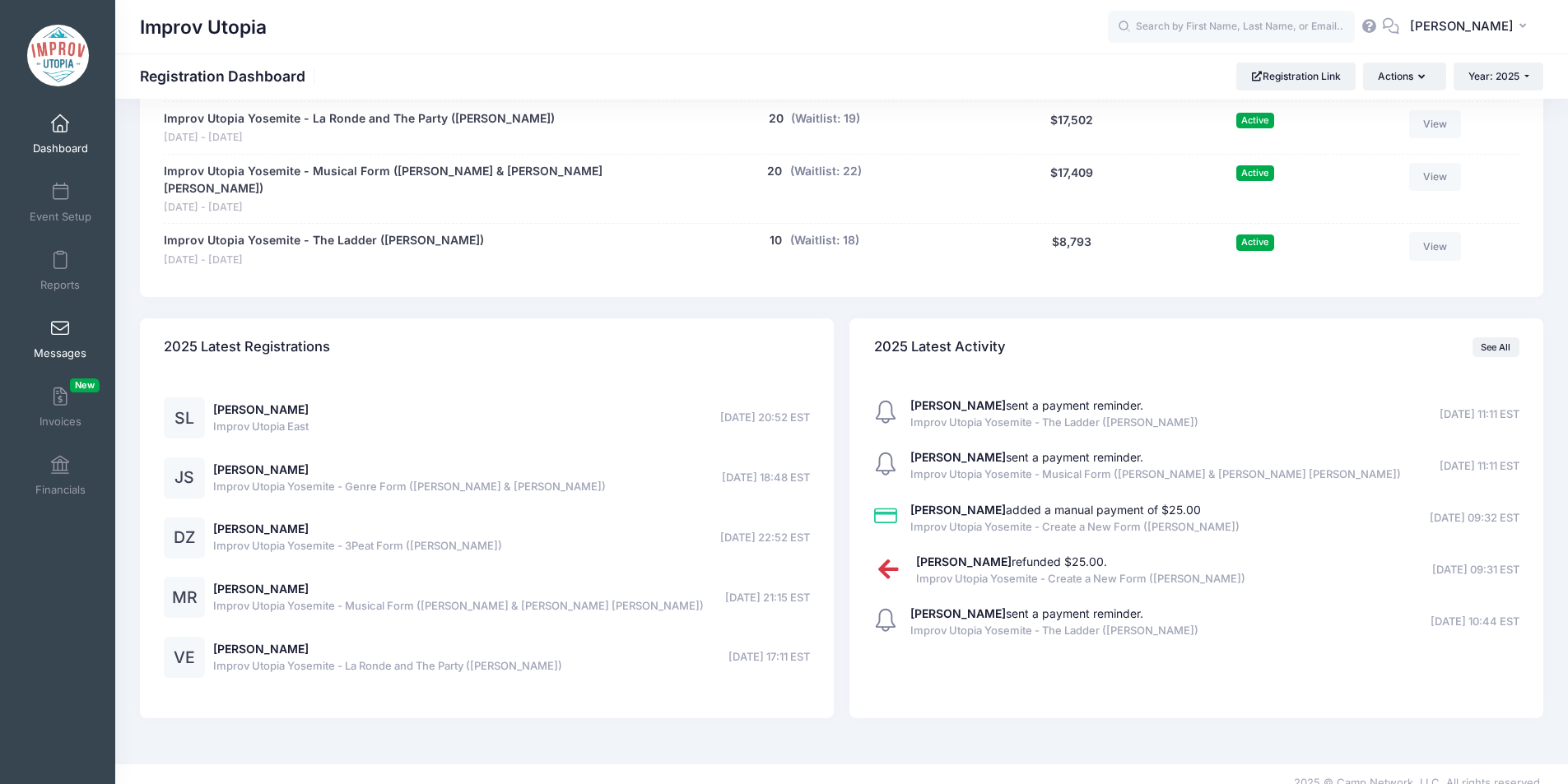
click at [60, 341] on link "Messages" at bounding box center [60, 339] width 78 height 57
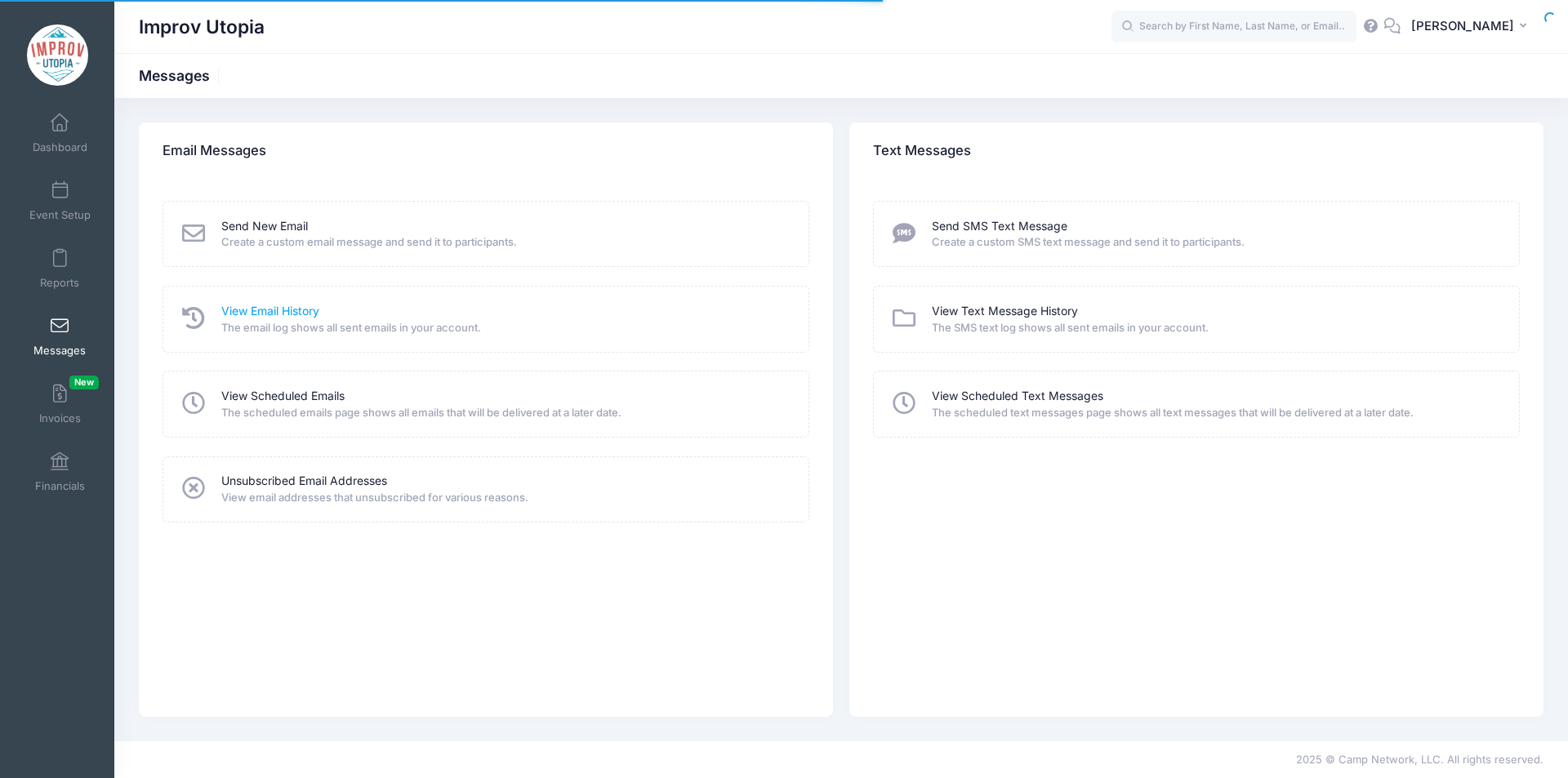
click at [268, 307] on link "View Email History" at bounding box center [270, 310] width 98 height 17
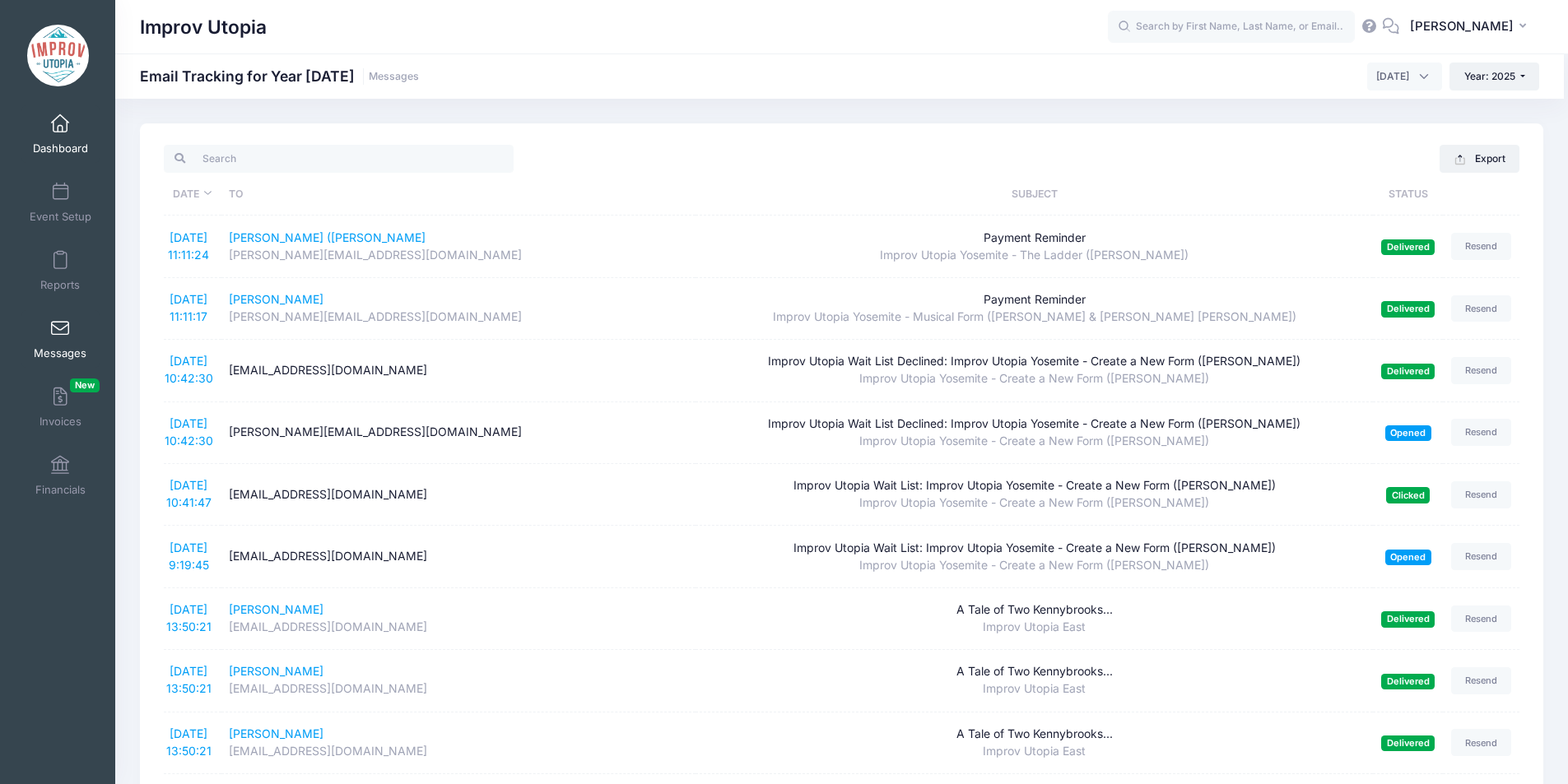
click at [48, 135] on link "Dashboard" at bounding box center [60, 134] width 78 height 57
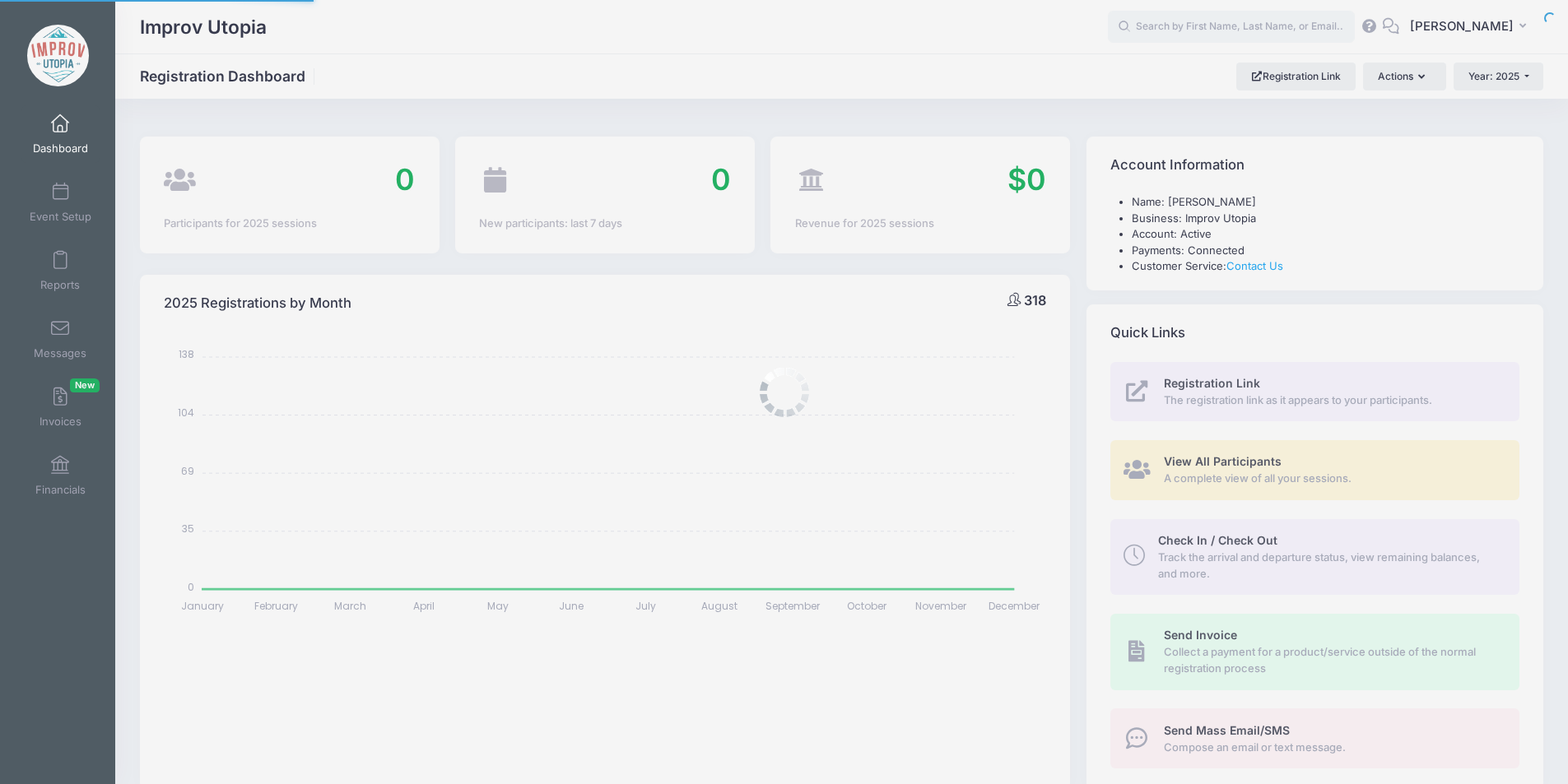
select select
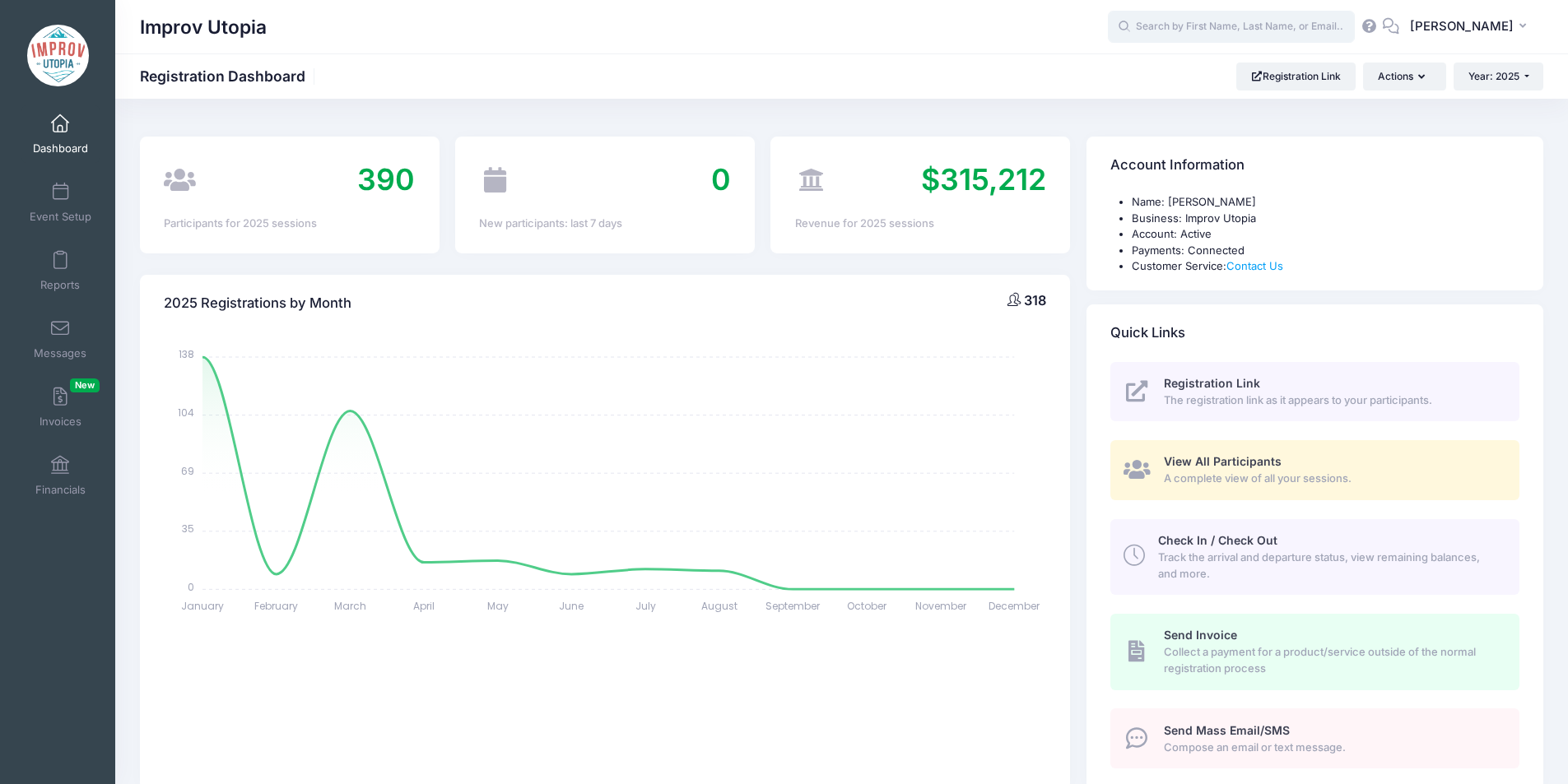
click at [1240, 34] on input "text" at bounding box center [1230, 27] width 246 height 33
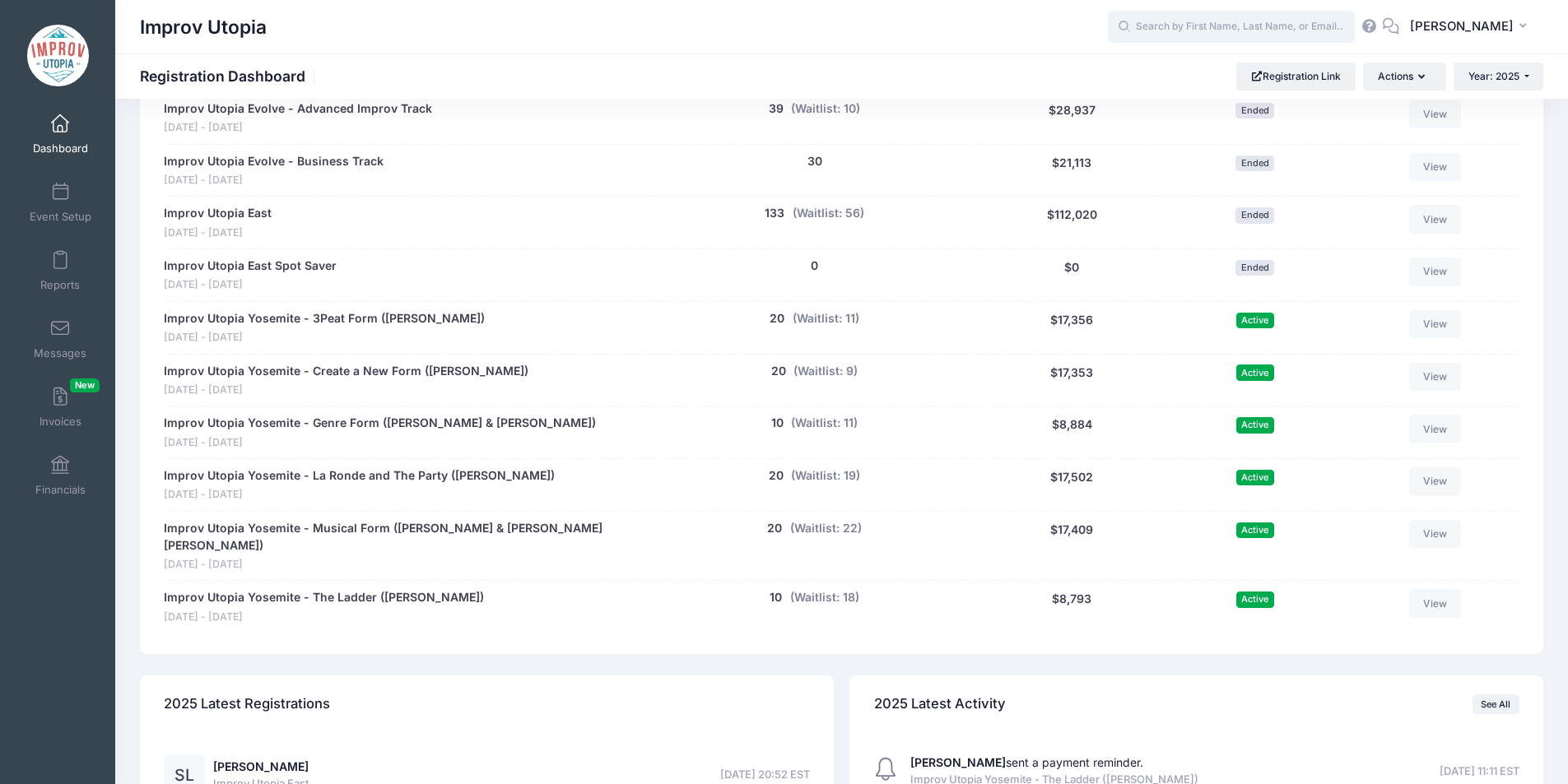
scroll to position [891, 0]
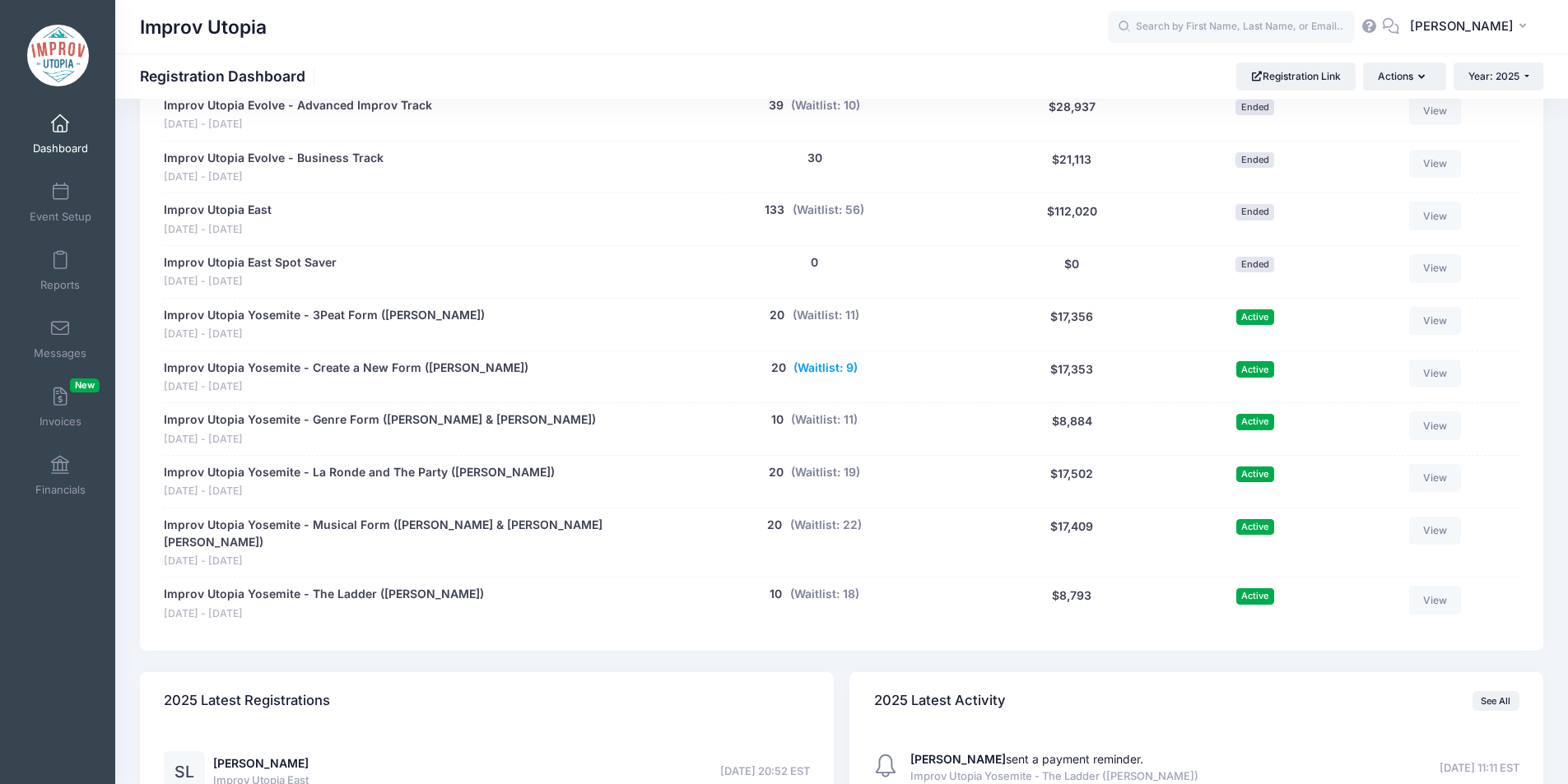
click at [833, 368] on button "(Waitlist: 9)" at bounding box center [826, 367] width 64 height 17
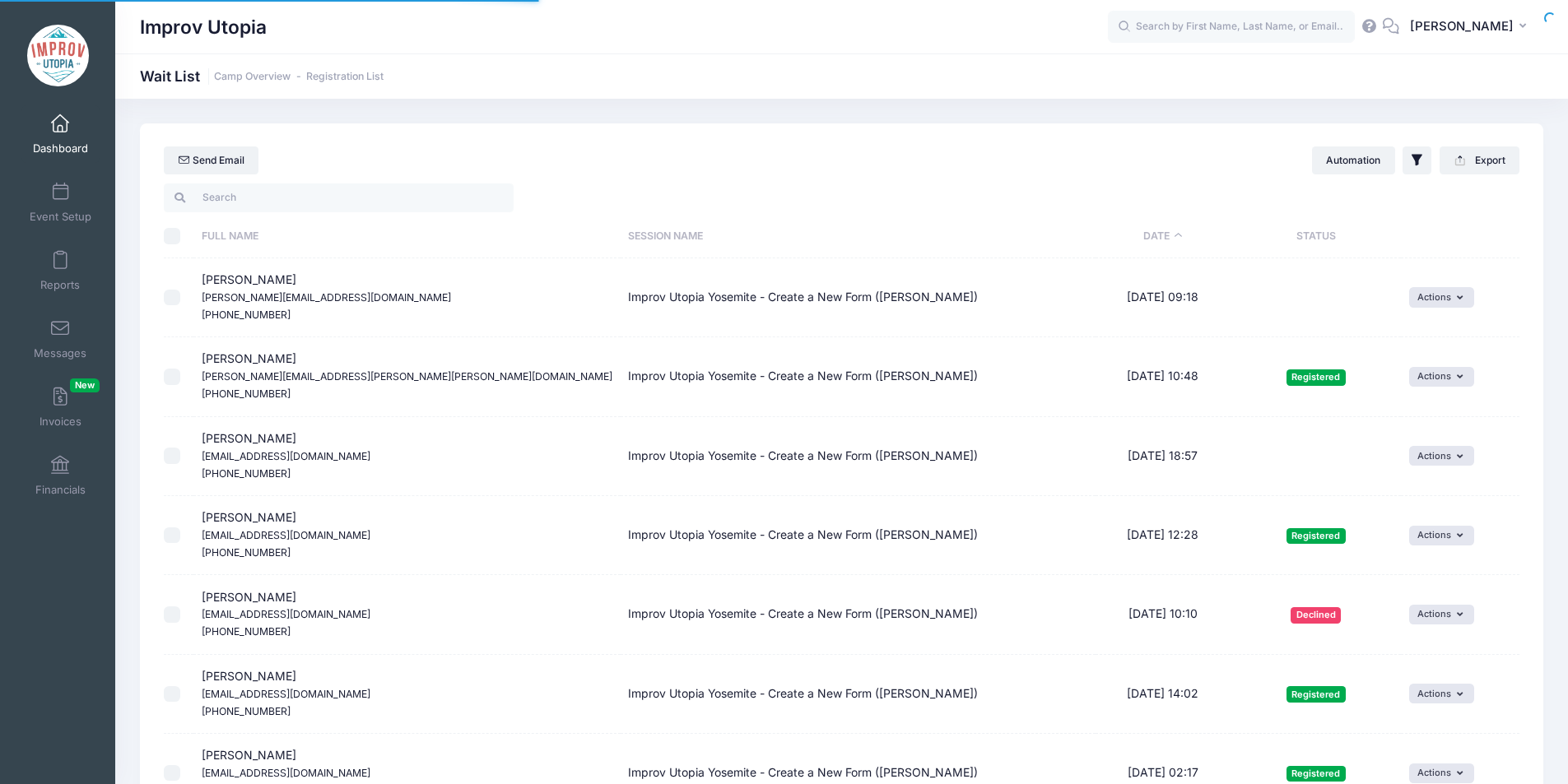
select select "50"
click at [1127, 230] on th "Date" at bounding box center [1163, 237] width 136 height 44
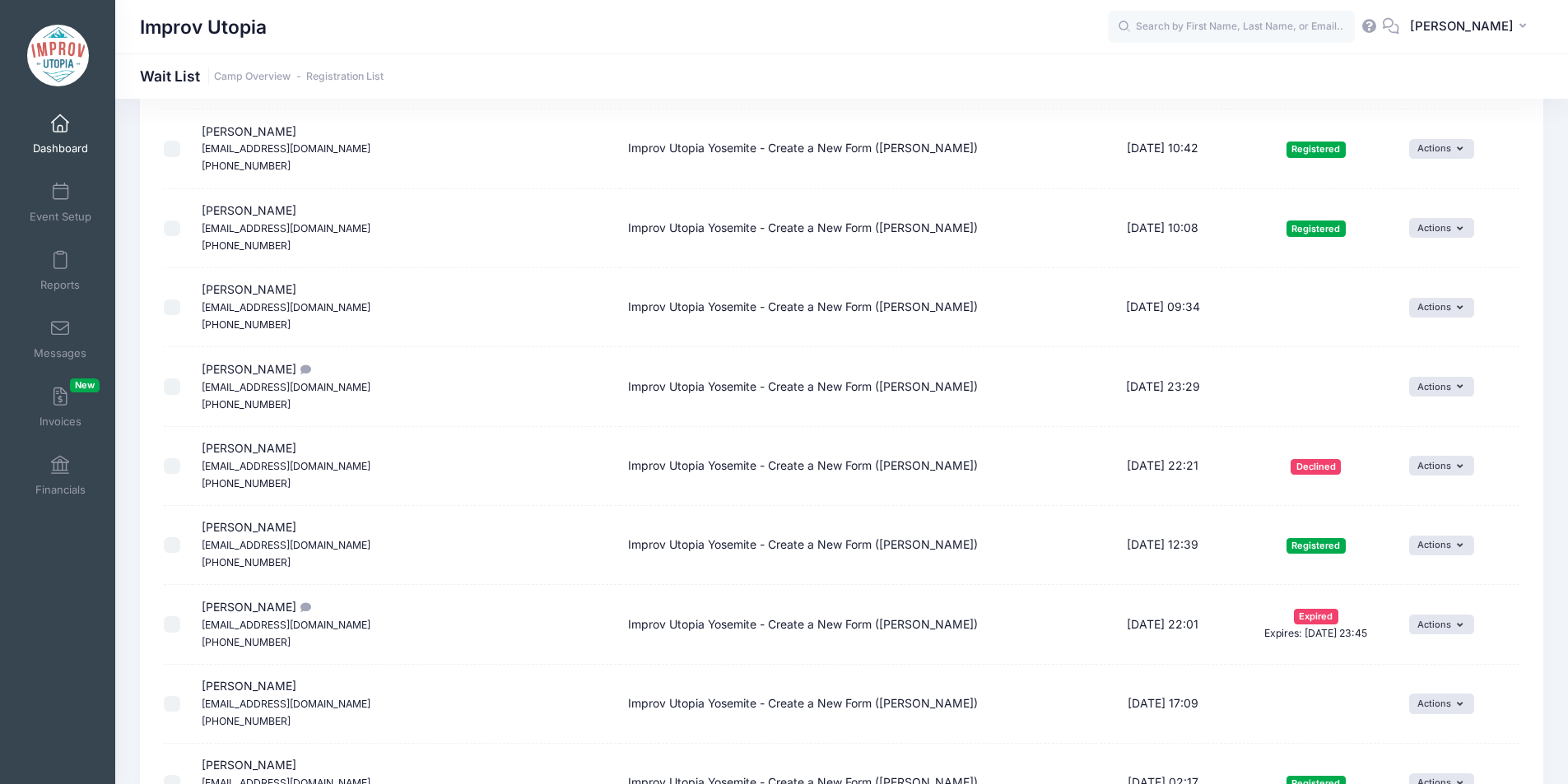
scroll to position [554, 0]
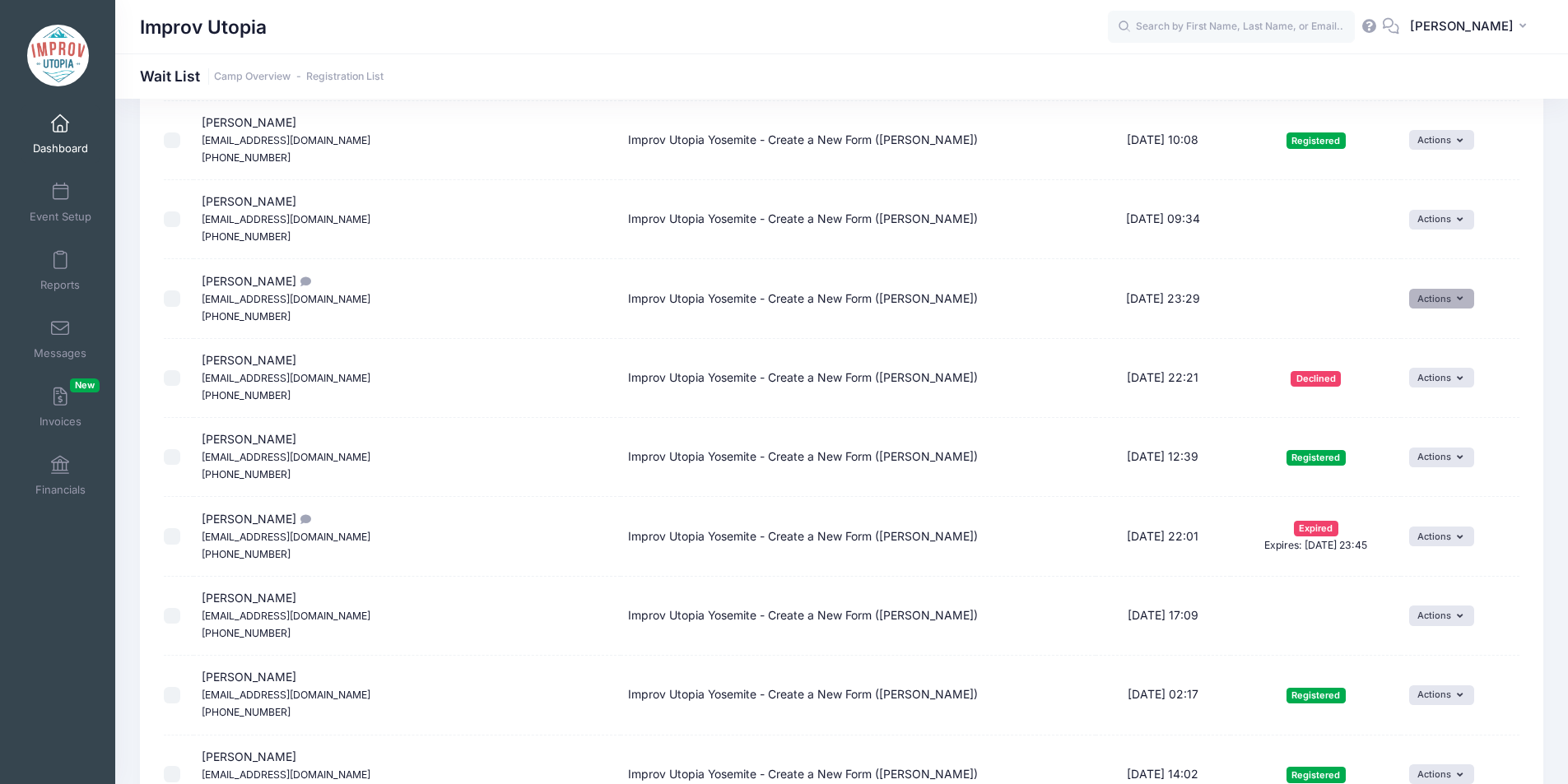
click at [1413, 290] on button "Actions" at bounding box center [1441, 299] width 65 height 20
click at [1409, 344] on link "Invite" at bounding box center [1412, 336] width 71 height 32
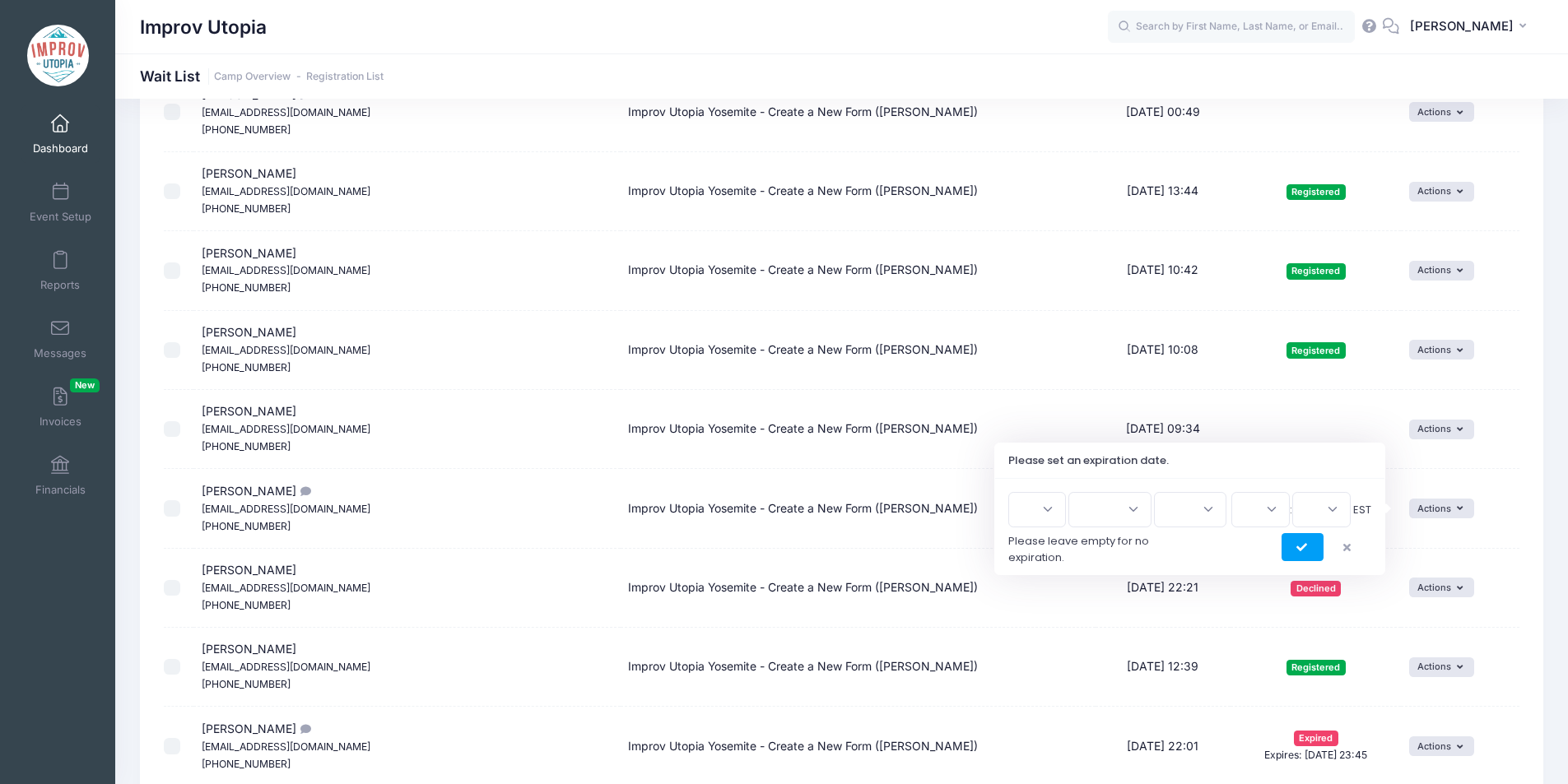
scroll to position [349, 0]
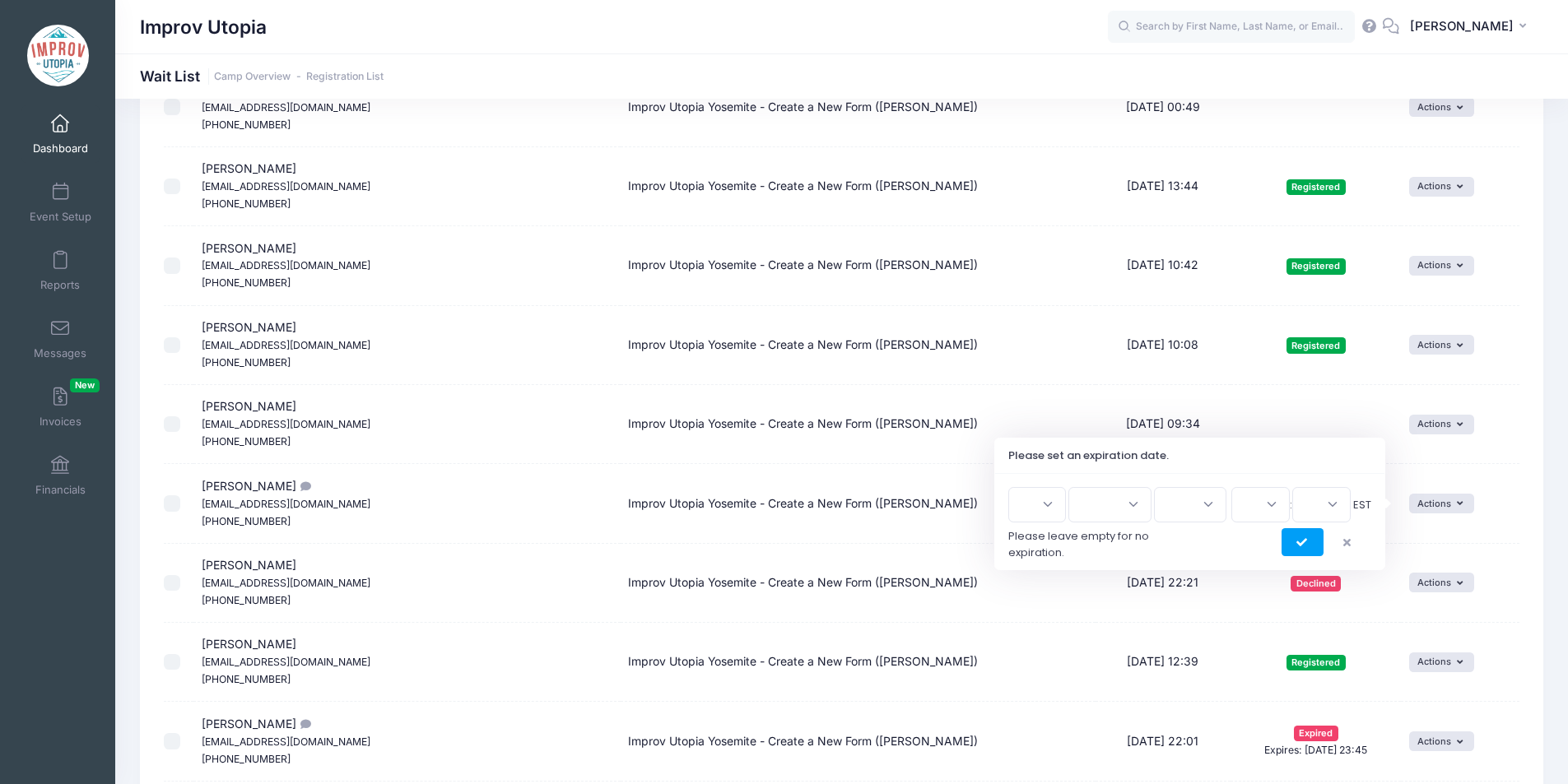
click at [1044, 506] on select "1 2 3 4 5 6 7 8 9 10 11 12 13 14 15 16 17 18 19 20 21 22 23 24 25 26 27 28 29 3…" at bounding box center [1037, 505] width 57 height 36
select select "10"
click at [1014, 487] on select "1 2 3 4 5 6 7 8 9 10 11 12 13 14 15 16 17 18 19 20 21 22 23 24 25 26 27 28 29 3…" at bounding box center [1037, 505] width 57 height 36
click at [1125, 513] on select "Jan Feb Mar Apr May Jun Jul Aug Sep Oct Nov Dec" at bounding box center [1110, 505] width 83 height 36
select select "8"
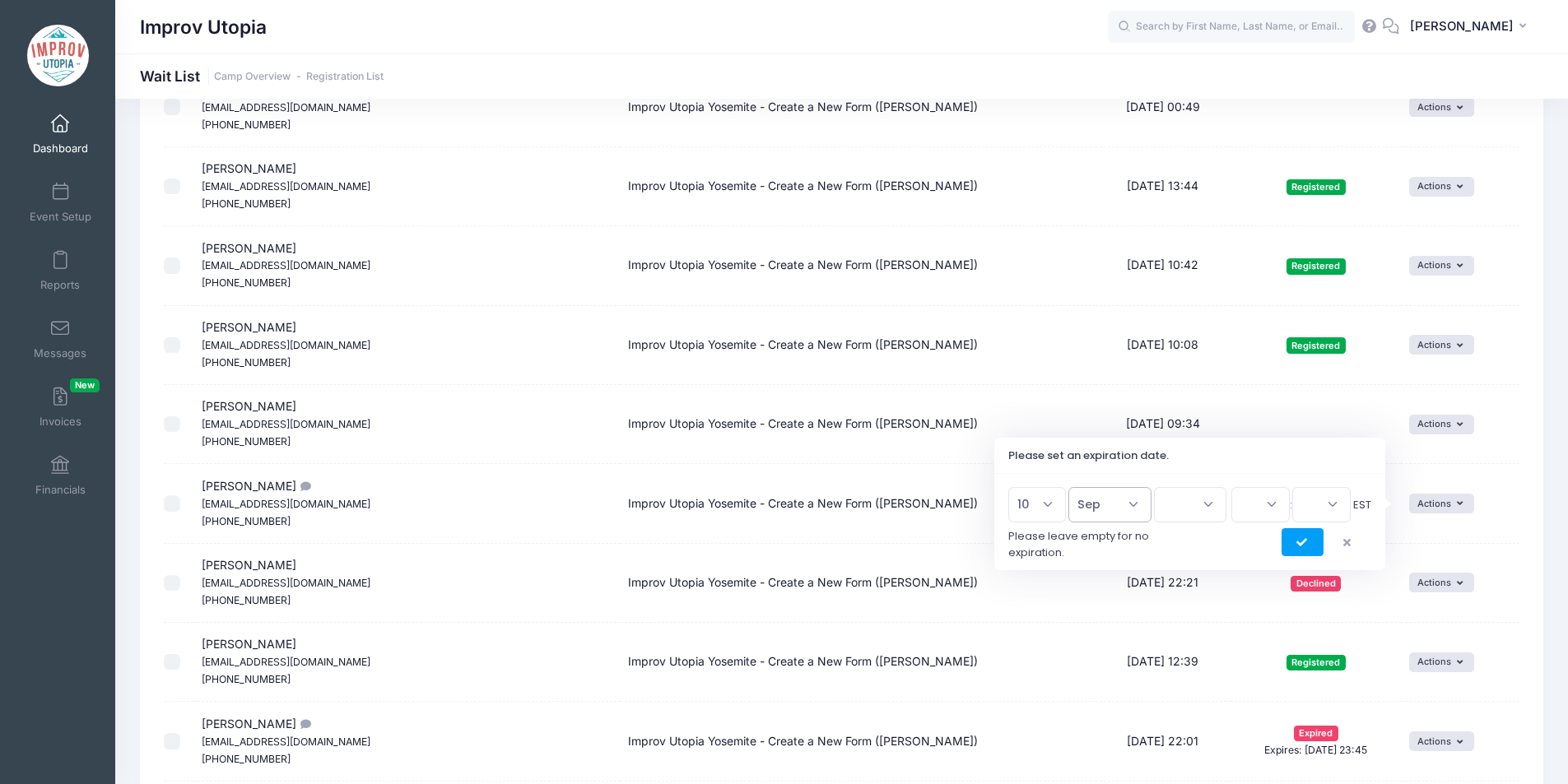
click at [1076, 487] on select "Jan Feb Mar Apr May Jun Jul Aug Sep Oct Nov Dec" at bounding box center [1110, 505] width 83 height 36
click at [1182, 506] on select "2026 2025" at bounding box center [1190, 505] width 72 height 36
select select "2025"
click at [1154, 487] on select "2026 2025" at bounding box center [1190, 505] width 72 height 36
click at [1267, 496] on select "00 01 02 03 04 05 06 07 08 09 10 11 12 13 14 15 16 17 18 19 20 21 22 23" at bounding box center [1260, 505] width 58 height 36
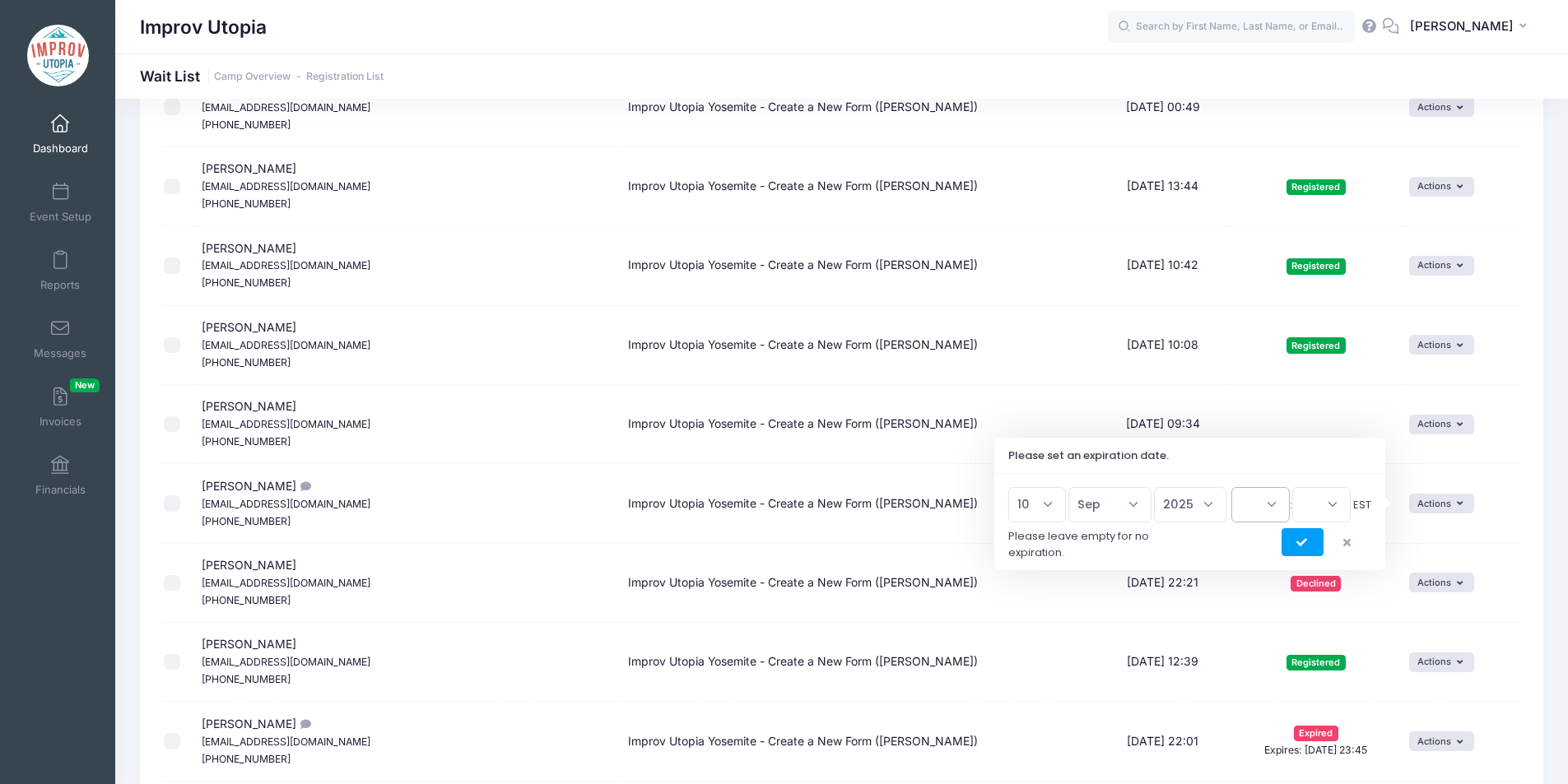
select select "23"
click at [1231, 487] on select "00 01 02 03 04 05 06 07 08 09 10 11 12 13 14 15 16 17 18 19 20 21 22 23" at bounding box center [1260, 505] width 58 height 36
click at [1319, 506] on select "00 15 30 45" at bounding box center [1321, 505] width 58 height 36
select select "45"
click at [1292, 487] on select "00 15 30 45" at bounding box center [1321, 505] width 58 height 36
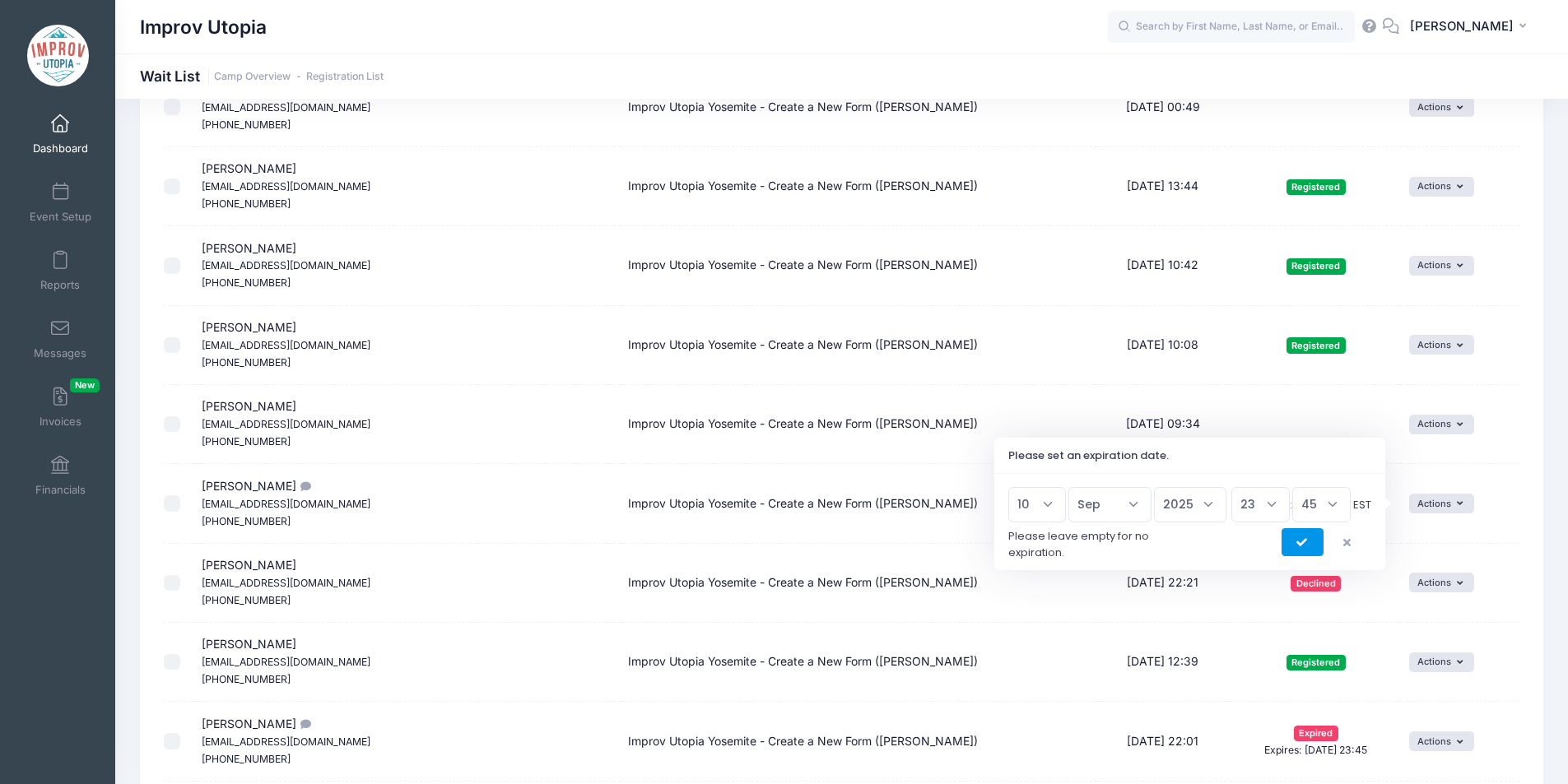
click at [1294, 543] on button "submit" at bounding box center [1303, 542] width 42 height 28
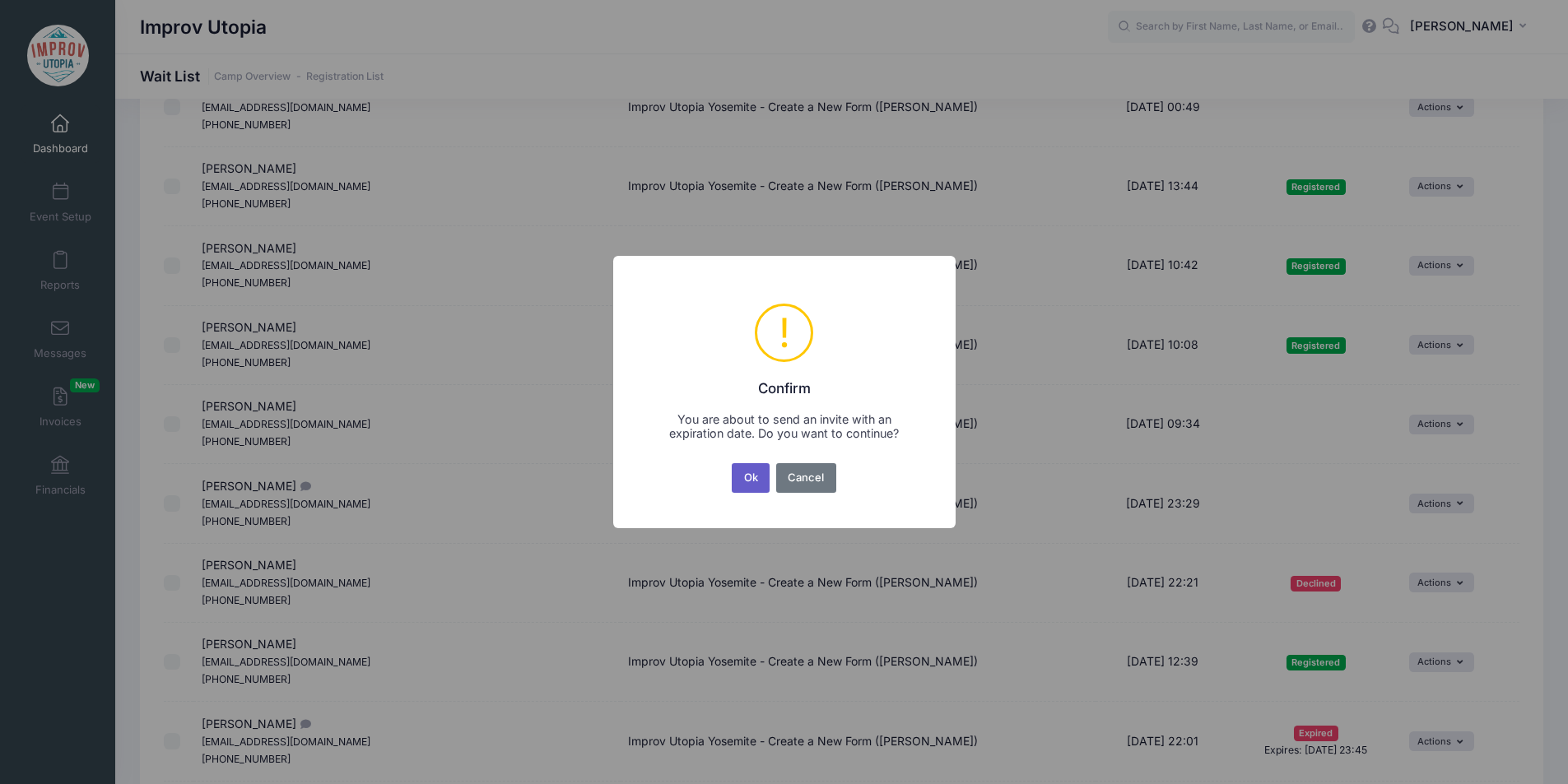
click at [749, 483] on button "Ok" at bounding box center [750, 478] width 38 height 30
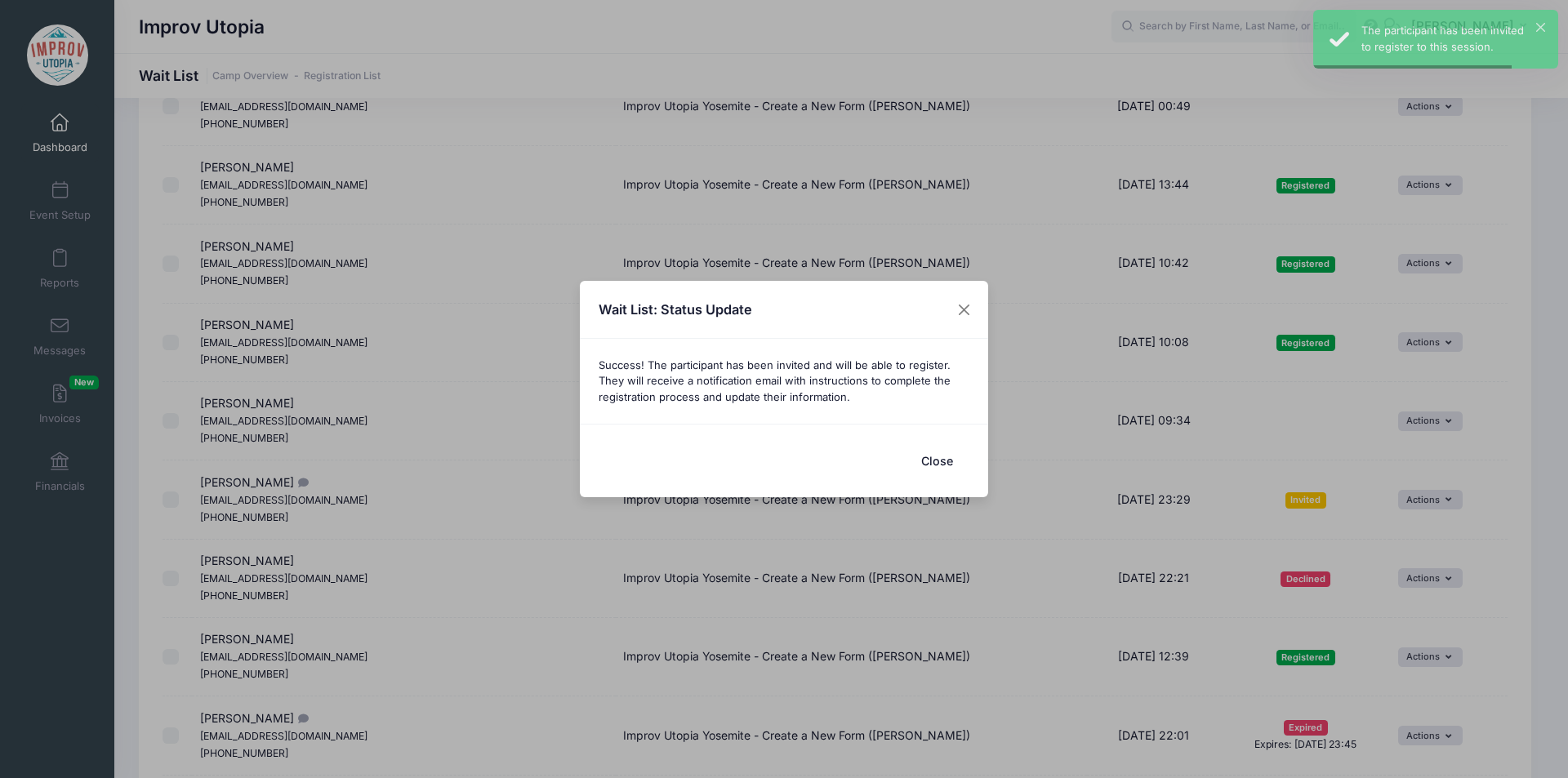
click at [919, 468] on button "Close" at bounding box center [936, 461] width 66 height 35
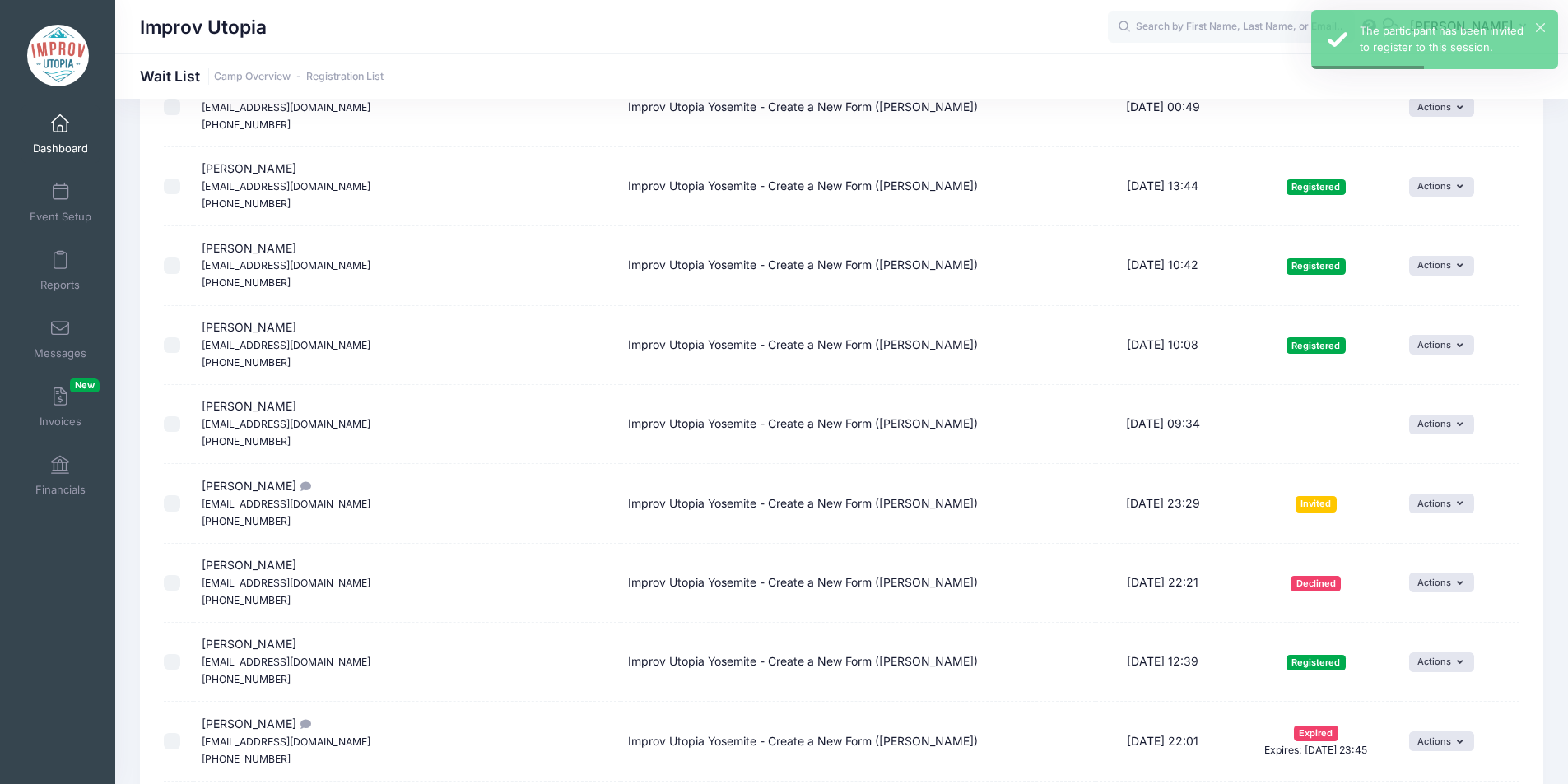
click at [60, 128] on span at bounding box center [60, 124] width 0 height 18
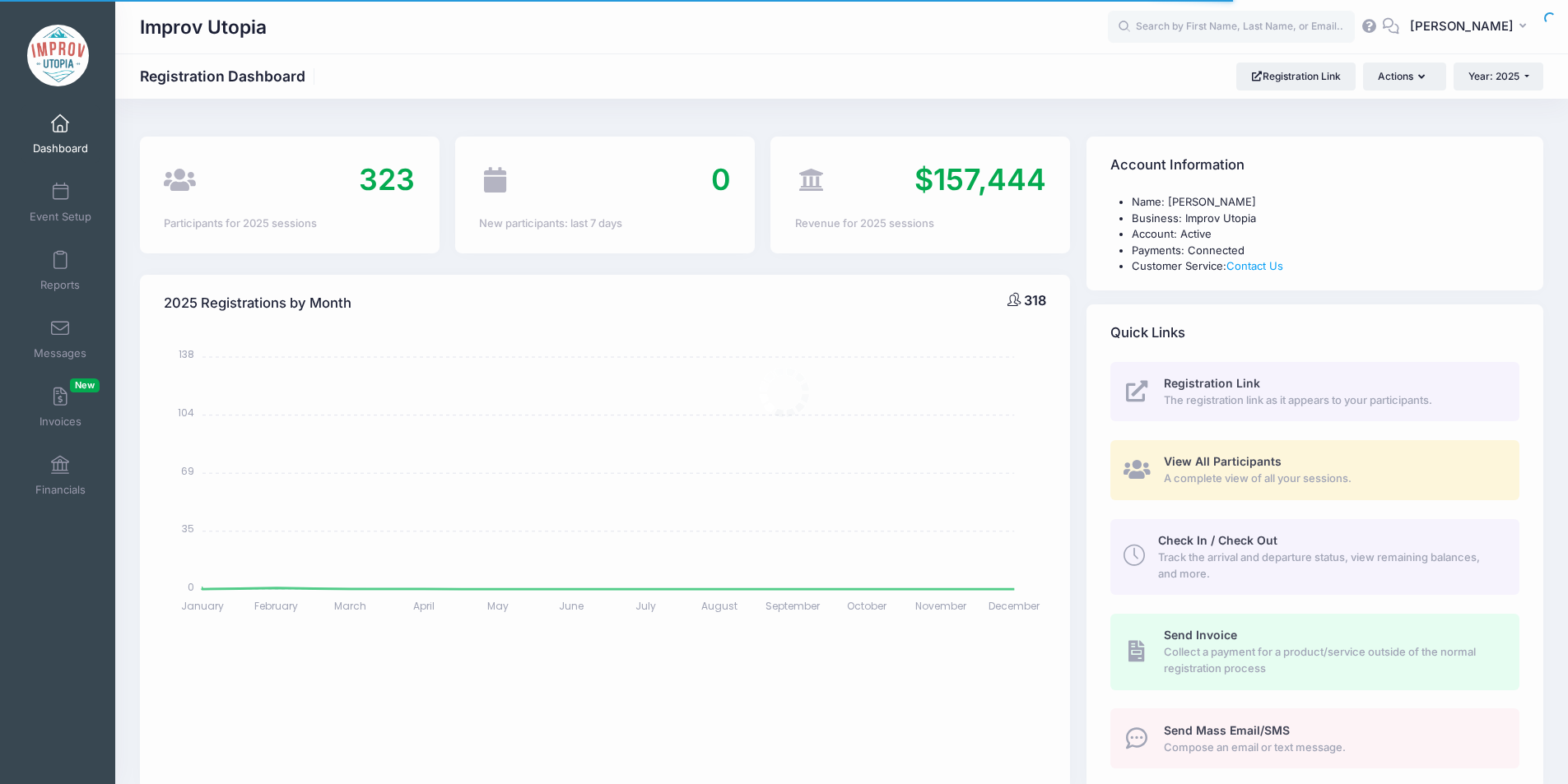
select select
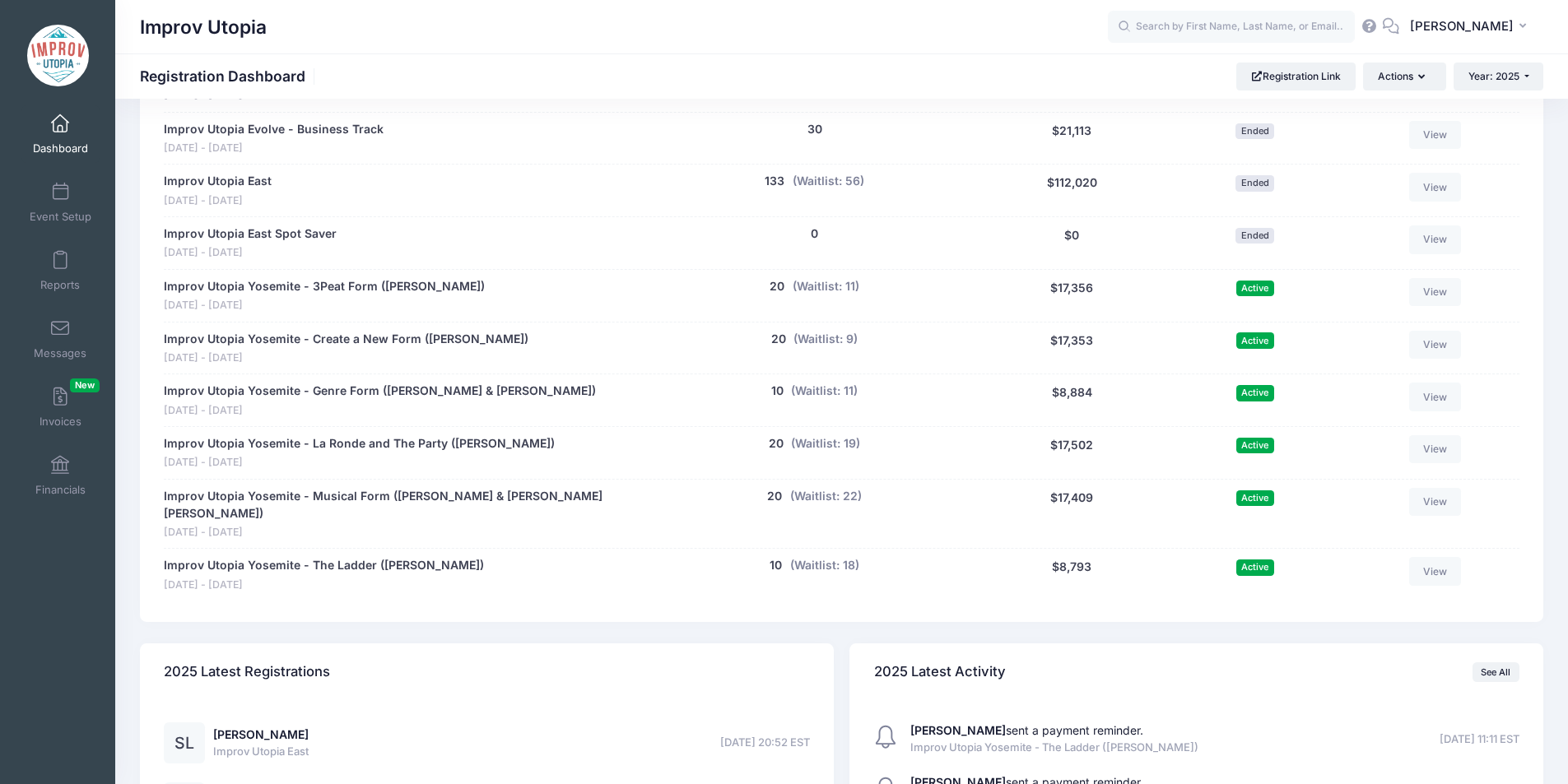
scroll to position [921, 0]
click at [67, 320] on link "Messages" at bounding box center [60, 339] width 78 height 57
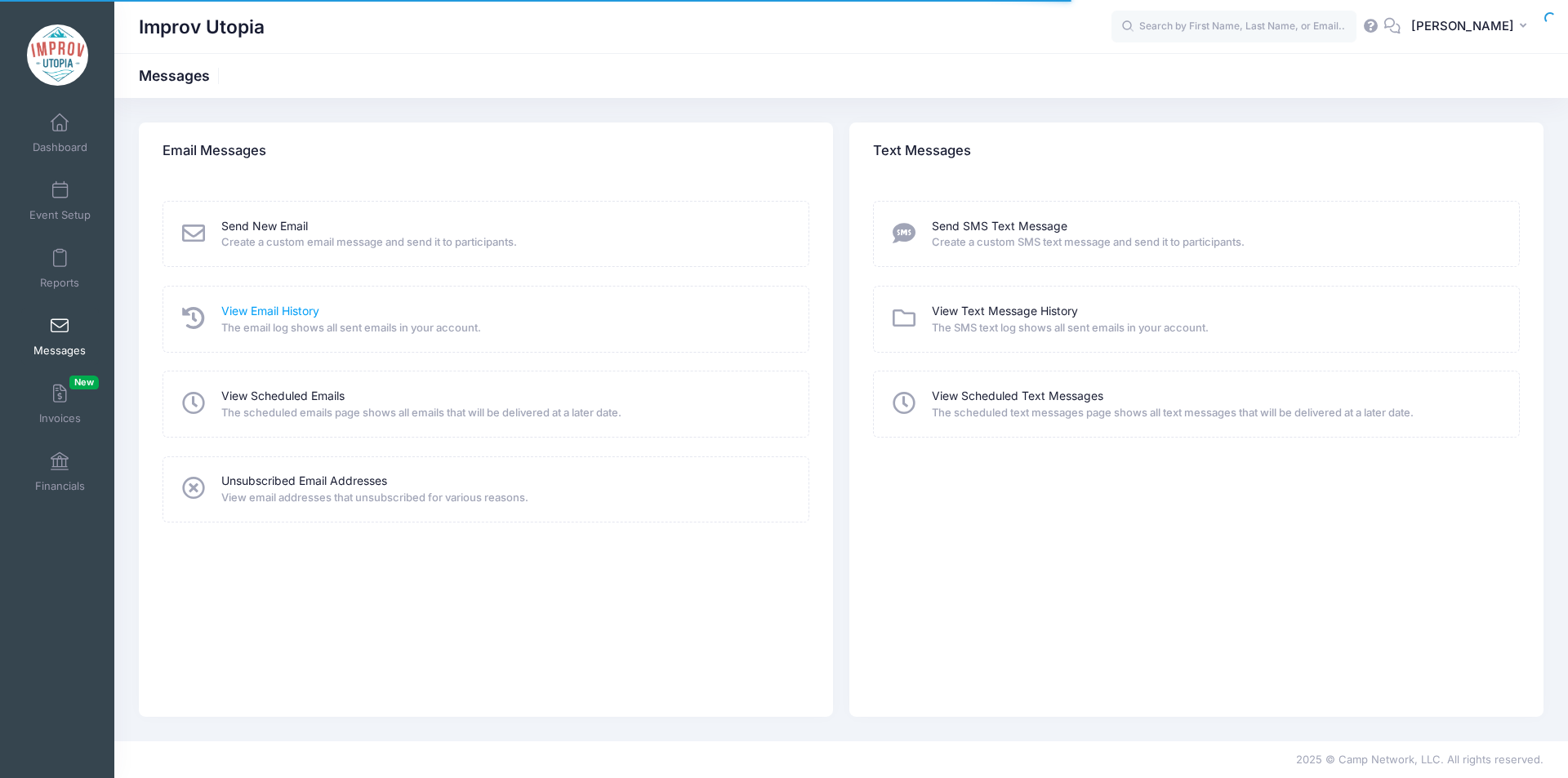
click at [277, 306] on link "View Email History" at bounding box center [270, 310] width 98 height 17
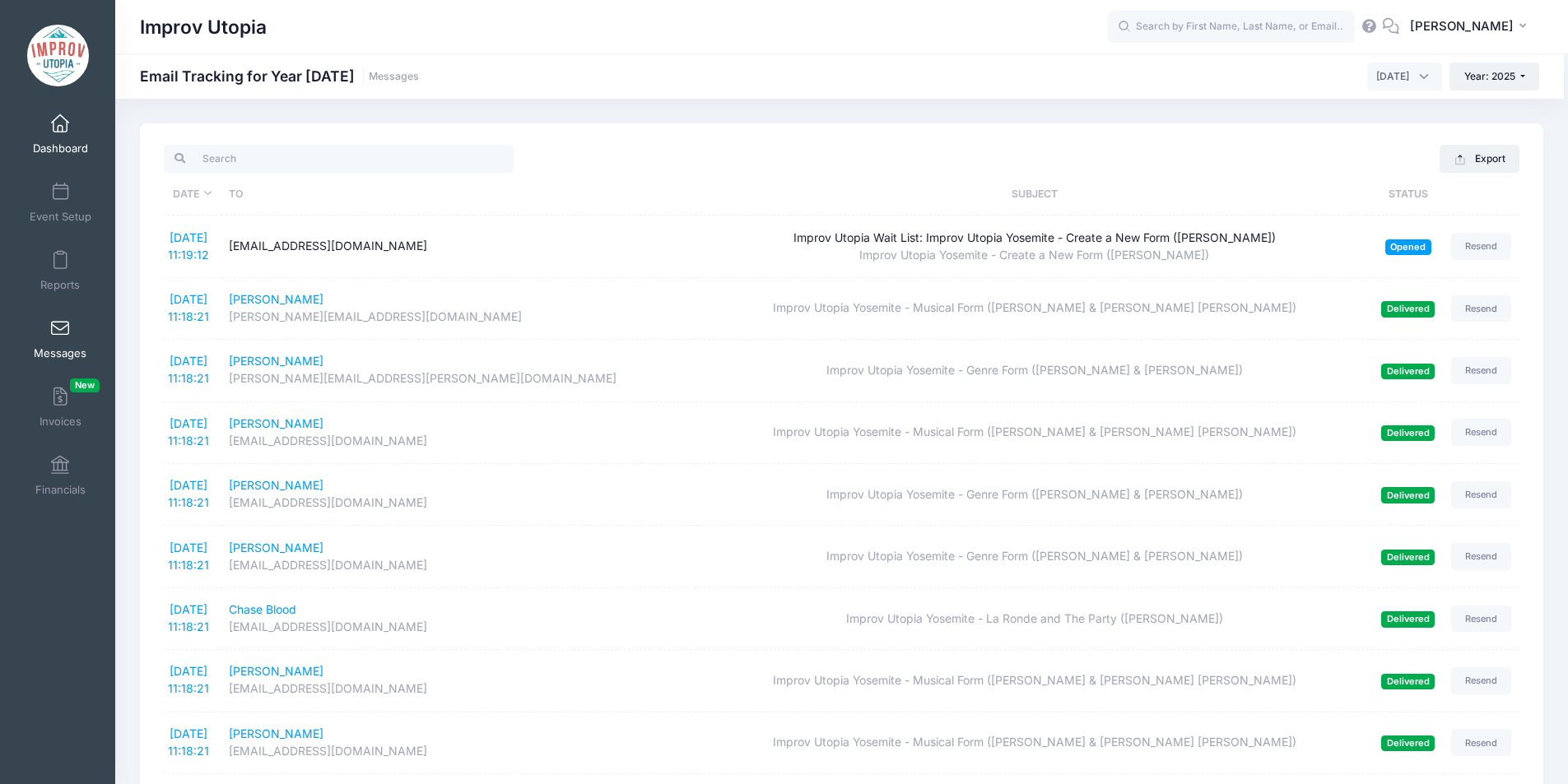
click at [60, 126] on span at bounding box center [60, 124] width 0 height 18
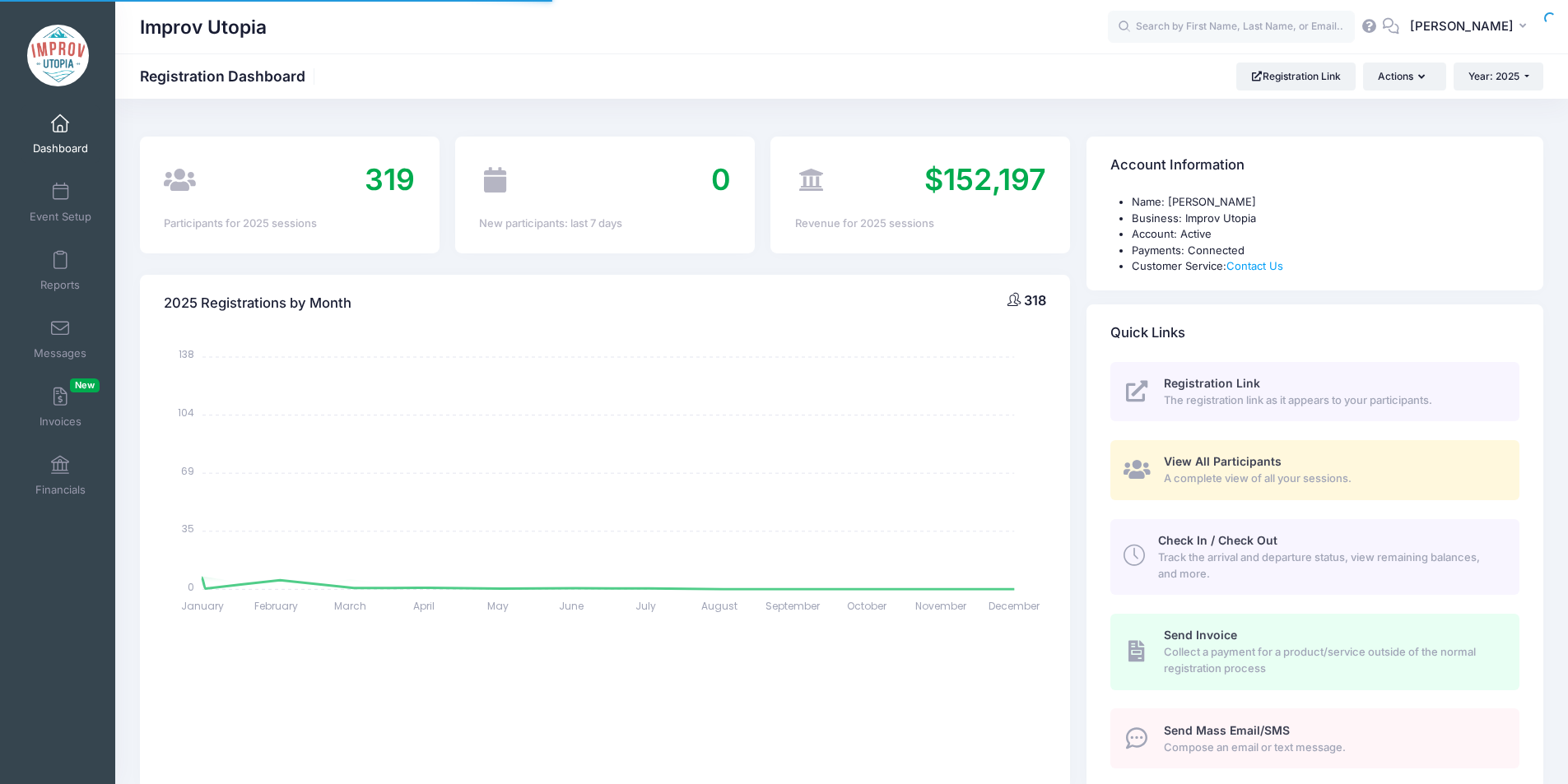
select select
